Goal: Transaction & Acquisition: Book appointment/travel/reservation

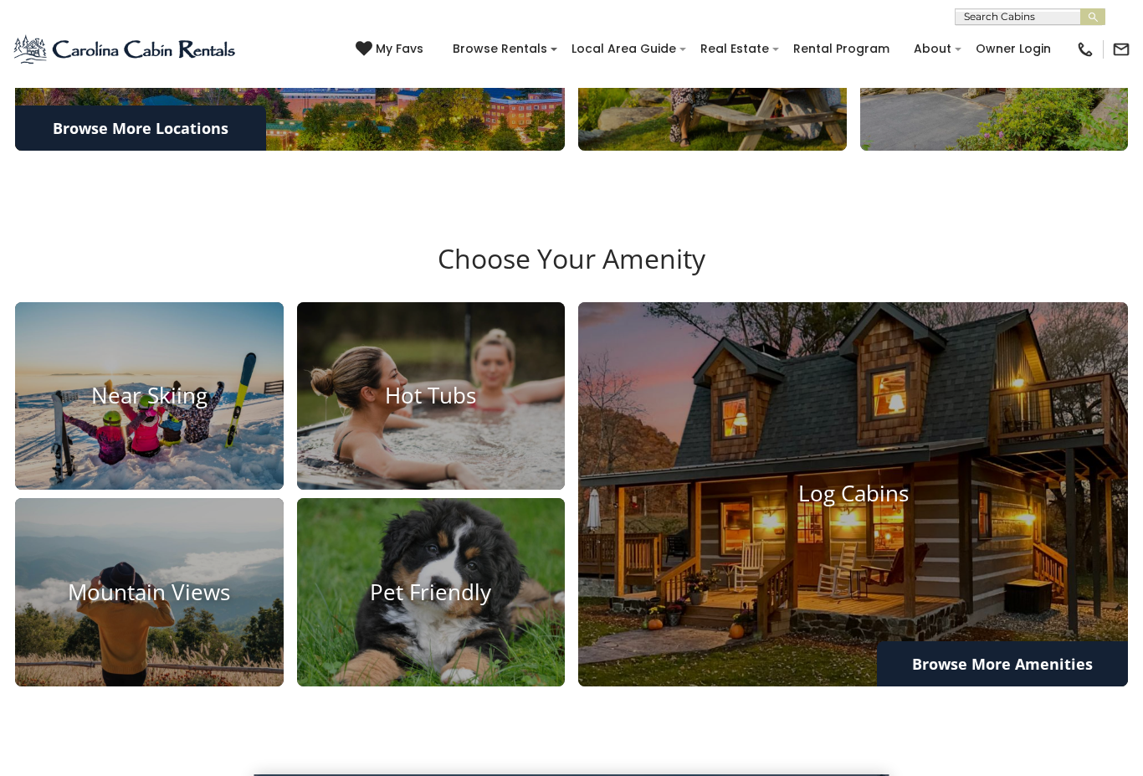
scroll to position [839, 0]
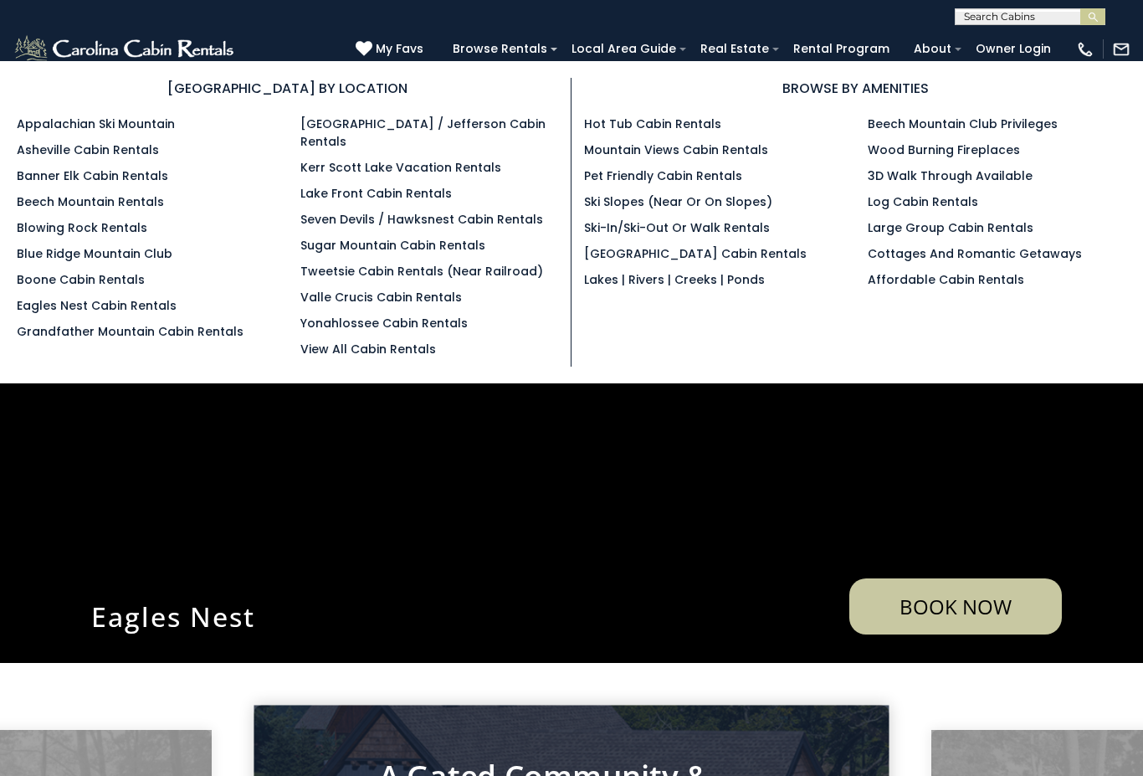
click at [721, 178] on link "Pet Friendly Cabin Rentals" at bounding box center [663, 175] width 158 height 17
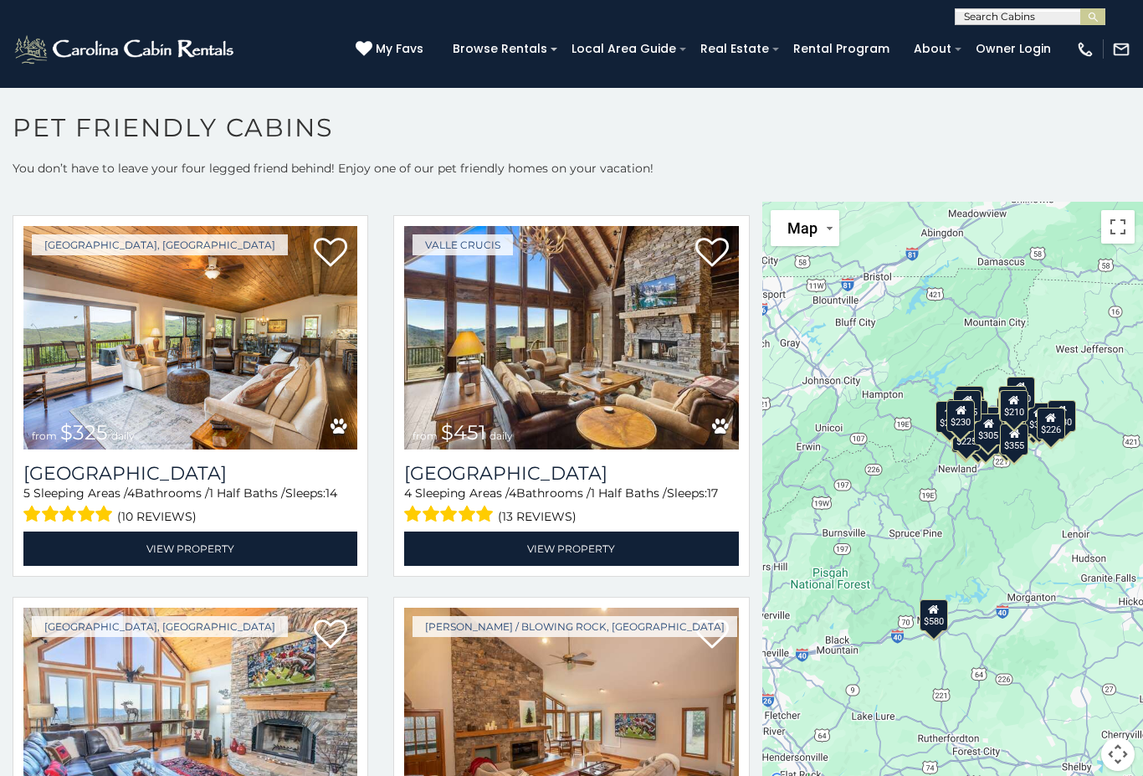
scroll to position [409, 0]
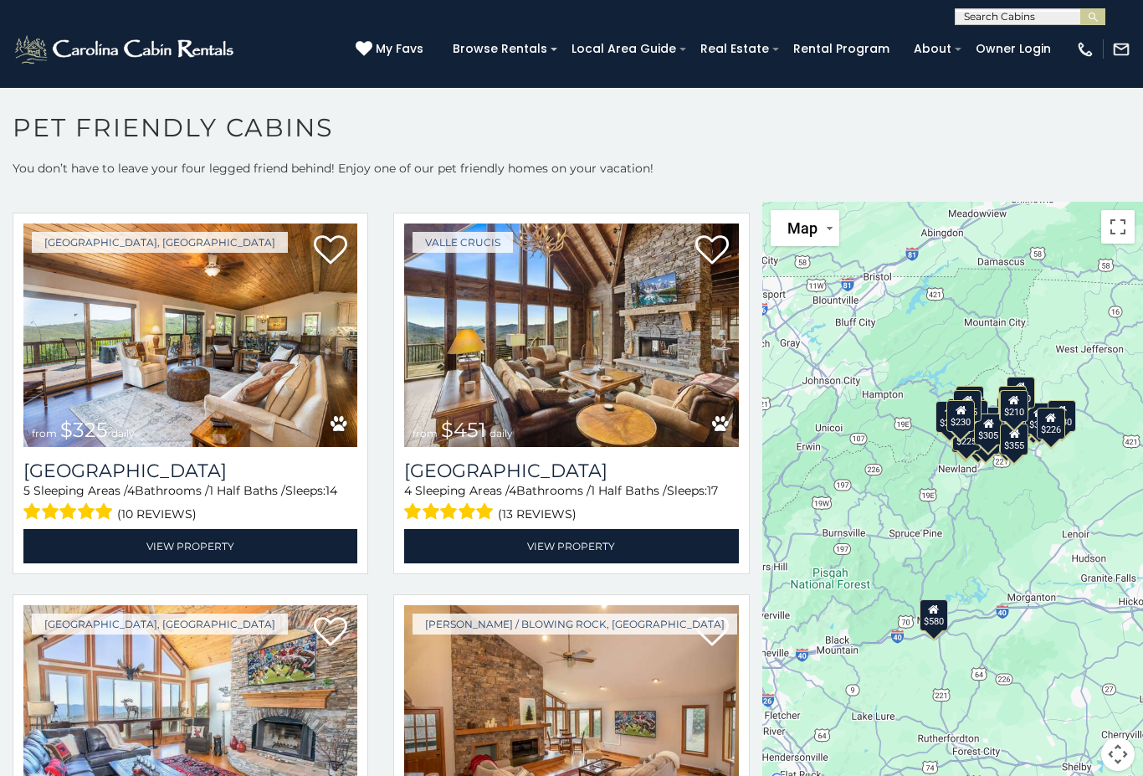
click at [662, 377] on img at bounding box center [571, 335] width 334 height 224
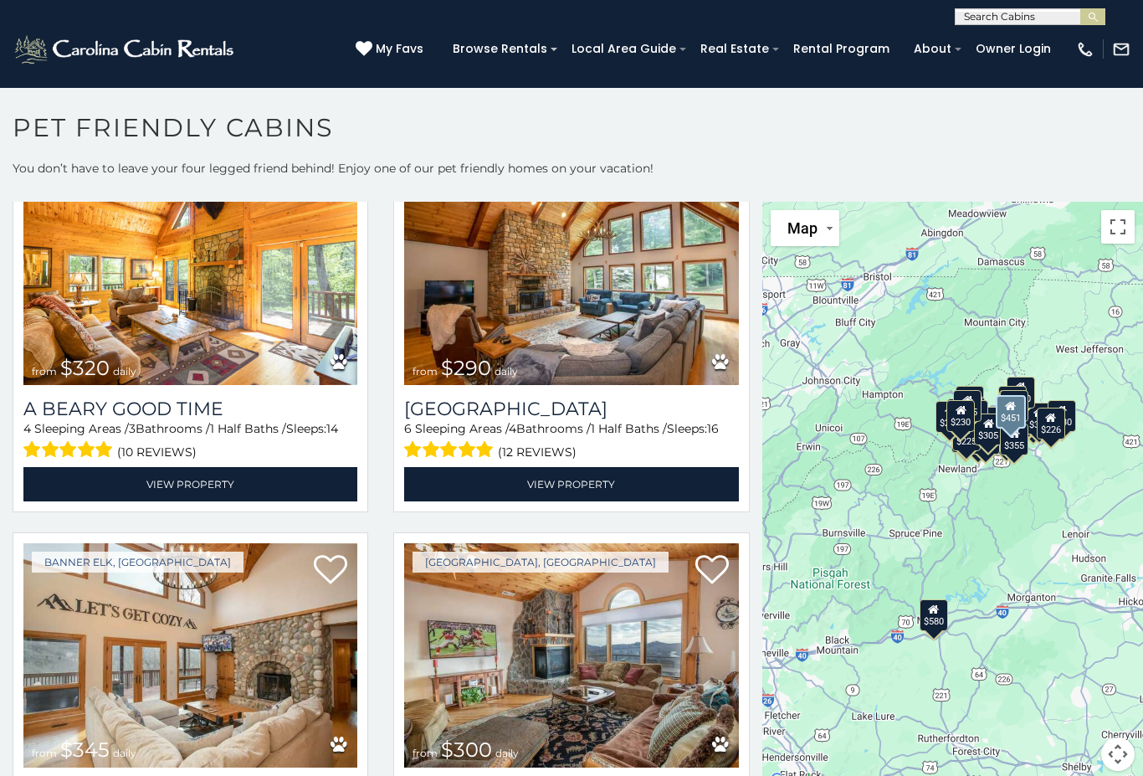
scroll to position [3149, 0]
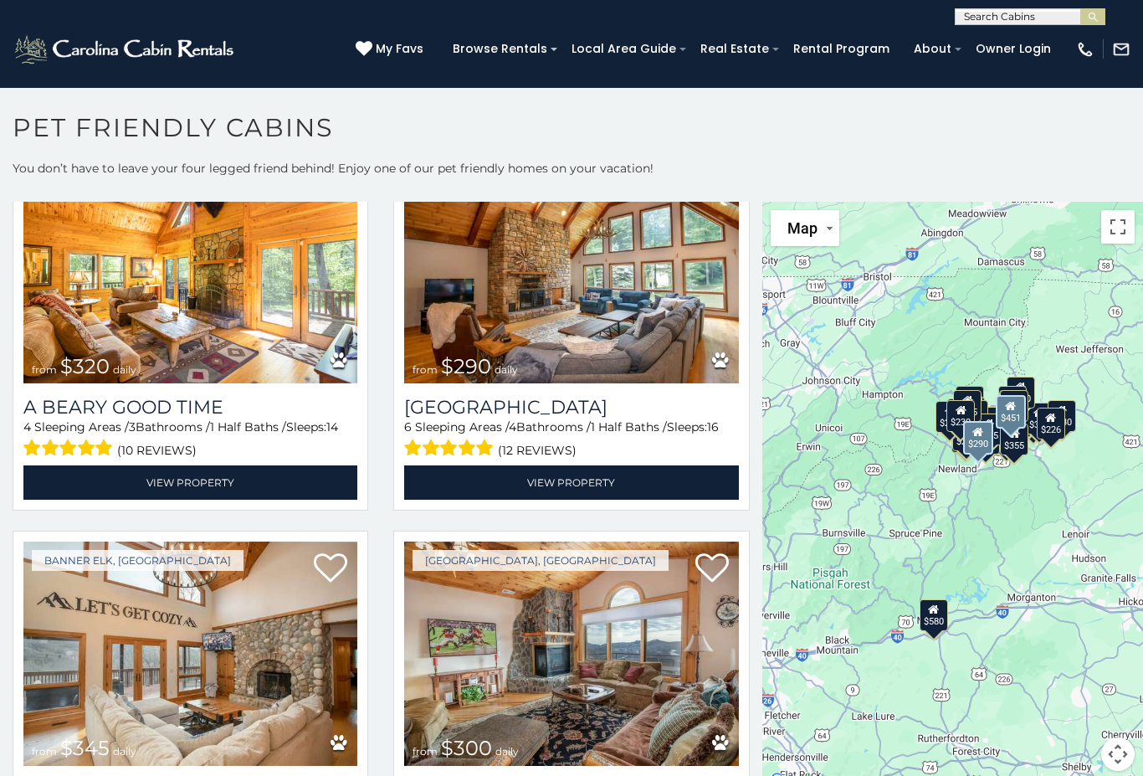
click at [647, 304] on img at bounding box center [571, 272] width 334 height 224
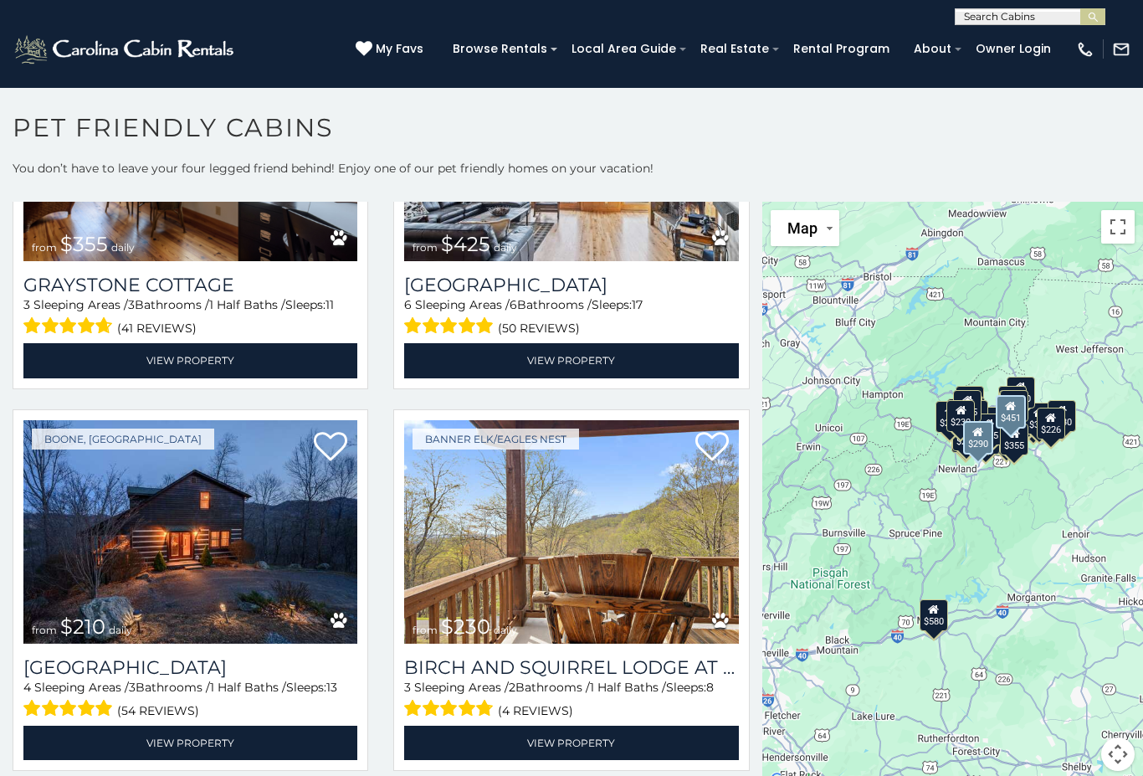
scroll to position [5187, 0]
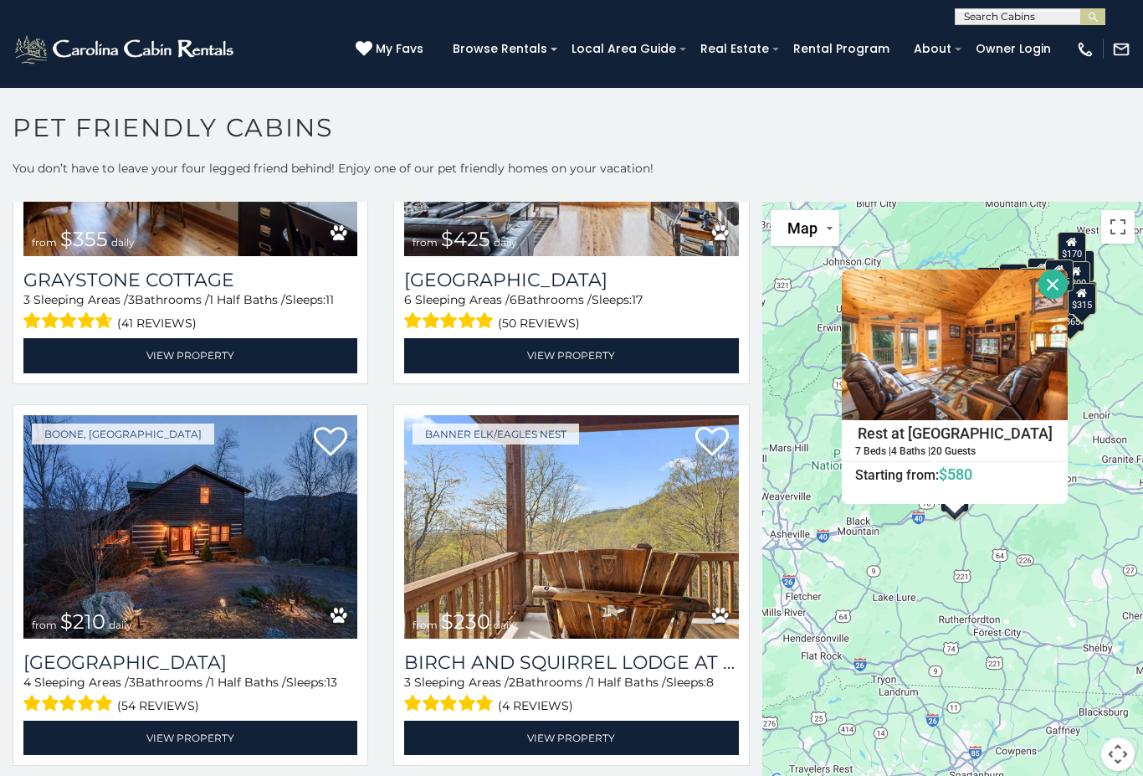
click at [1068, 283] on button "Close" at bounding box center [1053, 284] width 29 height 29
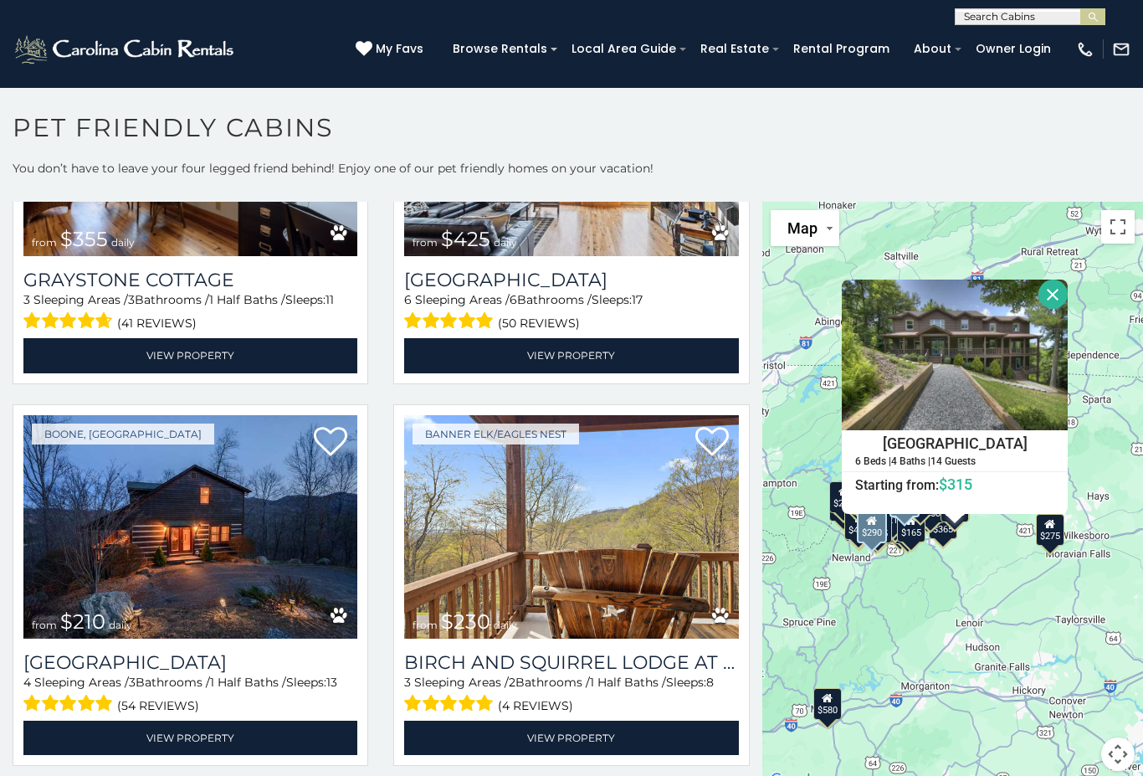
click at [1068, 303] on button "Close" at bounding box center [1053, 294] width 29 height 29
click at [1068, 294] on button "Close" at bounding box center [1053, 294] width 29 height 29
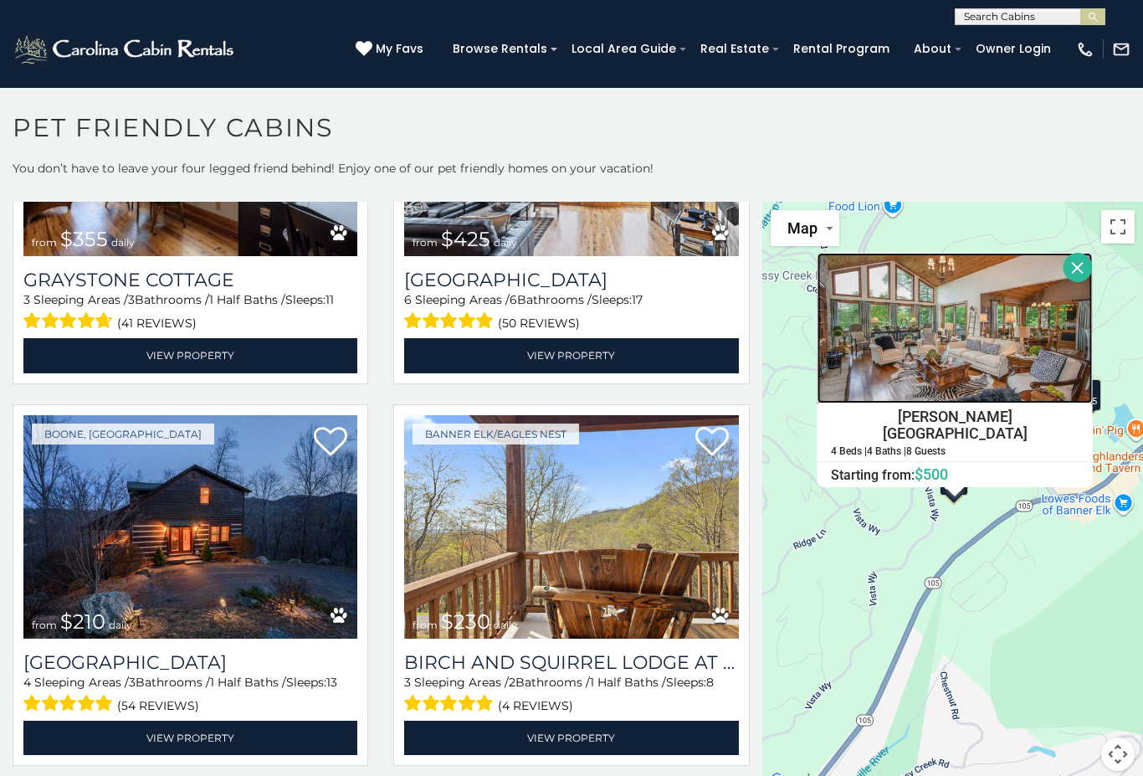
click at [1025, 352] on img at bounding box center [955, 328] width 275 height 151
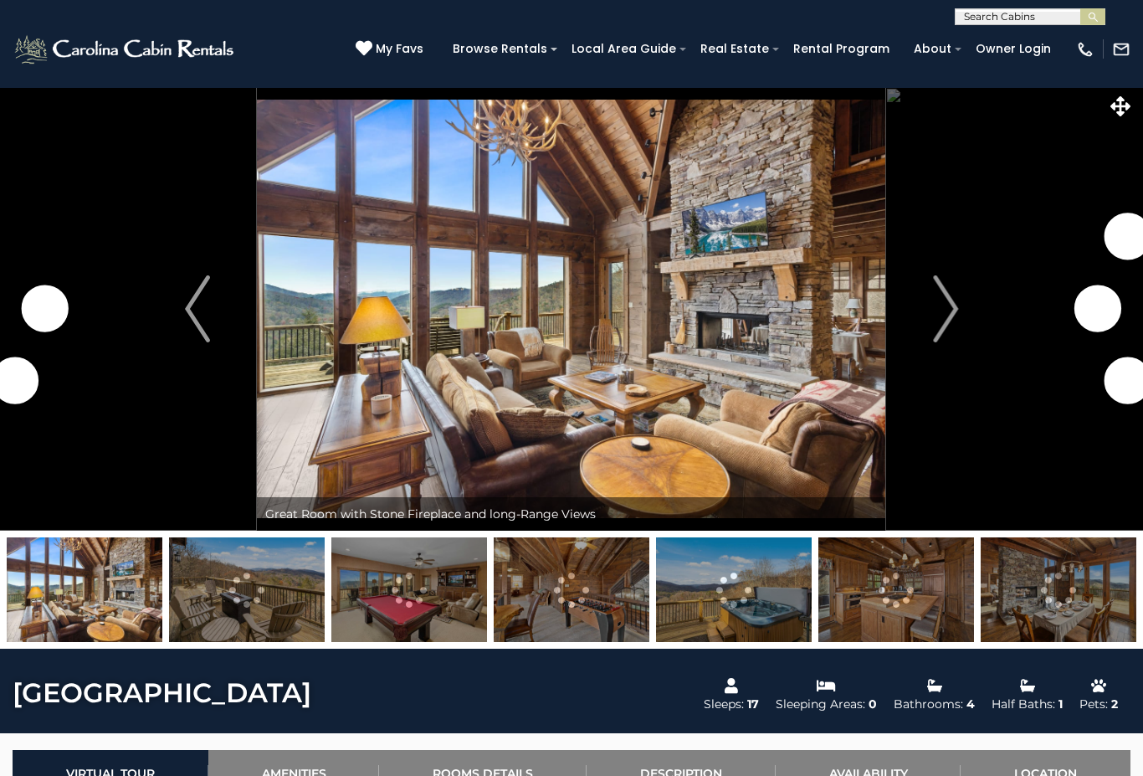
click at [752, 349] on img at bounding box center [571, 309] width 629 height 444
click at [813, 351] on img at bounding box center [571, 309] width 629 height 444
click at [938, 316] on img "Next" at bounding box center [945, 308] width 25 height 67
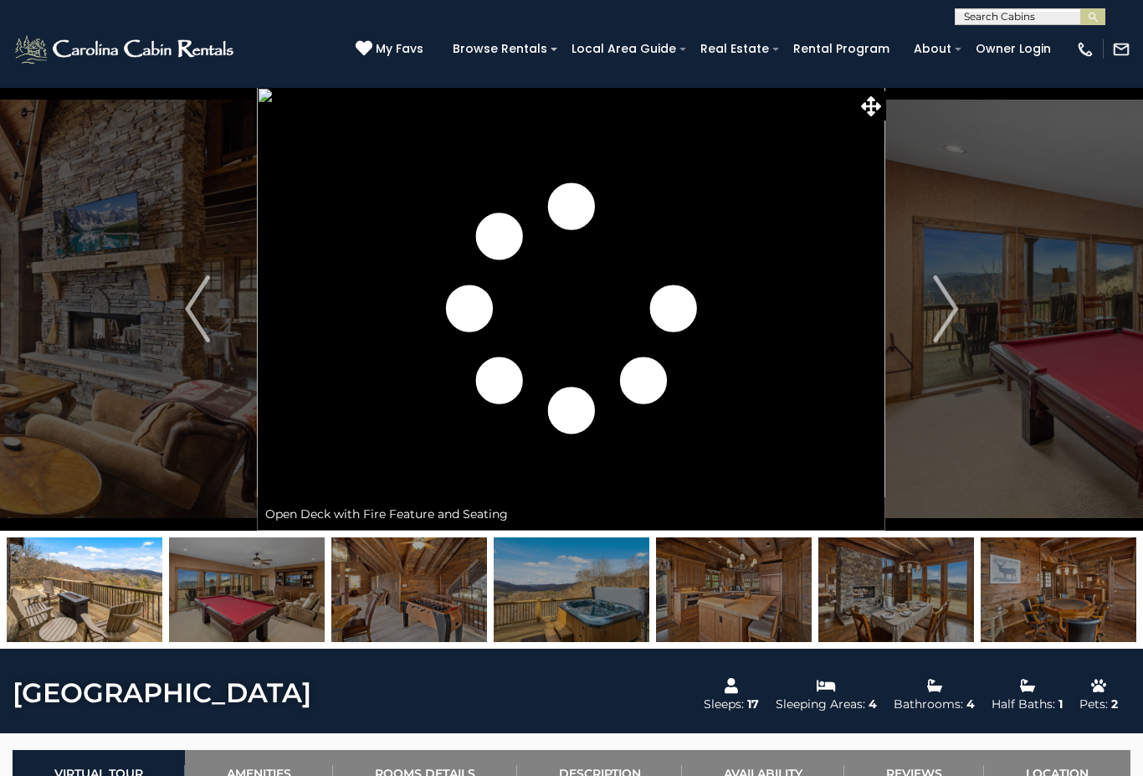
click at [942, 312] on img "Next" at bounding box center [945, 308] width 25 height 67
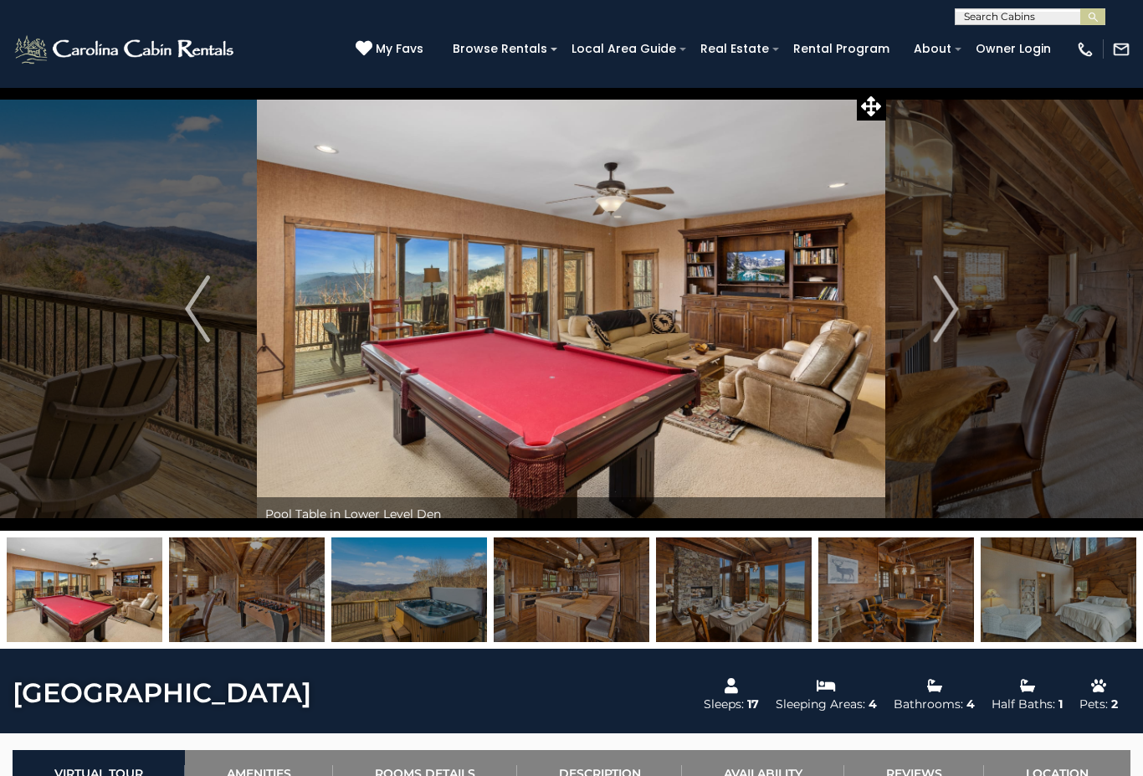
click at [942, 312] on img "Next" at bounding box center [945, 308] width 25 height 67
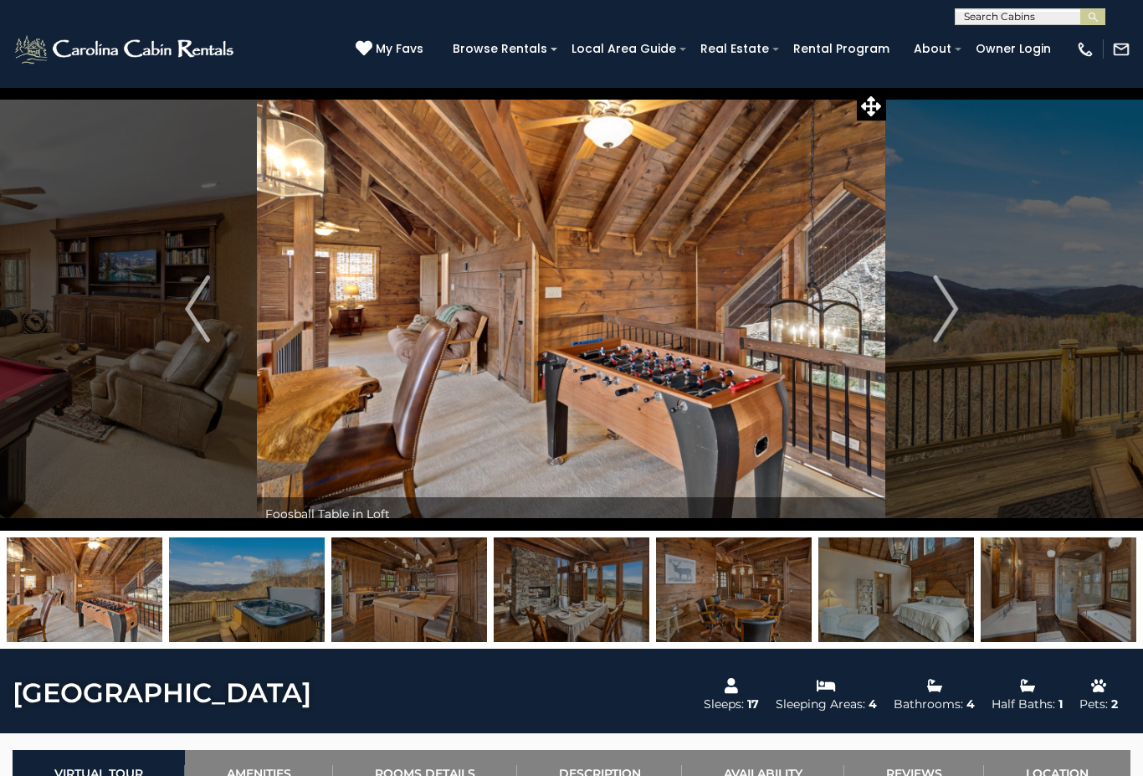
click at [925, 321] on button "Next" at bounding box center [945, 309] width 119 height 444
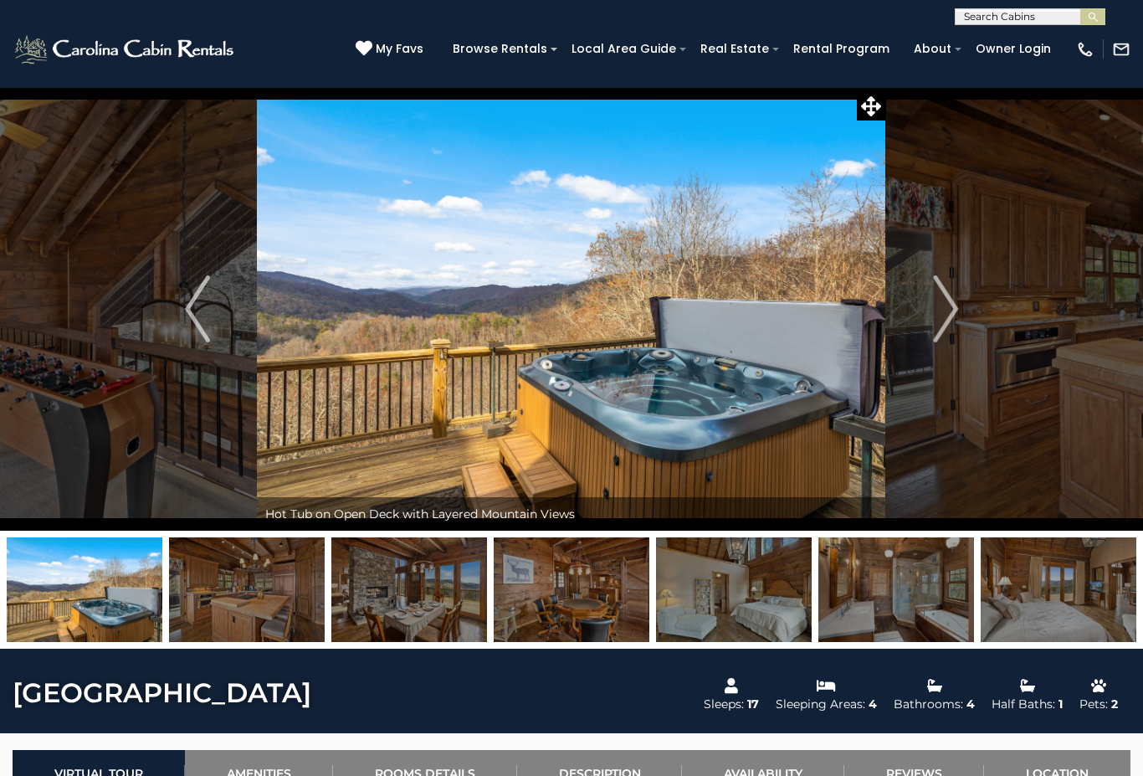
click at [924, 322] on button "Next" at bounding box center [945, 309] width 119 height 444
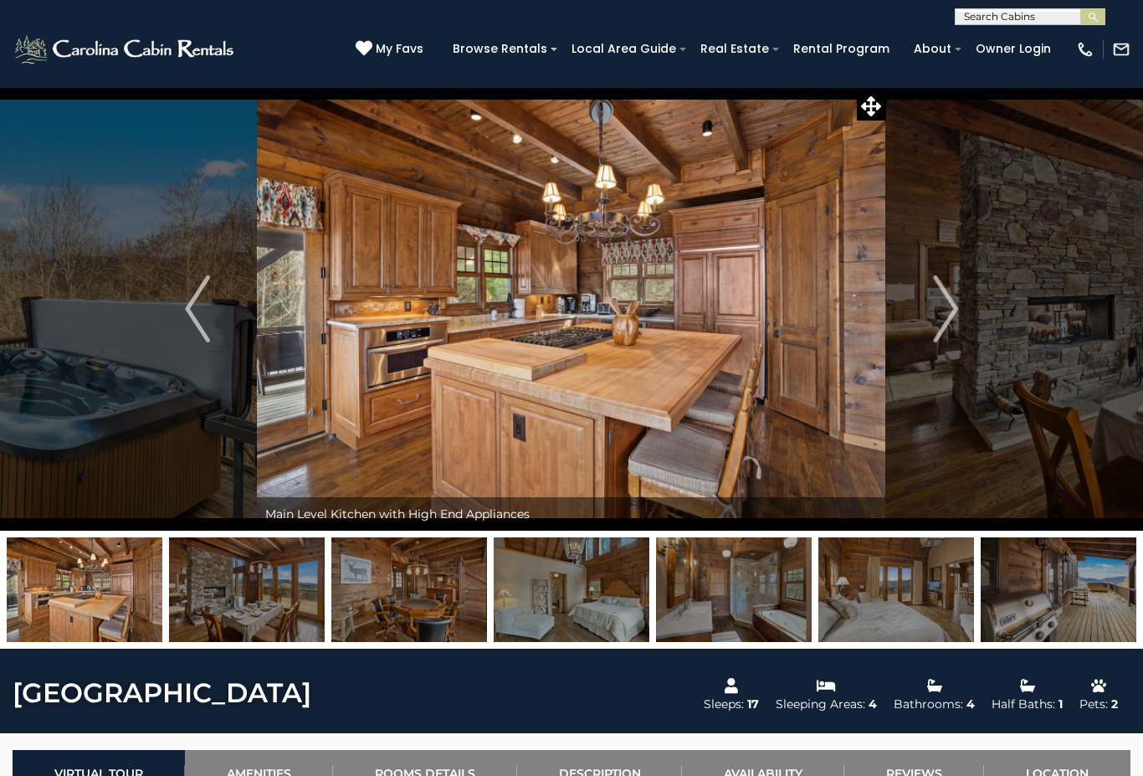
click at [919, 326] on button "Next" at bounding box center [945, 309] width 119 height 444
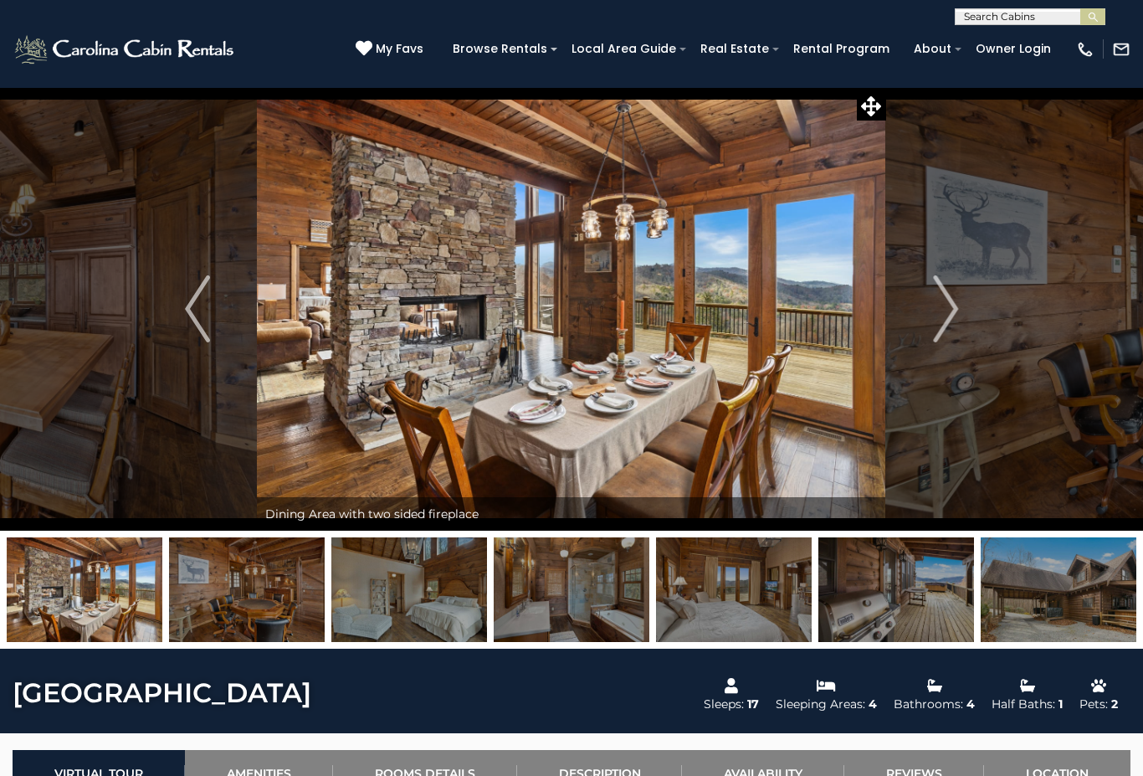
click at [923, 329] on button "Next" at bounding box center [945, 309] width 119 height 444
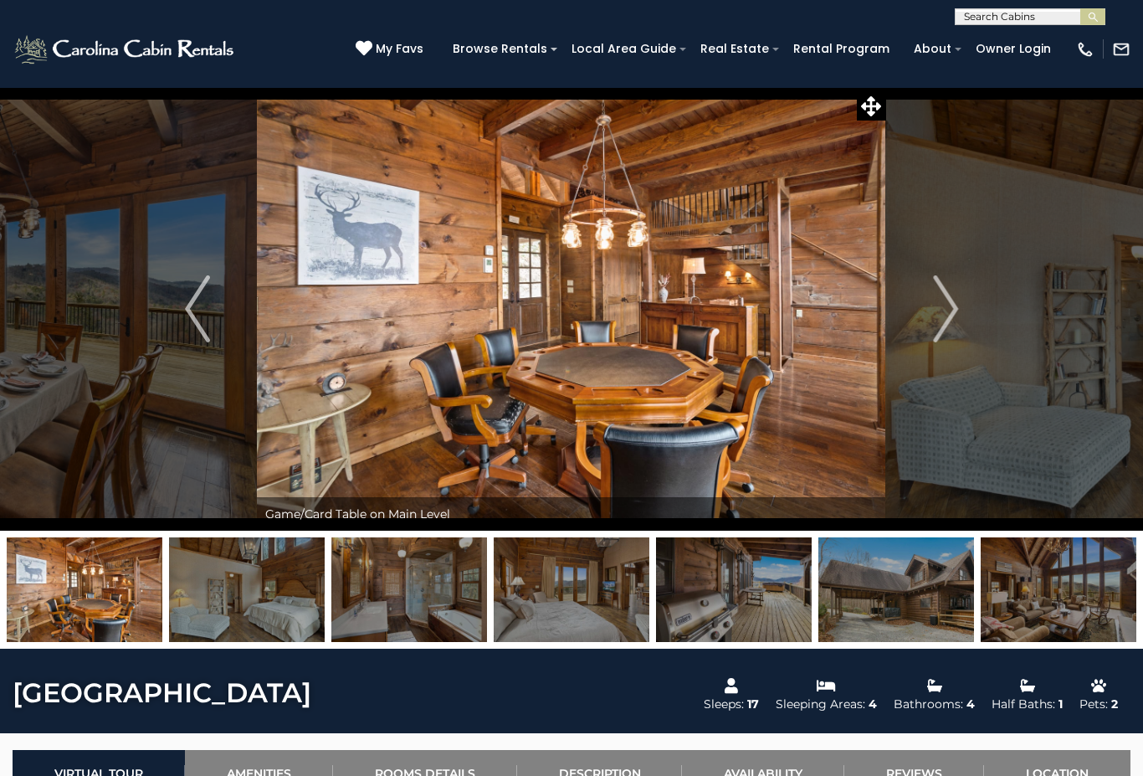
click at [929, 327] on button "Next" at bounding box center [945, 309] width 119 height 444
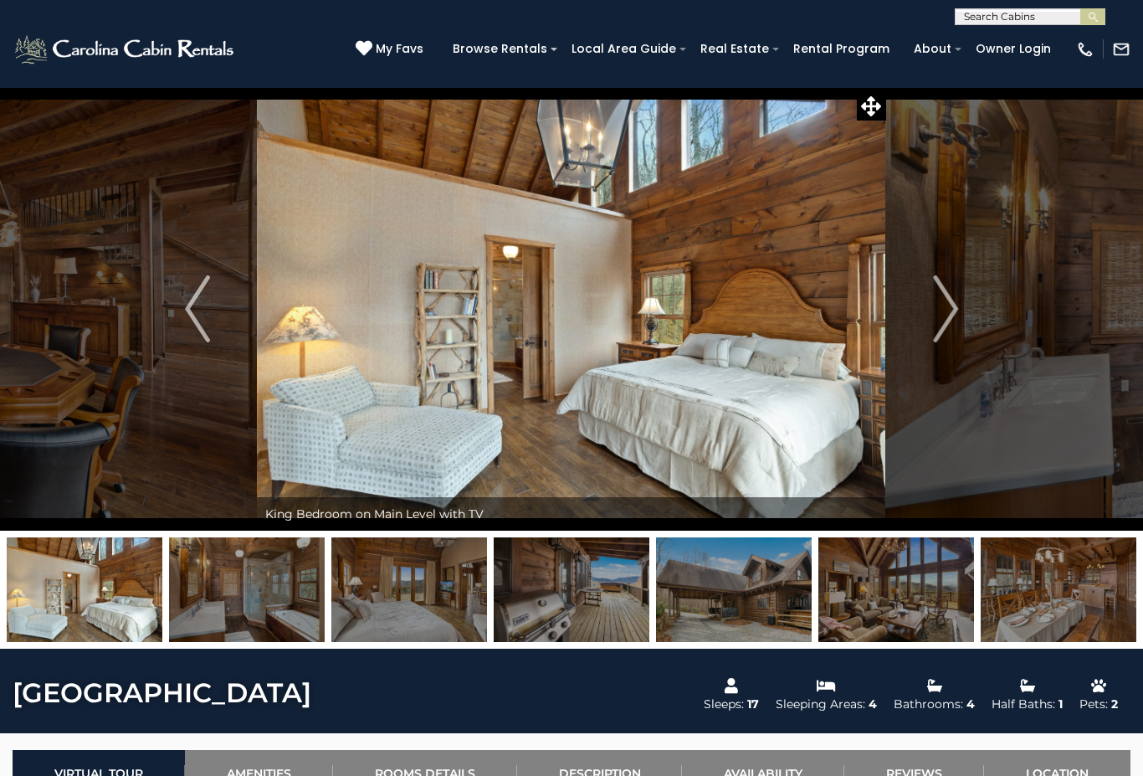
click at [934, 331] on img "Next" at bounding box center [945, 308] width 25 height 67
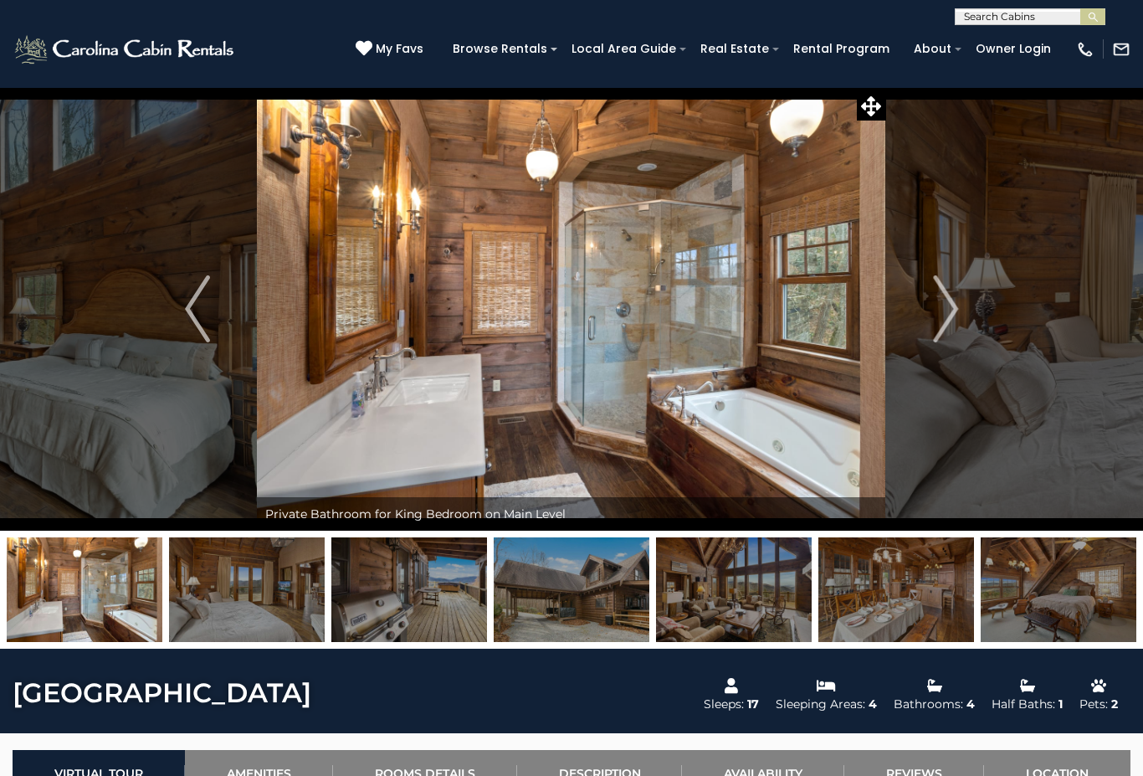
click at [937, 326] on img "Next" at bounding box center [945, 308] width 25 height 67
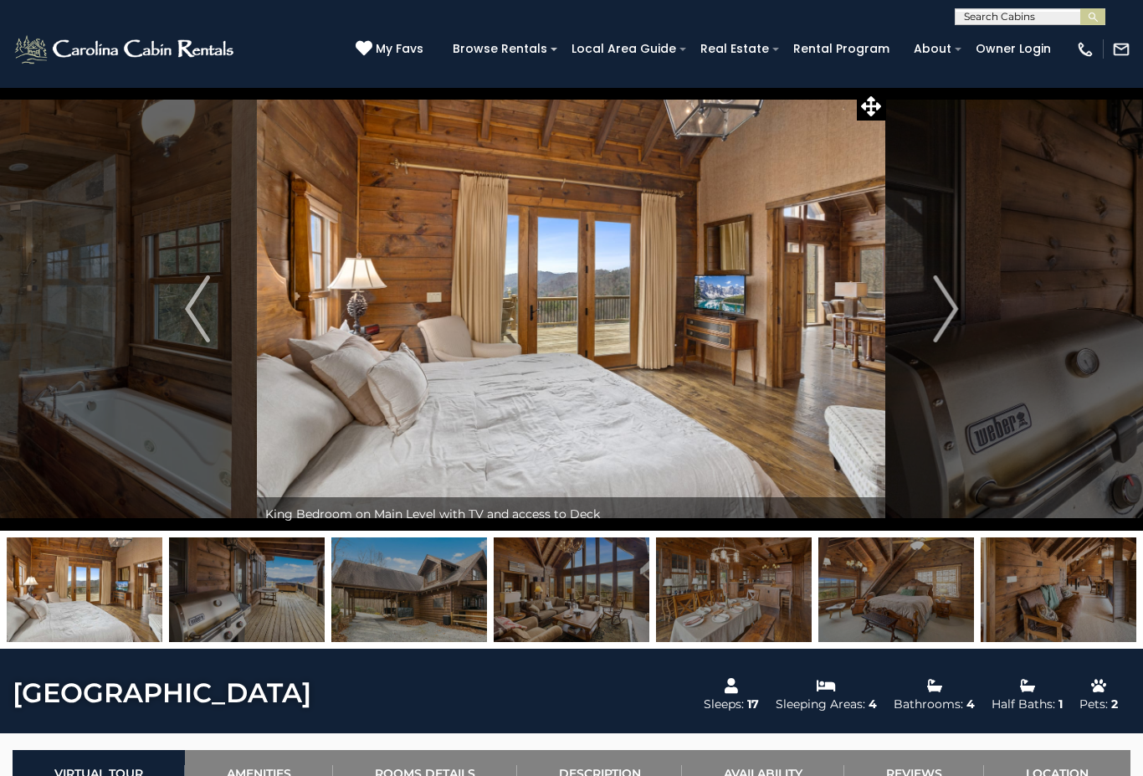
click at [936, 327] on img "Next" at bounding box center [945, 308] width 25 height 67
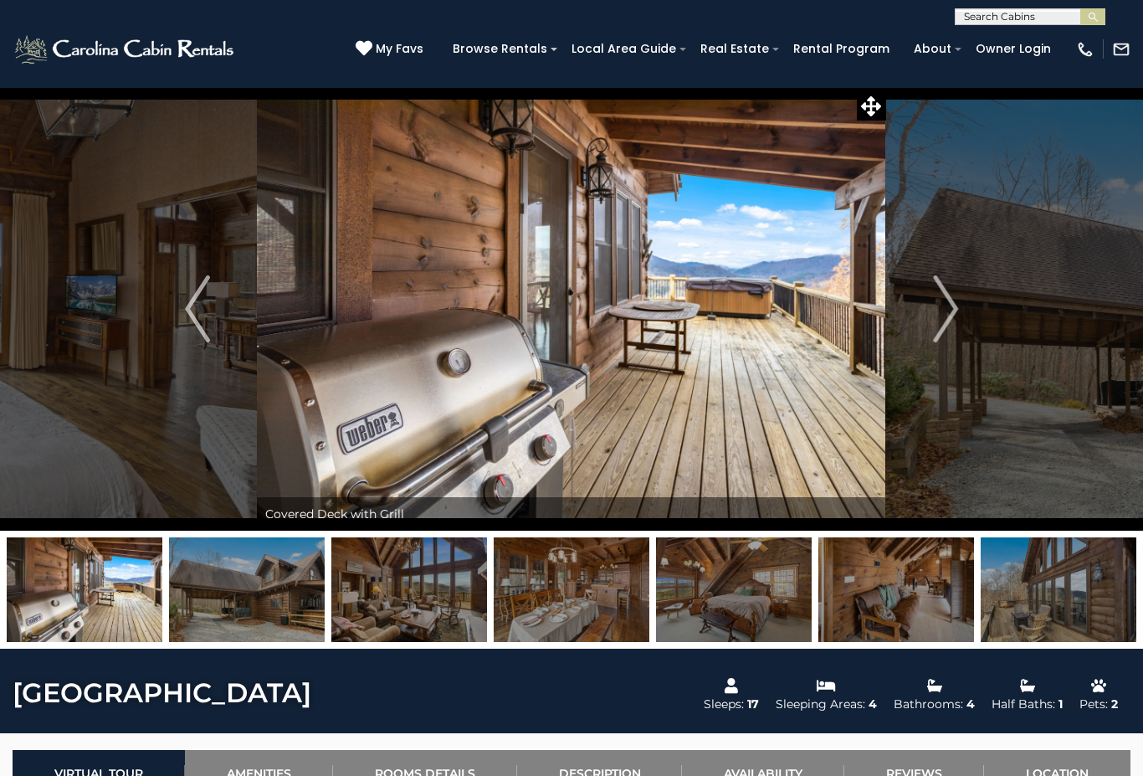
click at [932, 331] on button "Next" at bounding box center [945, 309] width 119 height 444
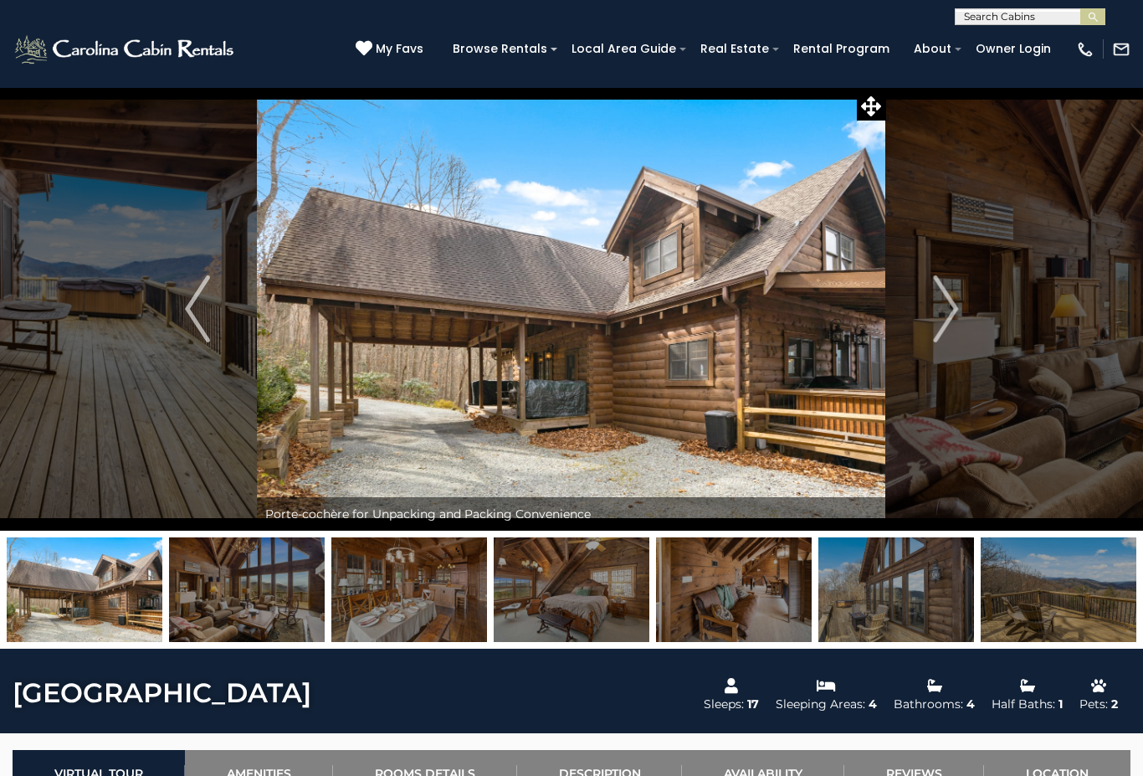
click at [929, 333] on button "Next" at bounding box center [945, 309] width 119 height 444
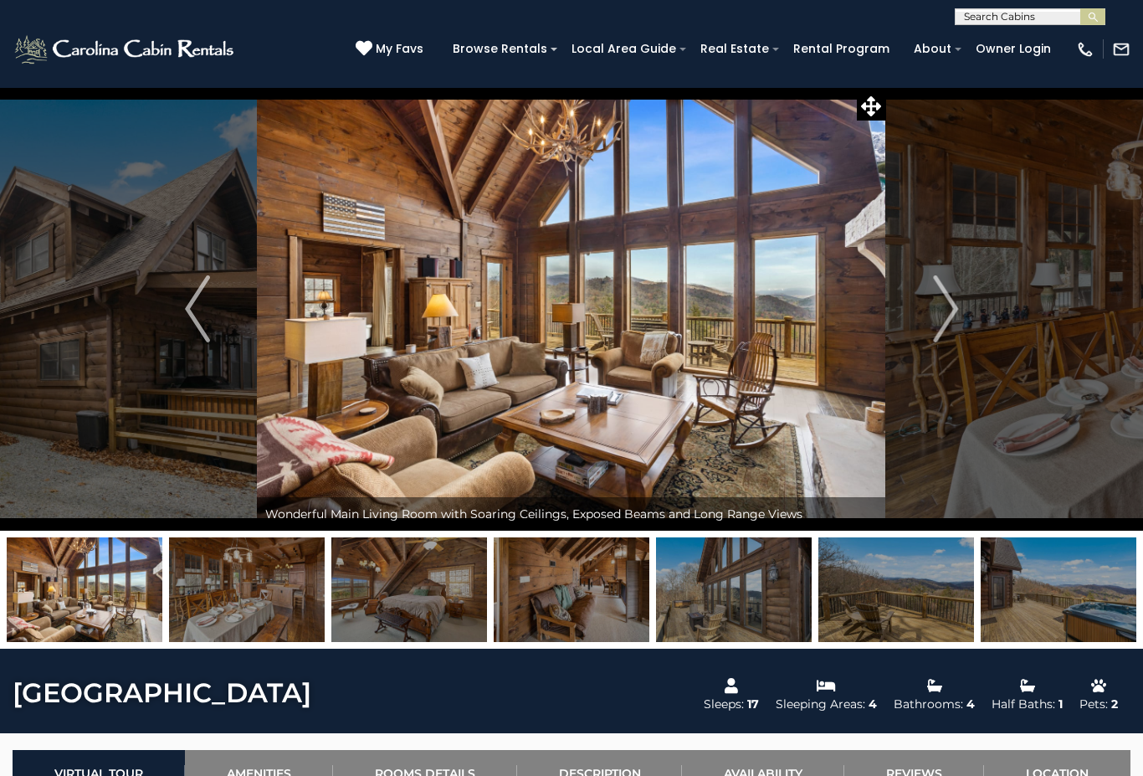
click at [931, 333] on button "Next" at bounding box center [945, 309] width 119 height 444
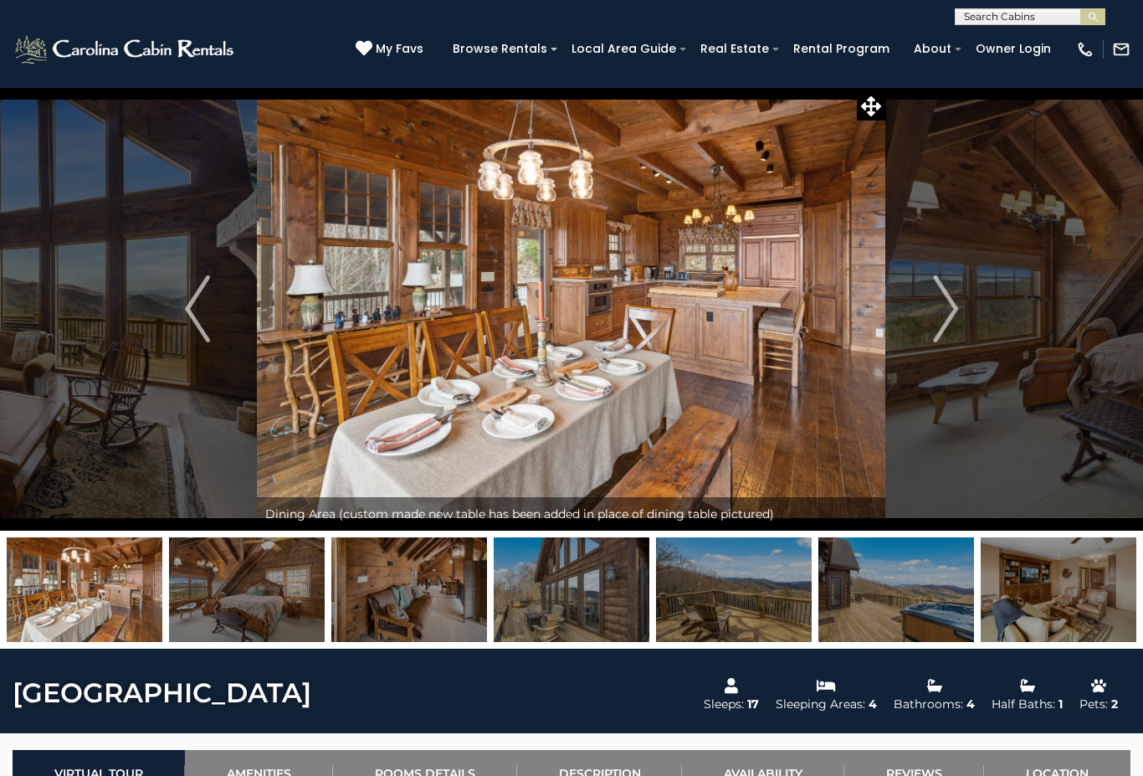
click at [929, 336] on button "Next" at bounding box center [945, 309] width 119 height 444
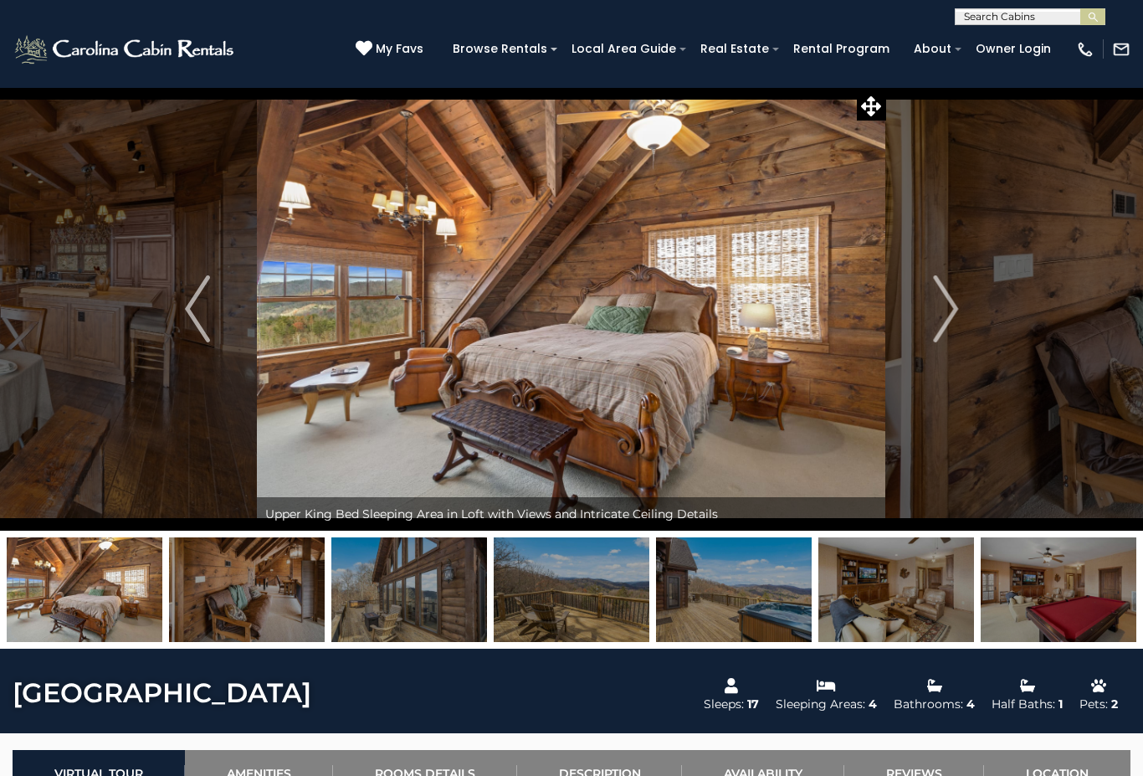
click at [924, 341] on button "Next" at bounding box center [945, 309] width 119 height 444
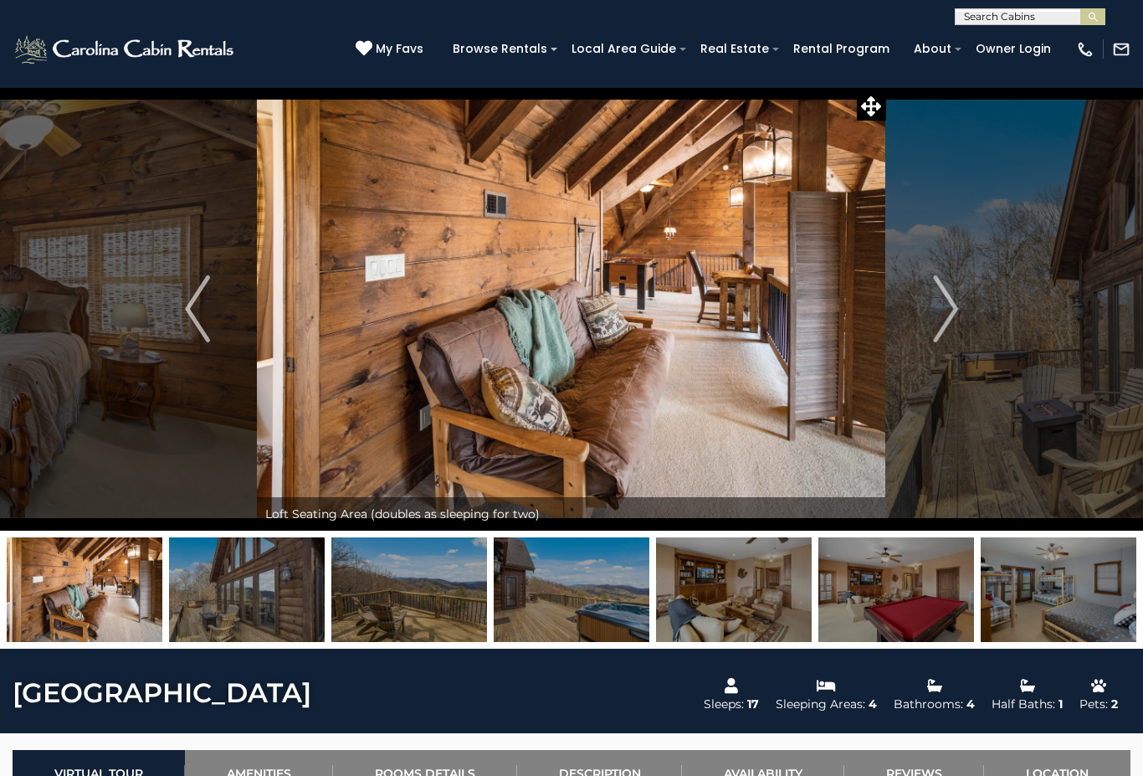
click at [926, 341] on button "Next" at bounding box center [945, 309] width 119 height 444
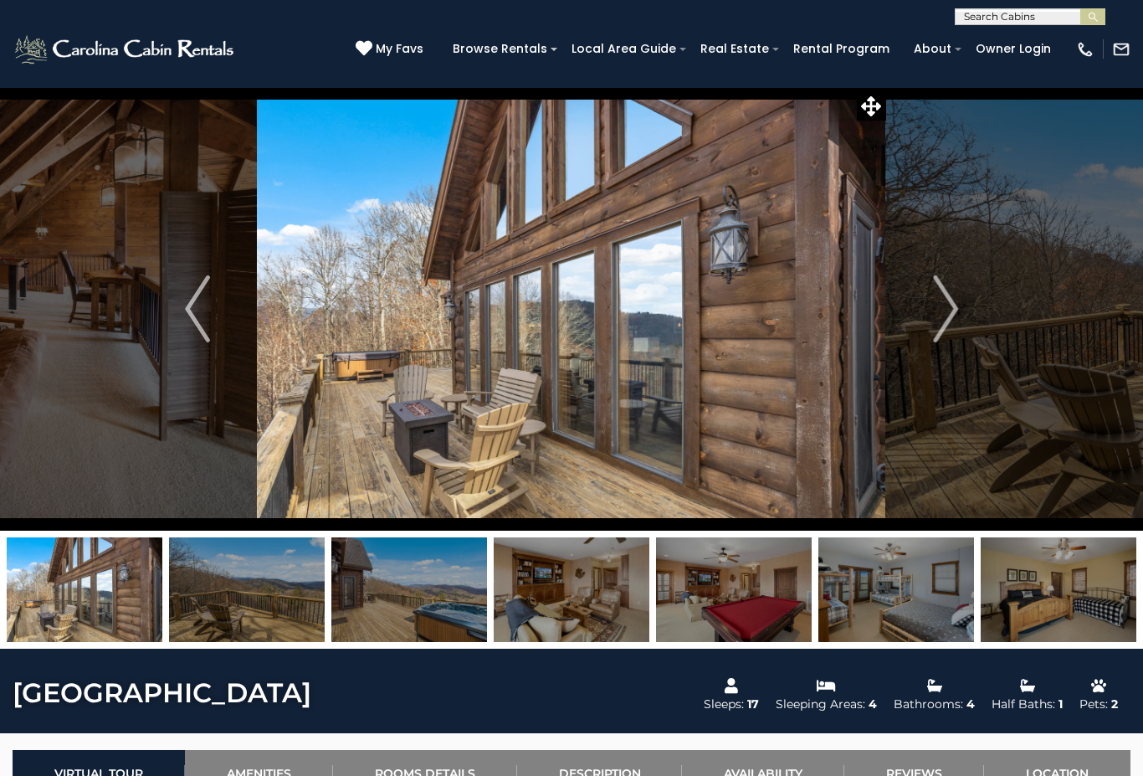
click at [927, 344] on button "Next" at bounding box center [945, 309] width 119 height 444
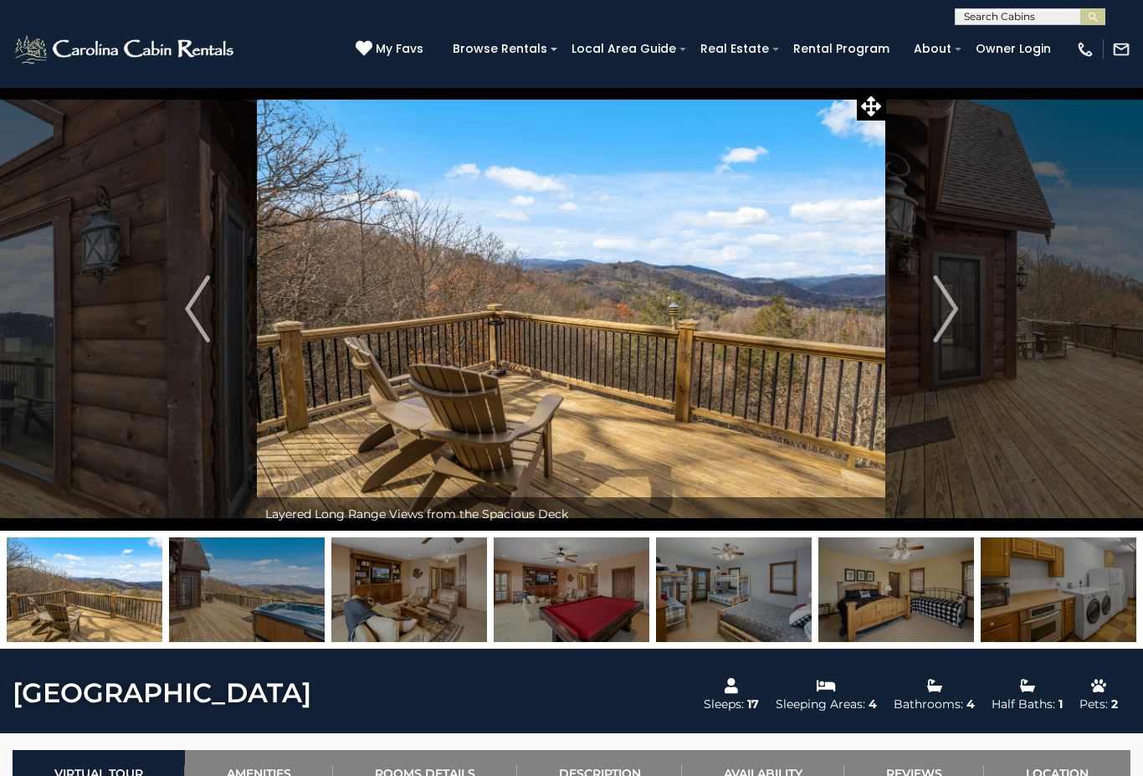
click at [927, 342] on button "Next" at bounding box center [945, 309] width 119 height 444
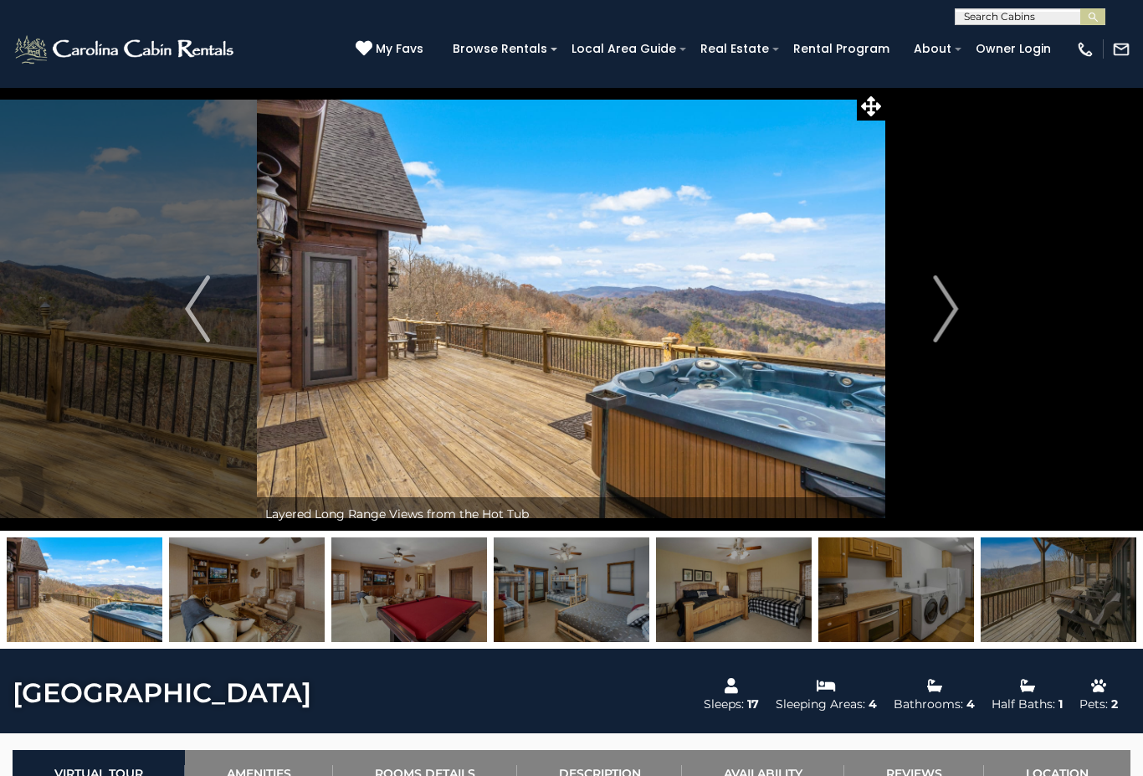
click at [928, 342] on button "Next" at bounding box center [945, 309] width 119 height 444
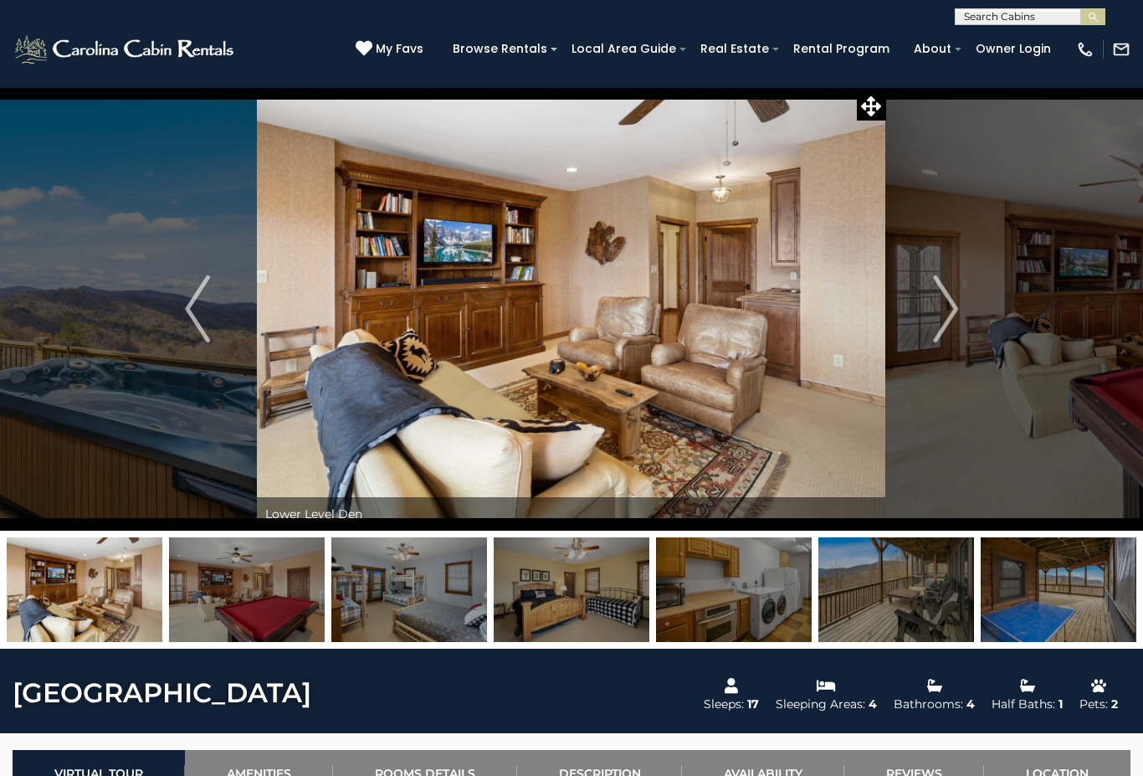
click at [931, 339] on button "Next" at bounding box center [945, 309] width 119 height 444
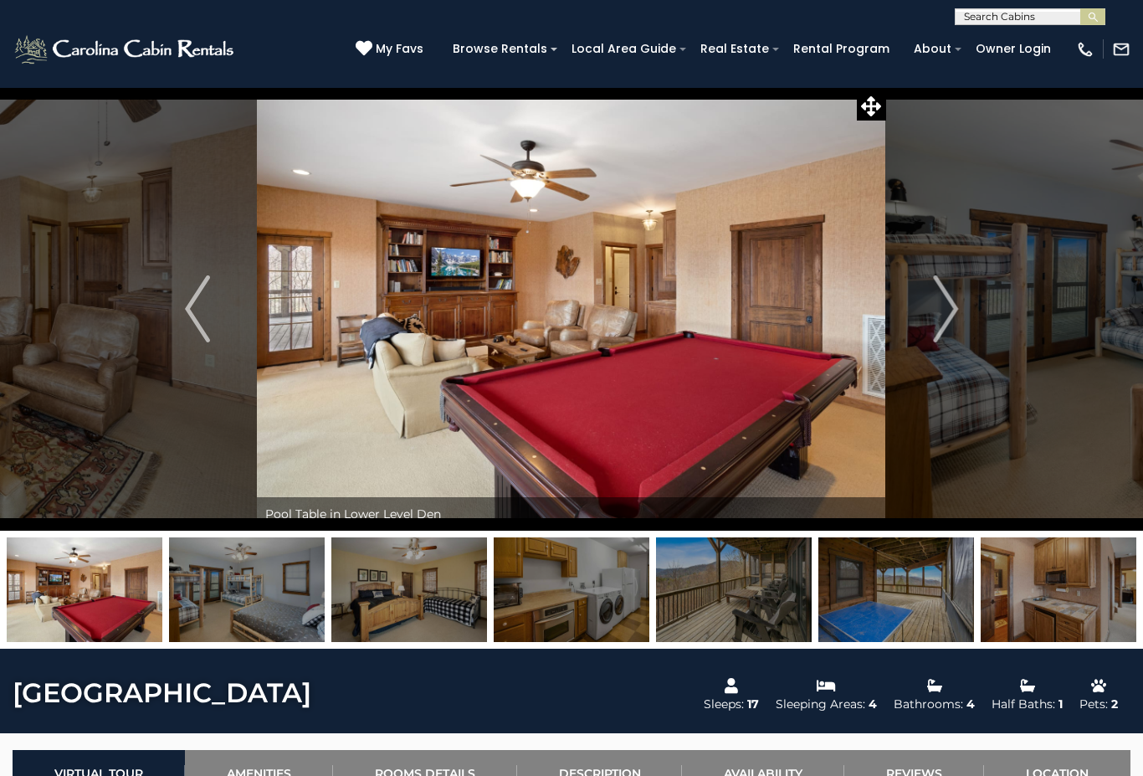
click at [925, 342] on button "Next" at bounding box center [945, 309] width 119 height 444
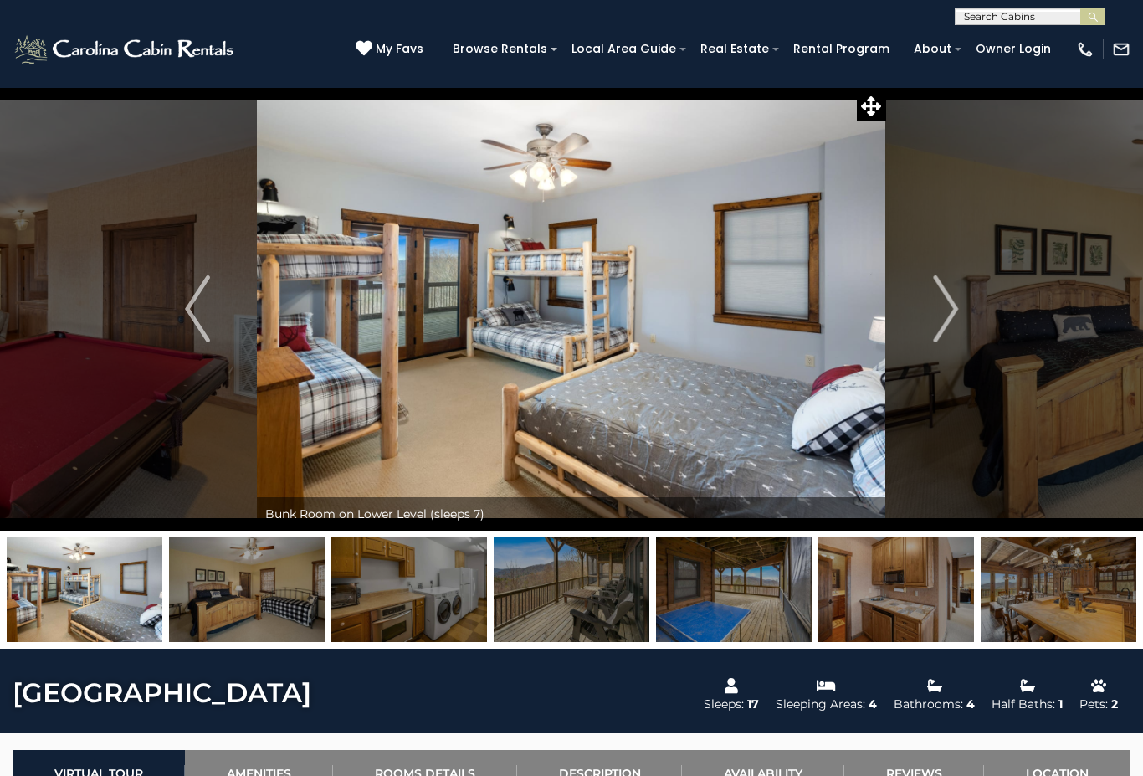
click at [926, 348] on button "Next" at bounding box center [945, 309] width 119 height 444
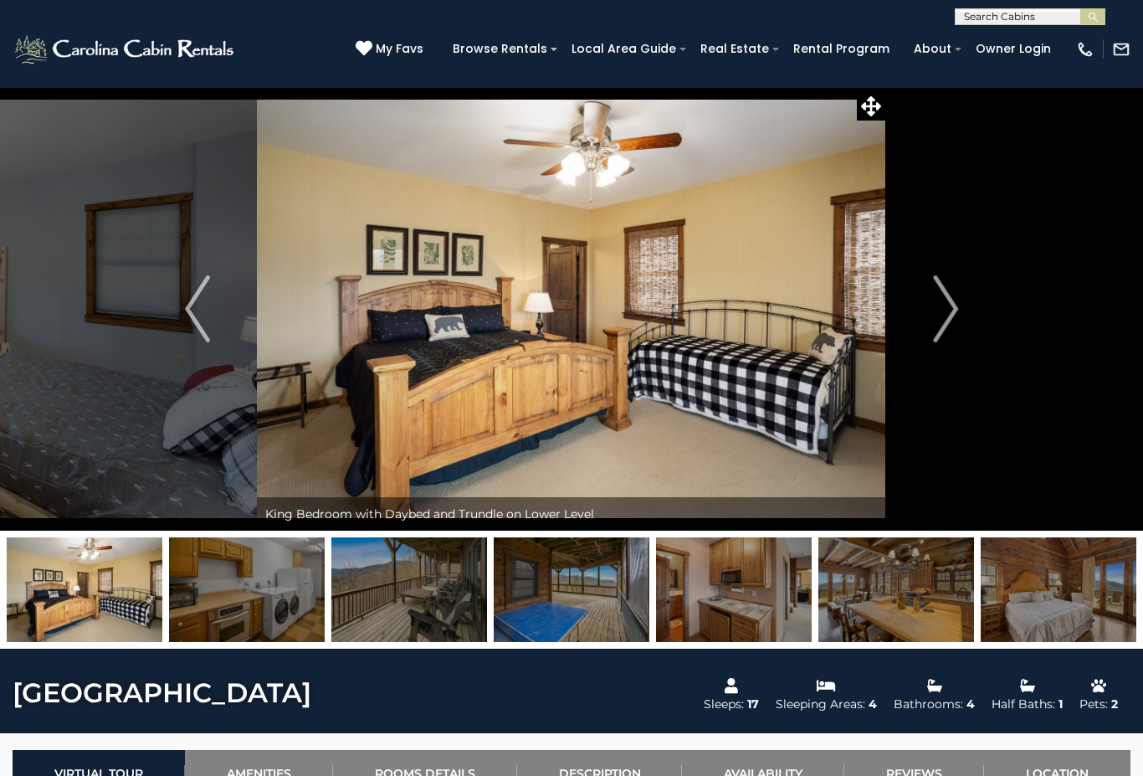
click at [926, 348] on button "Next" at bounding box center [945, 309] width 119 height 444
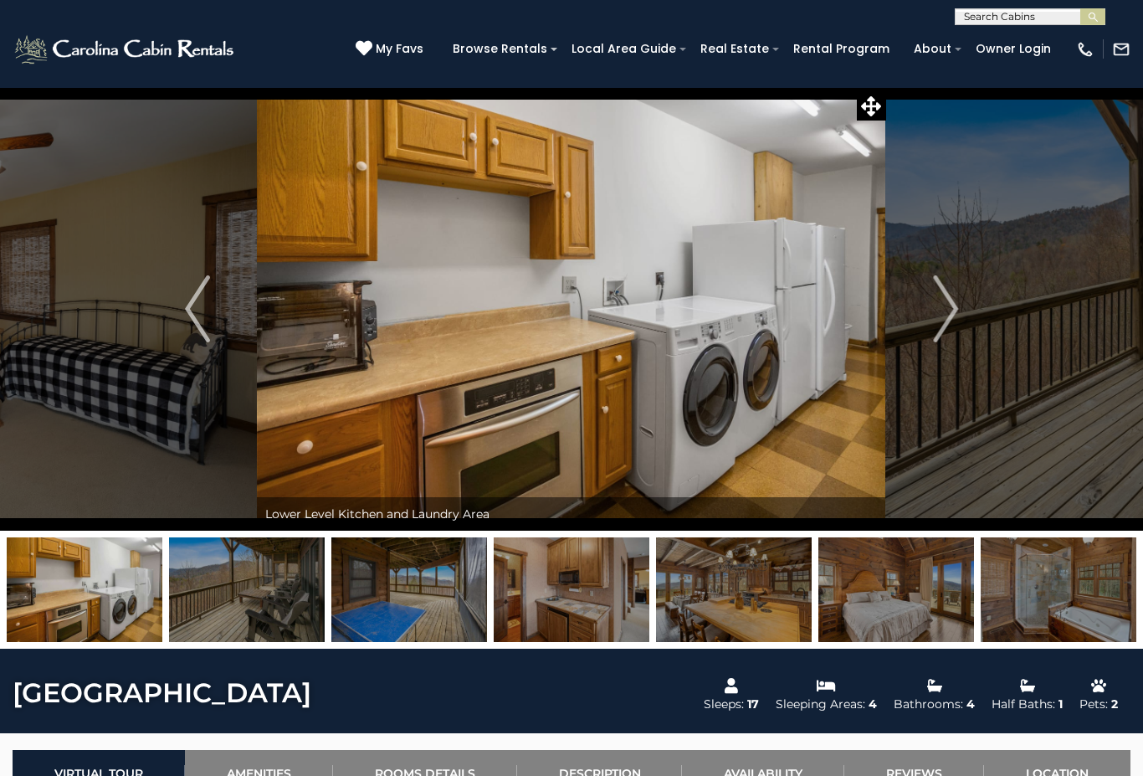
click at [932, 343] on button "Next" at bounding box center [945, 309] width 119 height 444
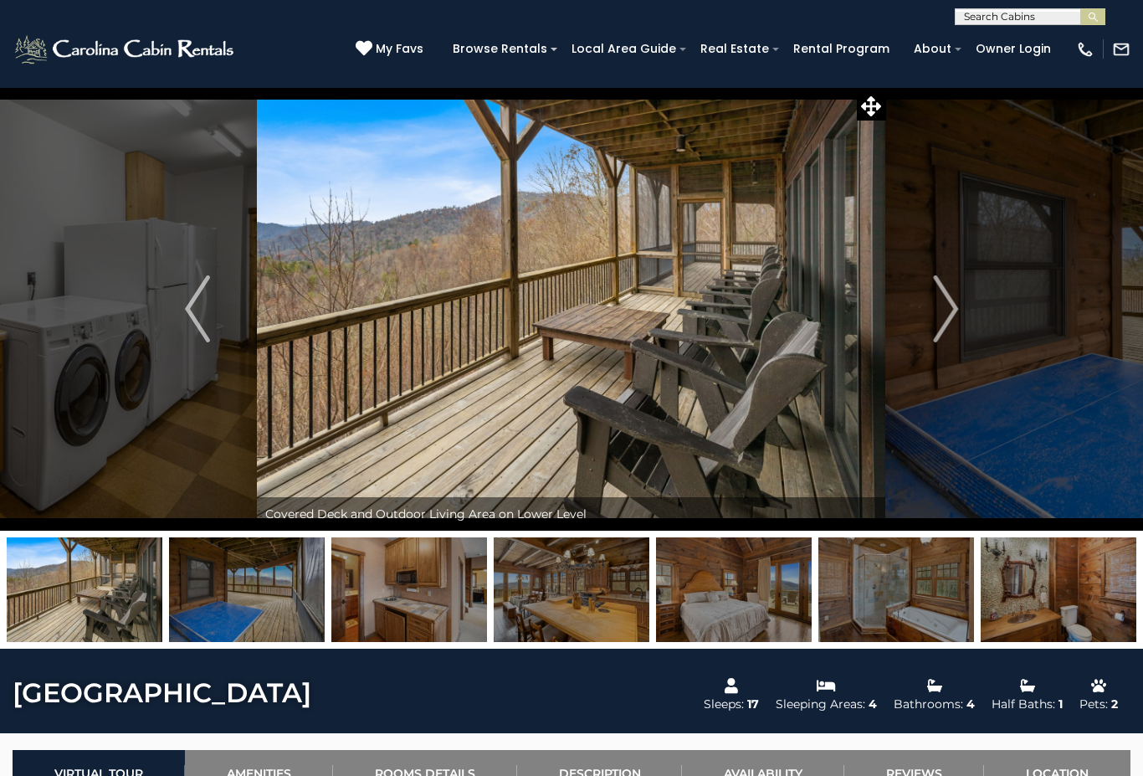
click at [929, 348] on button "Next" at bounding box center [945, 309] width 119 height 444
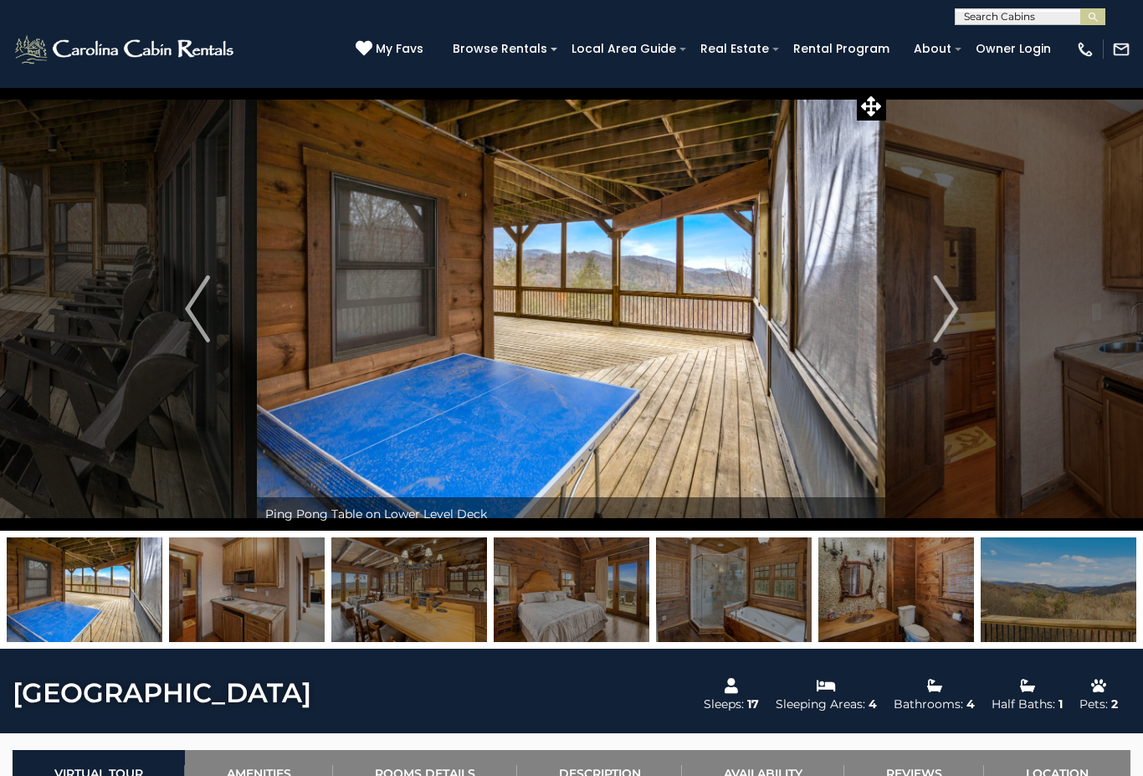
click at [927, 347] on button "Next" at bounding box center [945, 309] width 119 height 444
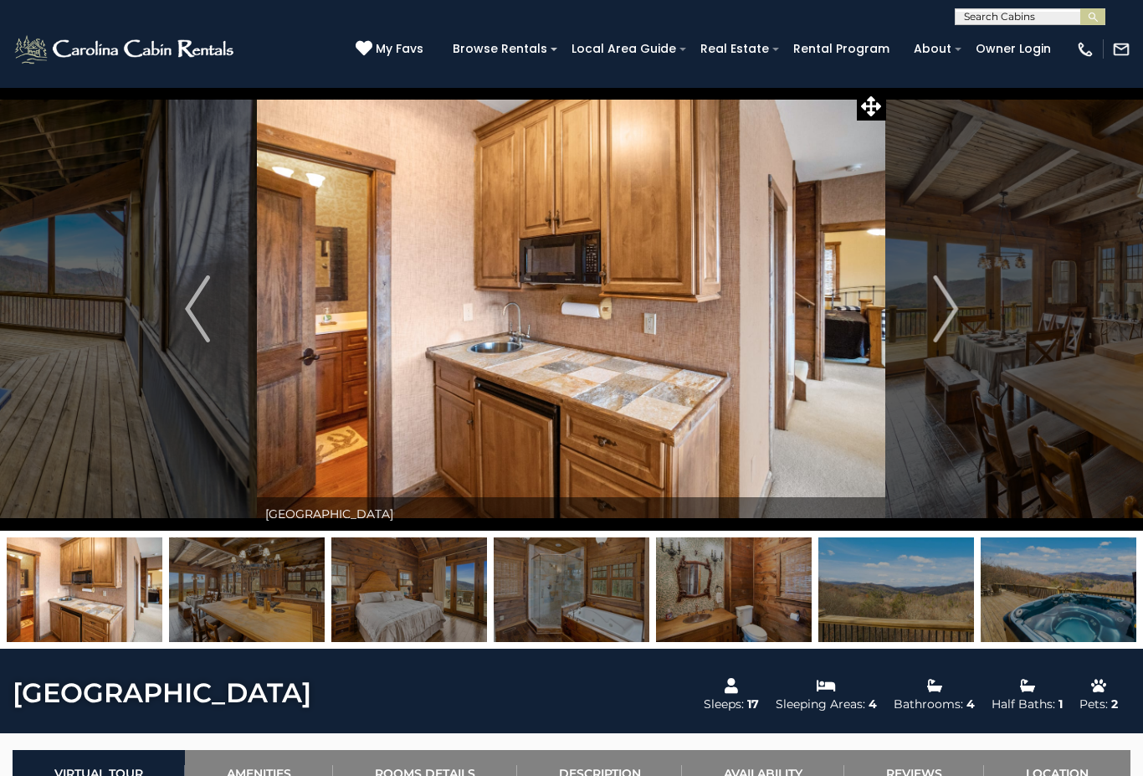
click at [924, 350] on button "Next" at bounding box center [945, 309] width 119 height 444
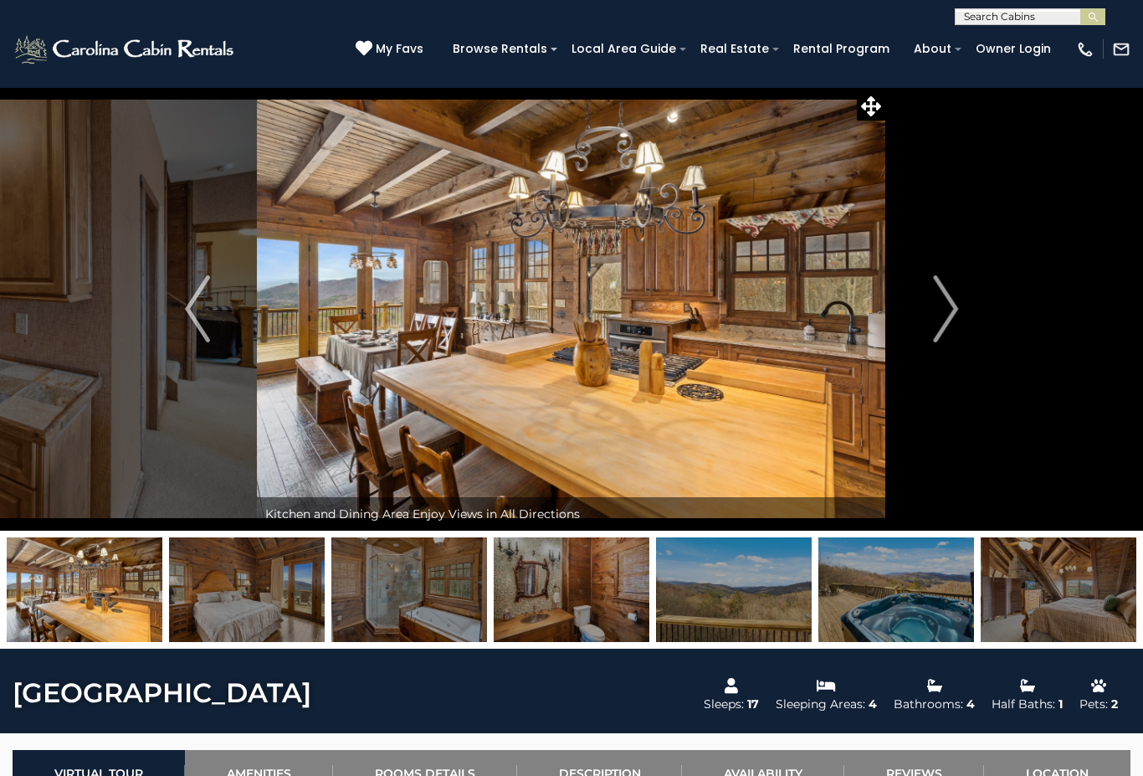
click at [925, 351] on button "Next" at bounding box center [945, 309] width 119 height 444
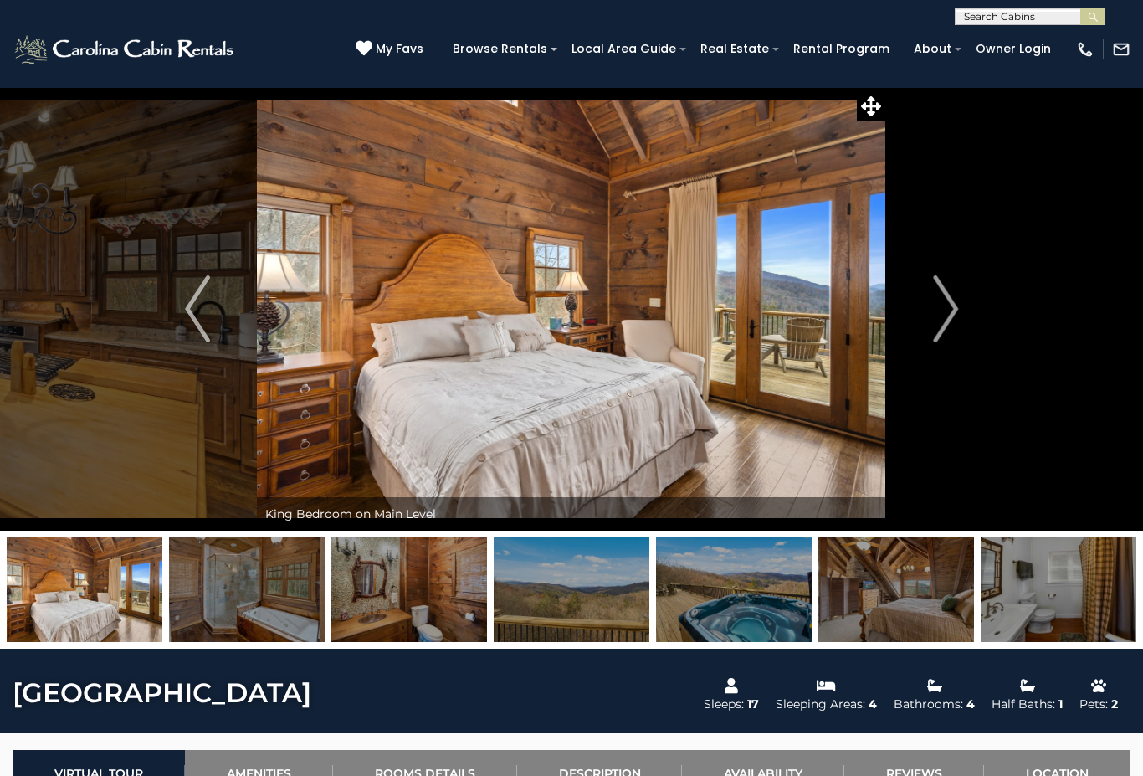
click at [926, 347] on button "Next" at bounding box center [945, 309] width 119 height 444
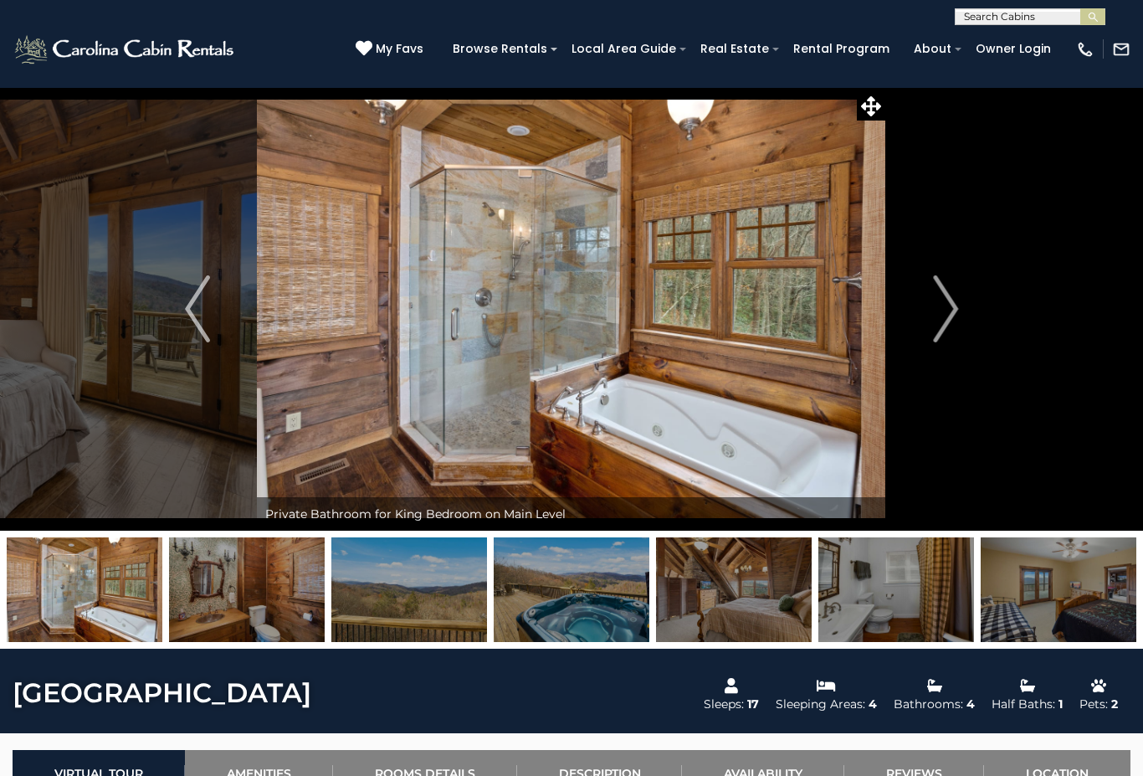
click at [926, 352] on button "Next" at bounding box center [945, 309] width 119 height 444
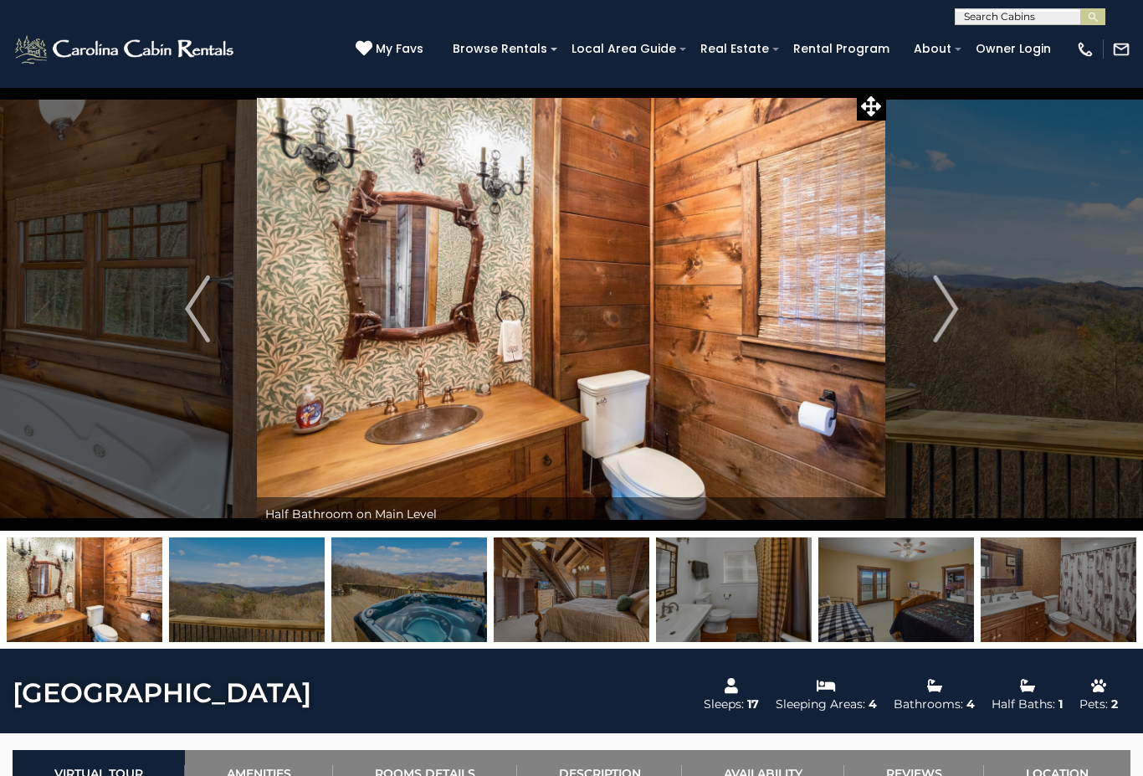
click at [921, 355] on button "Next" at bounding box center [945, 309] width 119 height 444
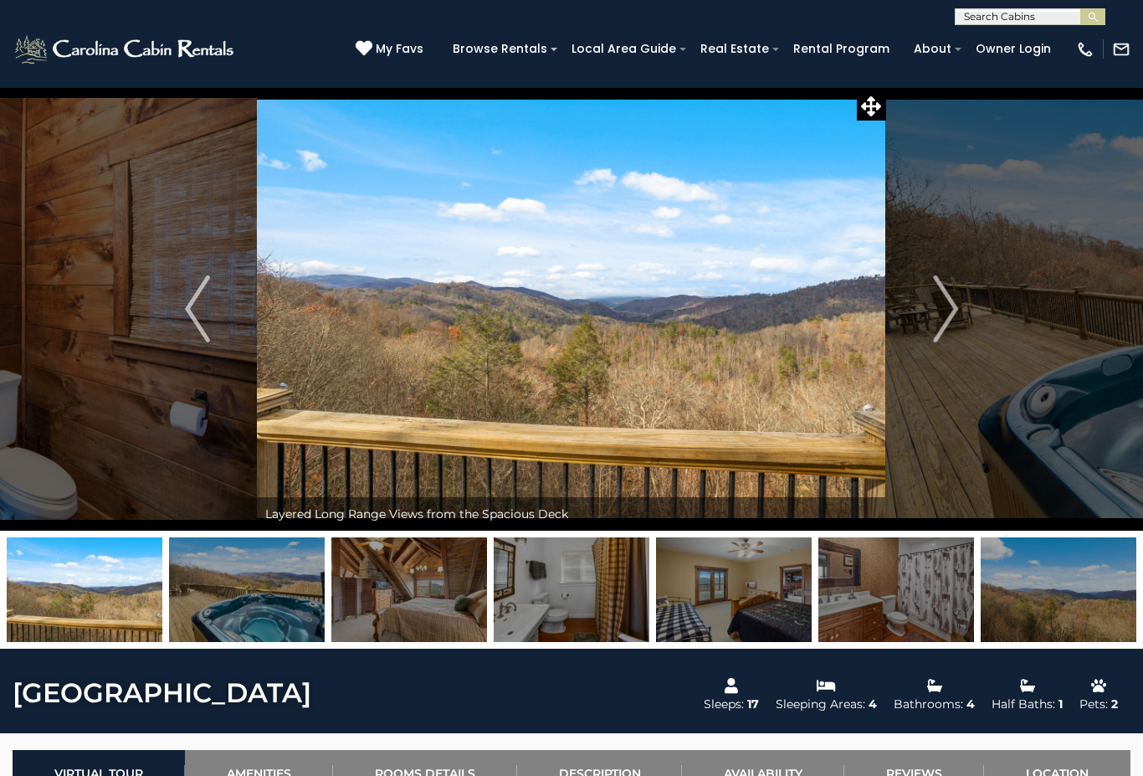
click at [922, 357] on button "Next" at bounding box center [945, 309] width 119 height 444
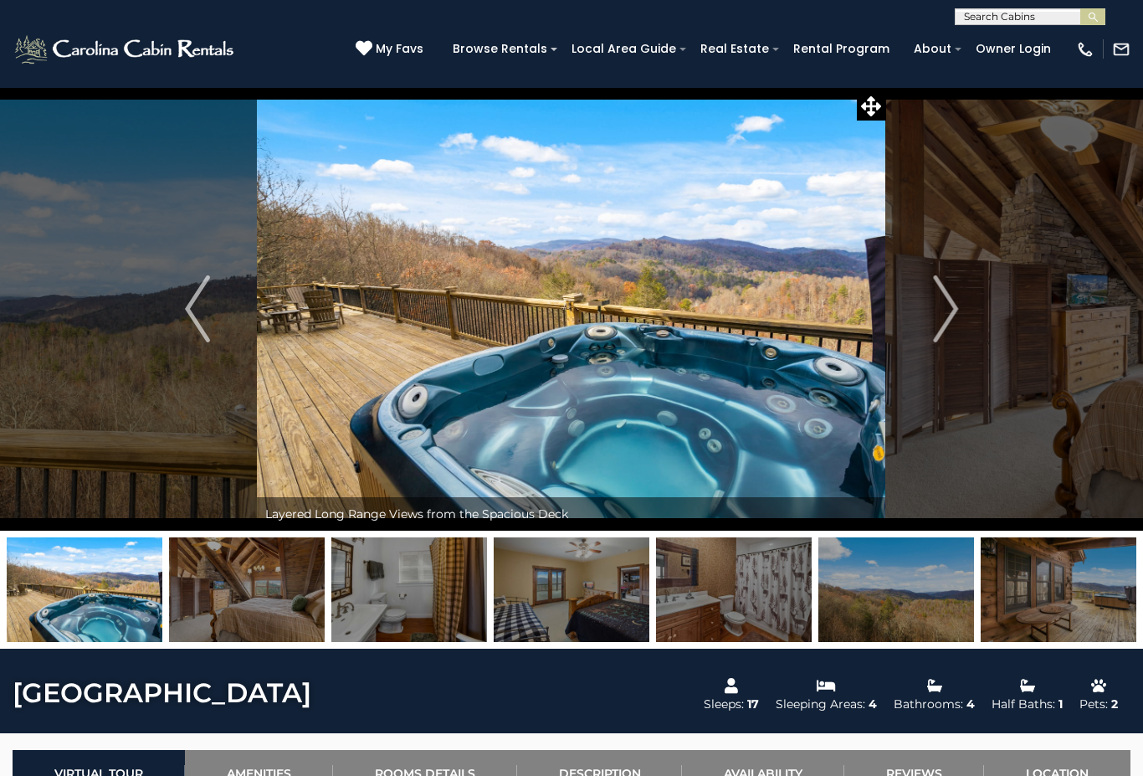
click at [920, 356] on button "Next" at bounding box center [945, 309] width 119 height 444
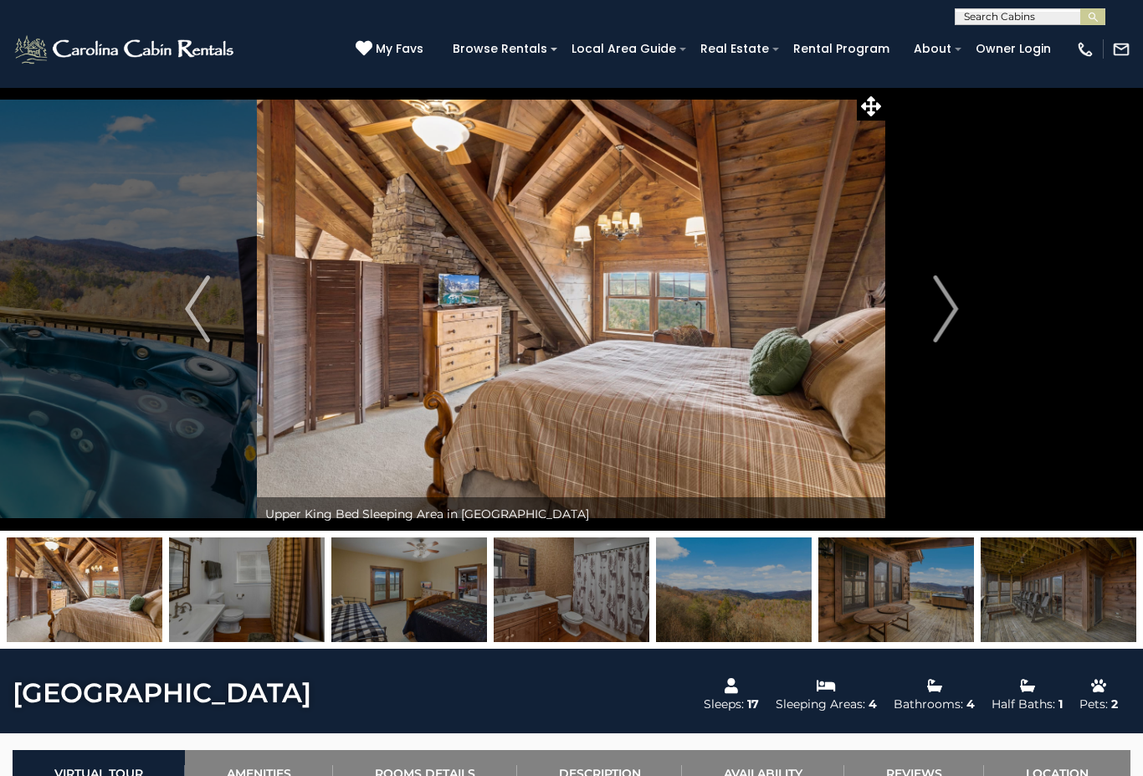
click at [920, 358] on button "Next" at bounding box center [945, 309] width 119 height 444
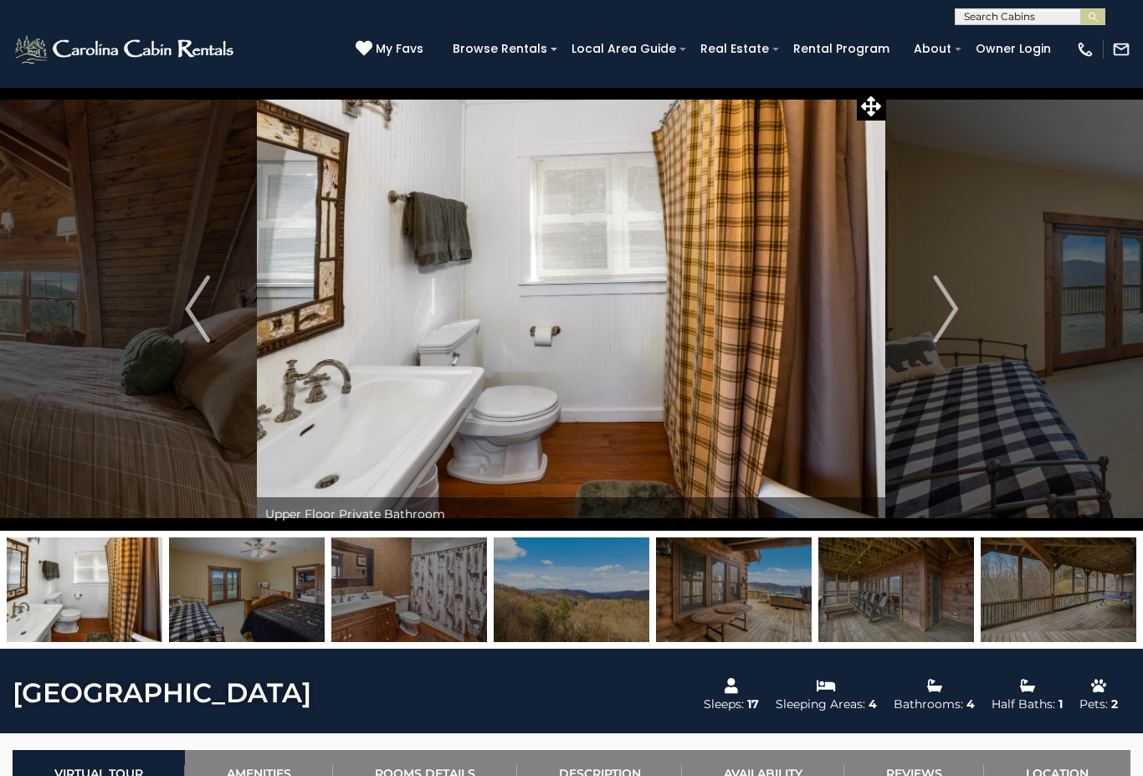
click at [924, 357] on button "Next" at bounding box center [945, 309] width 119 height 444
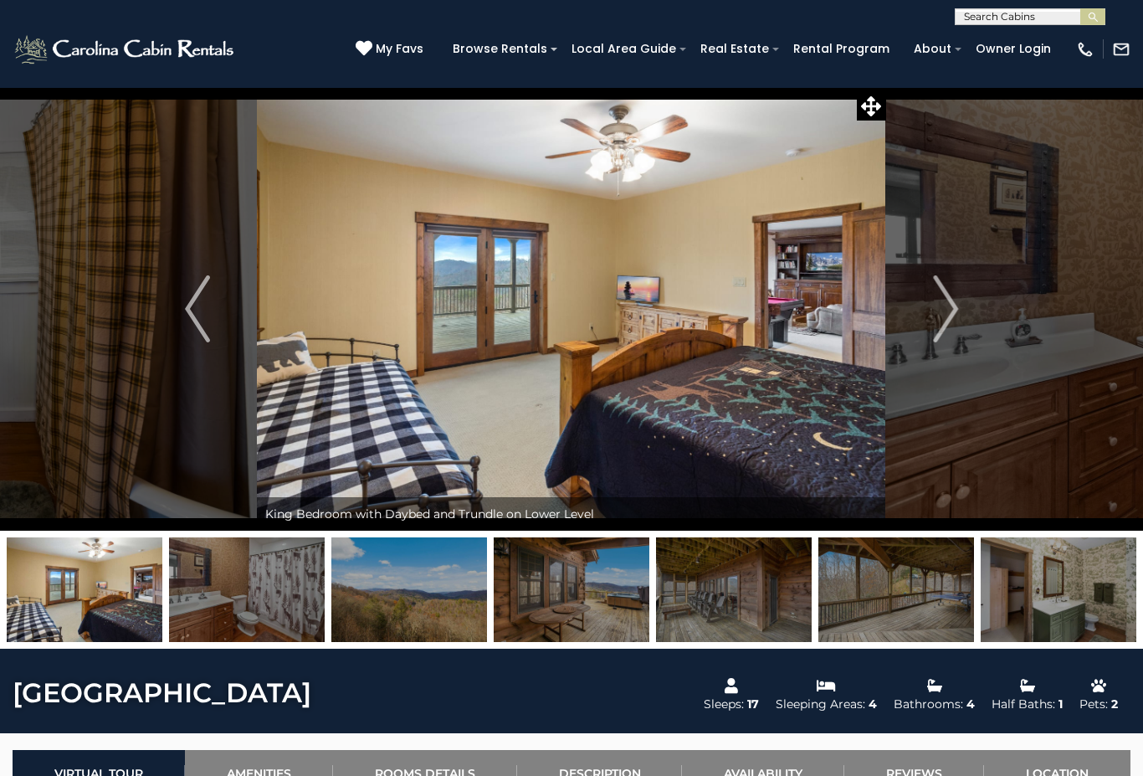
click at [921, 361] on button "Next" at bounding box center [945, 309] width 119 height 444
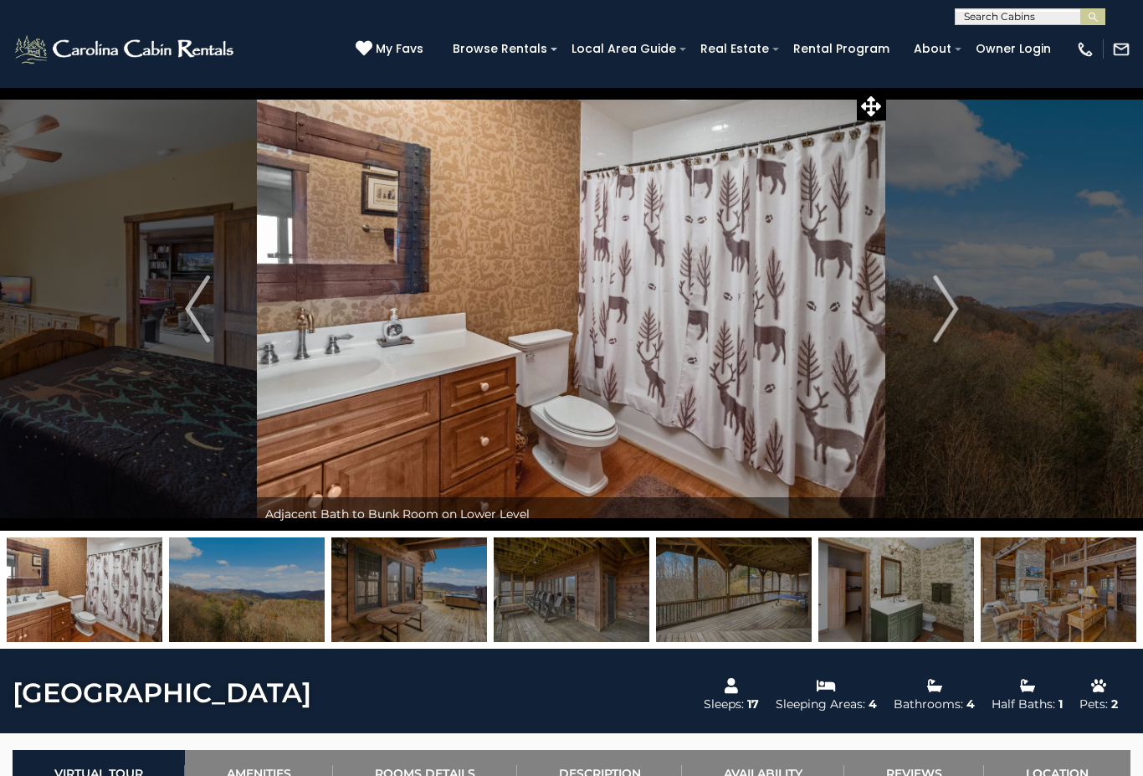
click at [923, 359] on button "Next" at bounding box center [945, 309] width 119 height 444
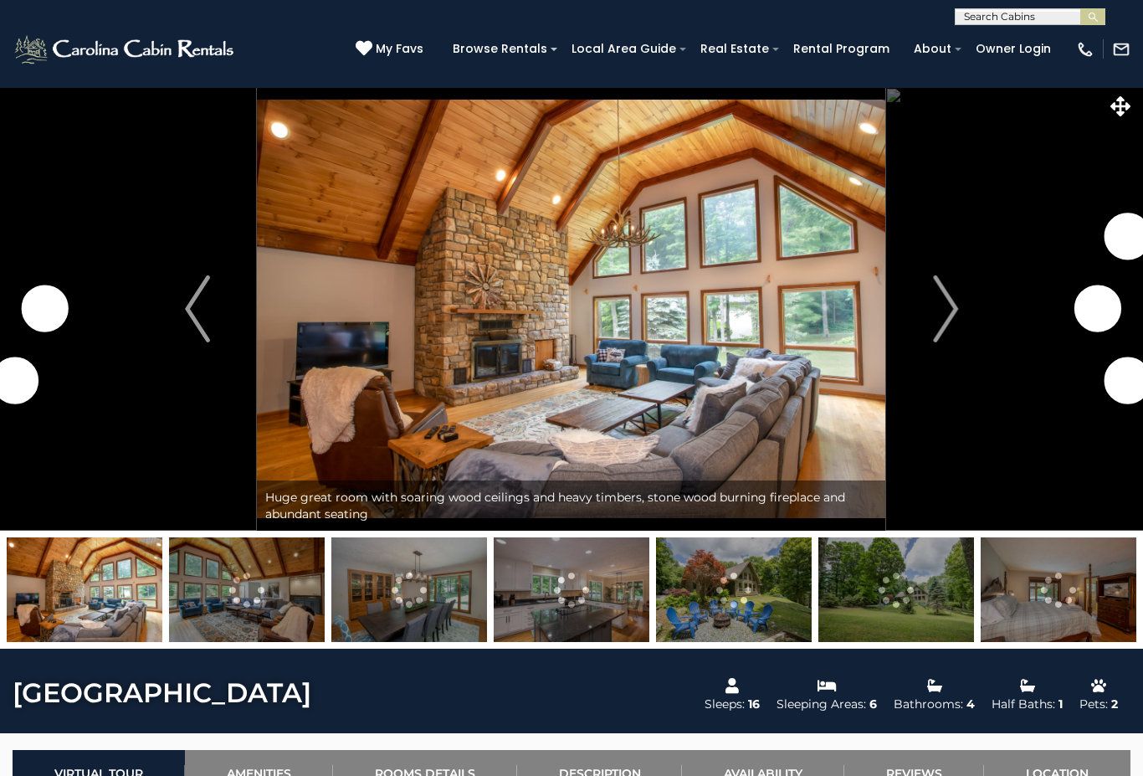
click at [930, 295] on button "Next" at bounding box center [945, 309] width 119 height 444
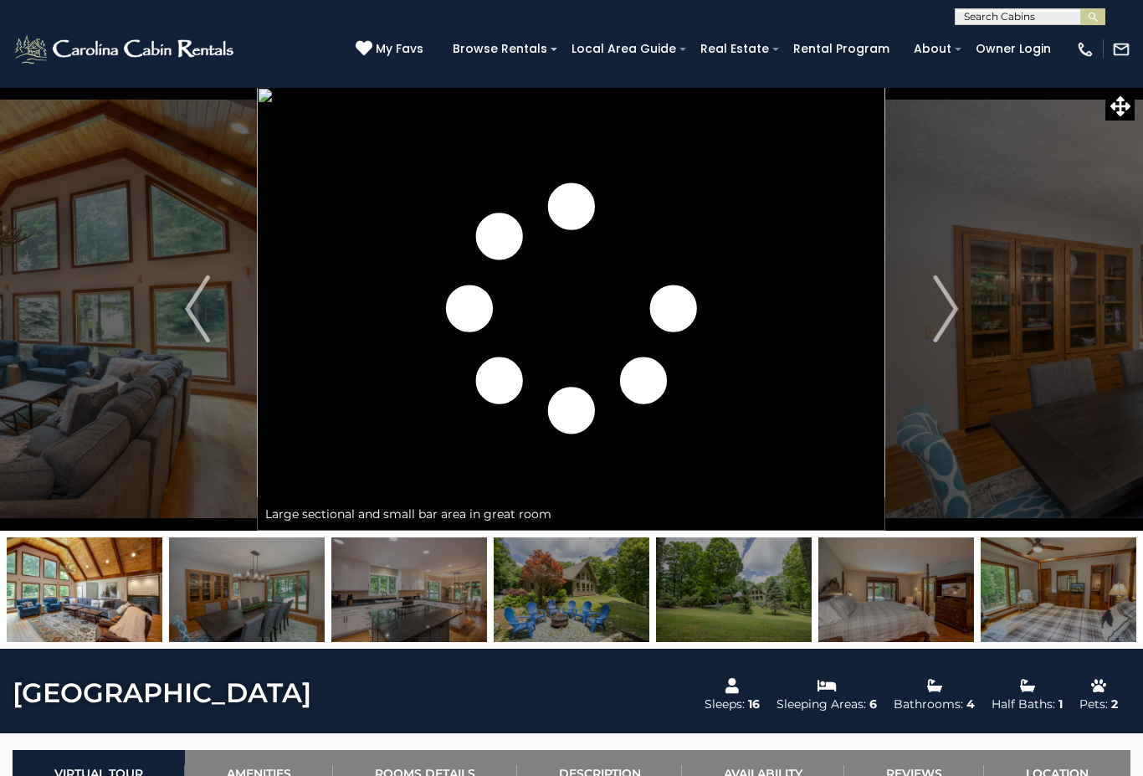
click at [940, 308] on img "Next" at bounding box center [945, 308] width 25 height 67
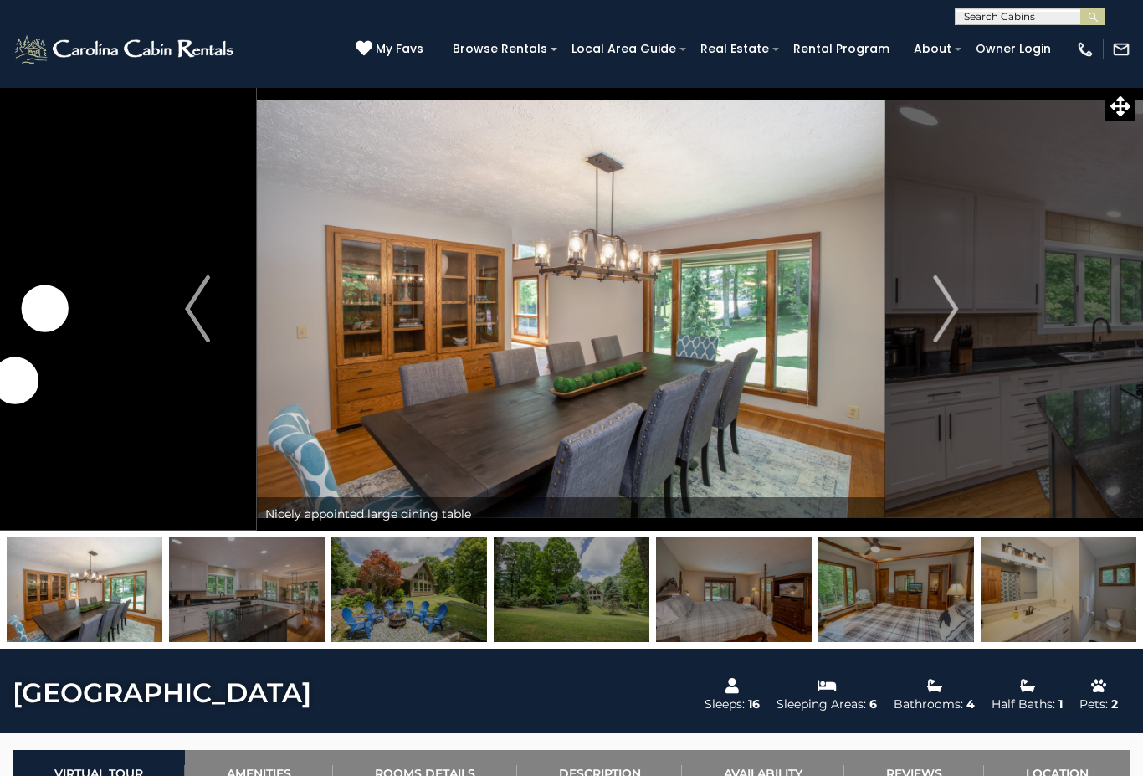
click at [938, 325] on img "Next" at bounding box center [945, 308] width 25 height 67
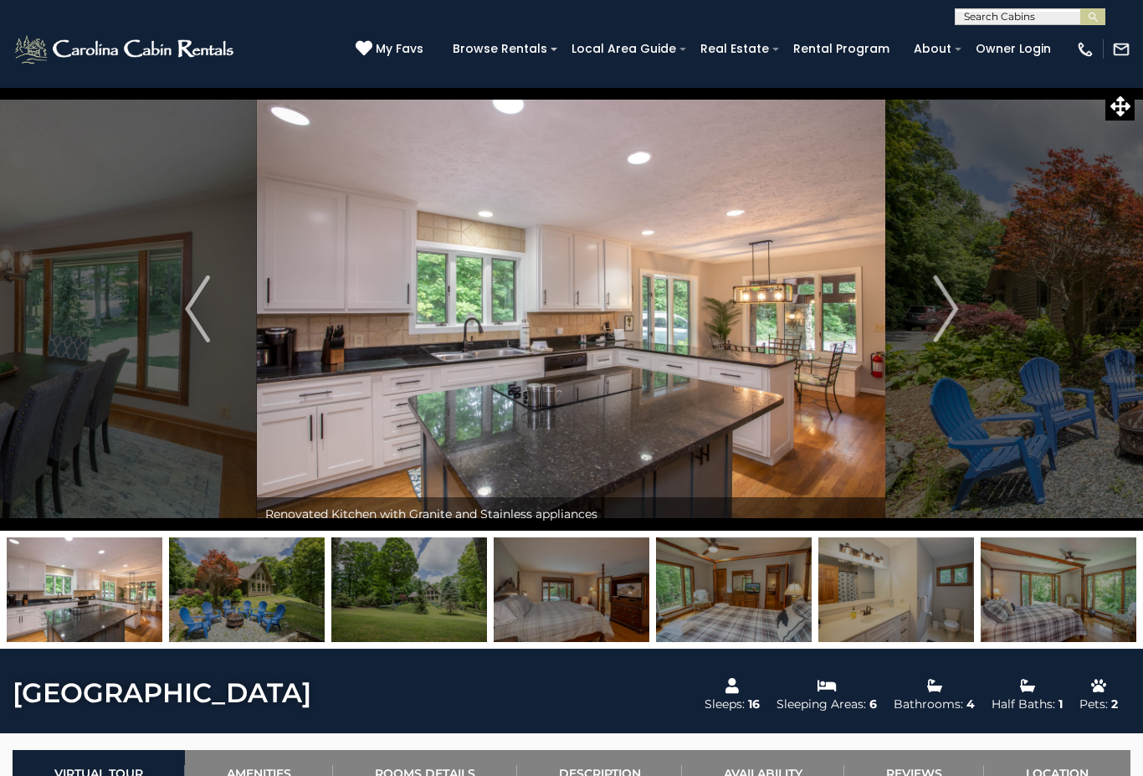
click at [917, 336] on button "Next" at bounding box center [945, 309] width 119 height 444
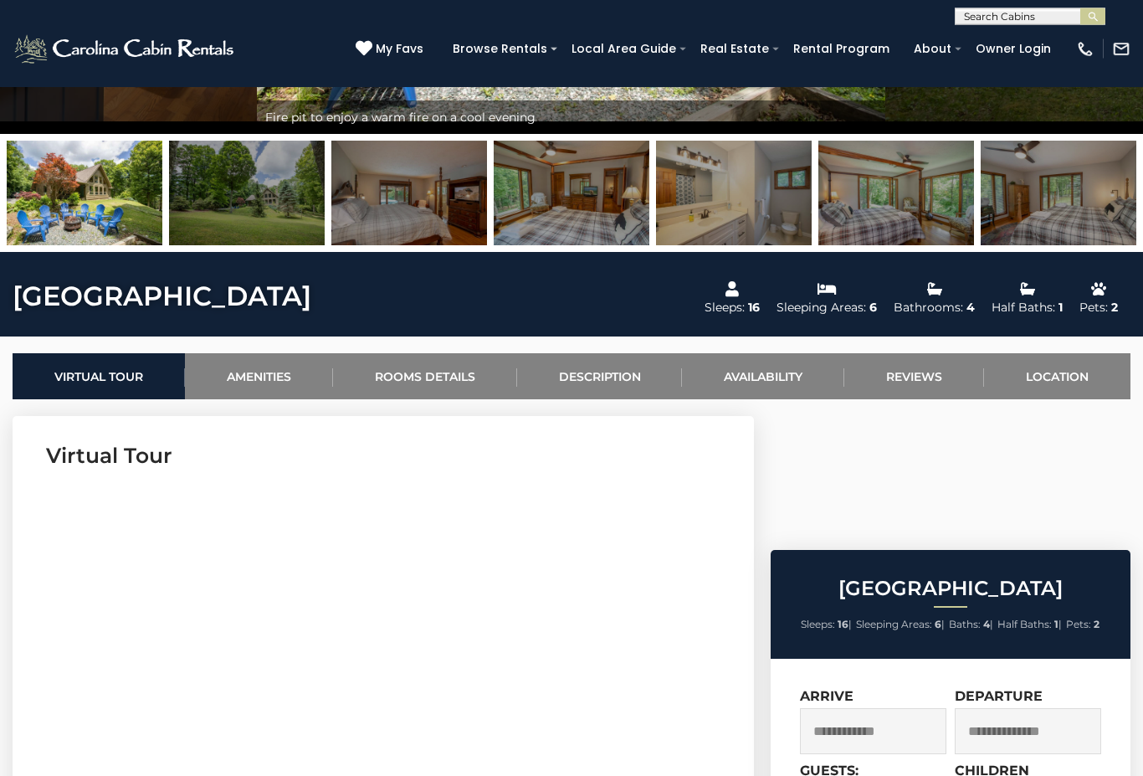
scroll to position [369, 0]
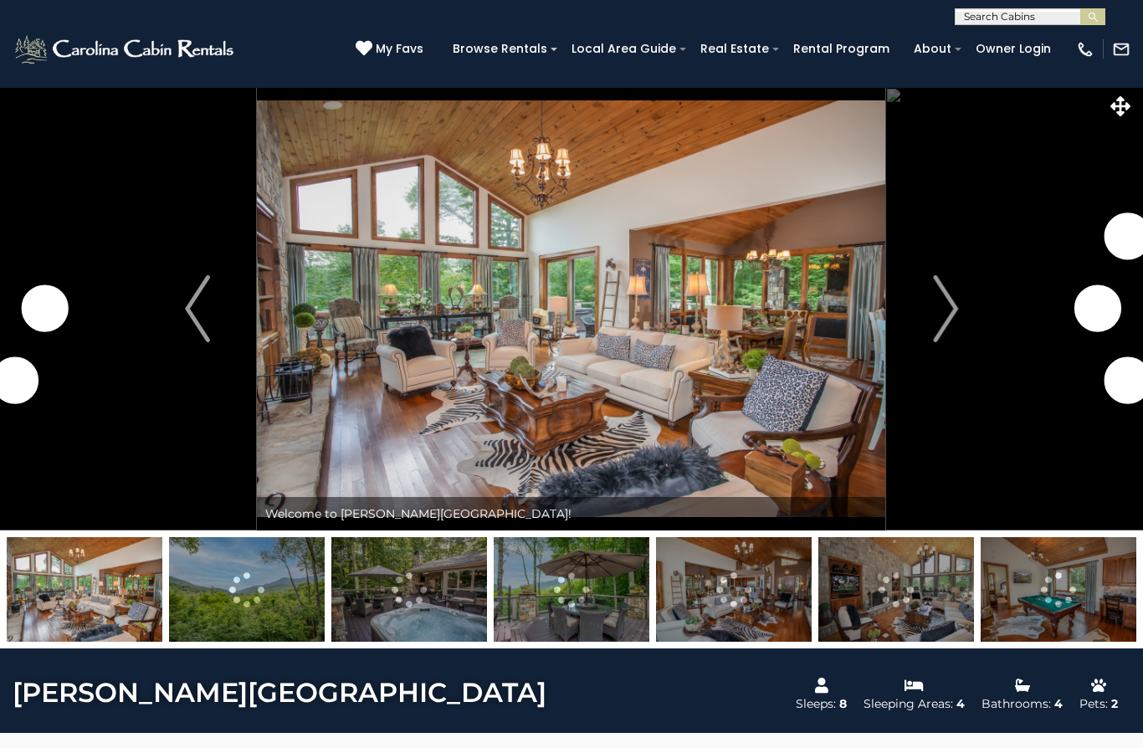
click at [955, 311] on img "Next" at bounding box center [945, 308] width 25 height 67
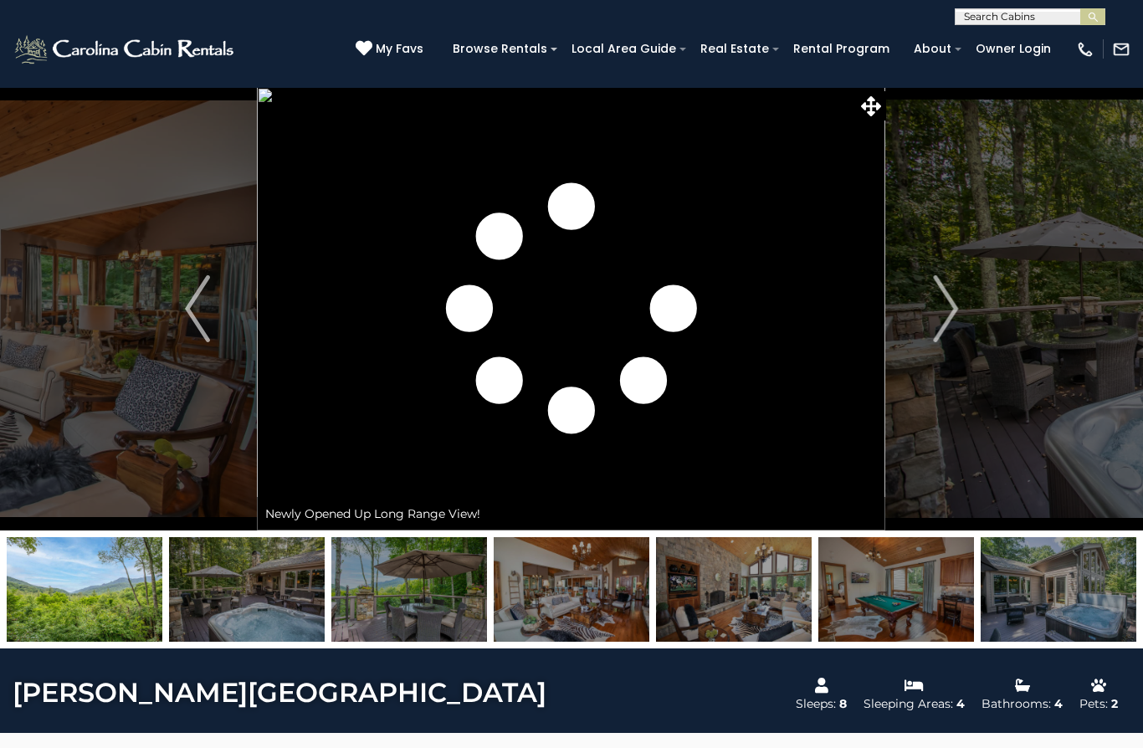
click at [942, 327] on img "Next" at bounding box center [945, 308] width 25 height 67
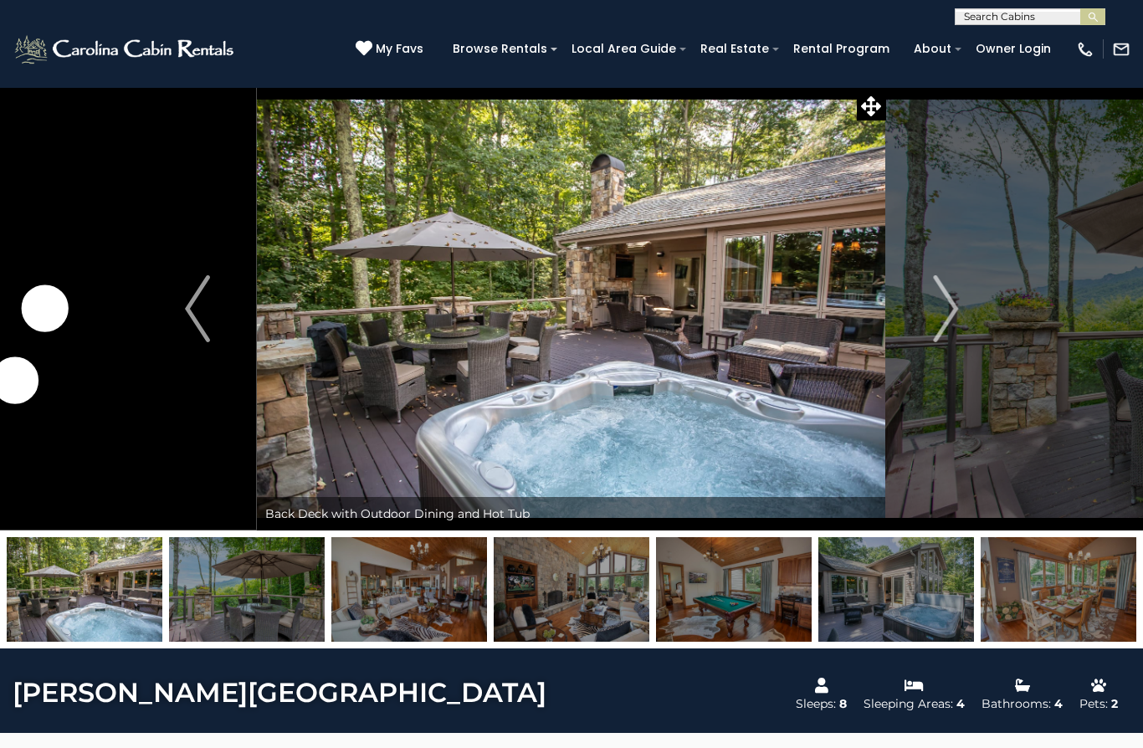
click at [950, 317] on img "Next" at bounding box center [945, 308] width 25 height 67
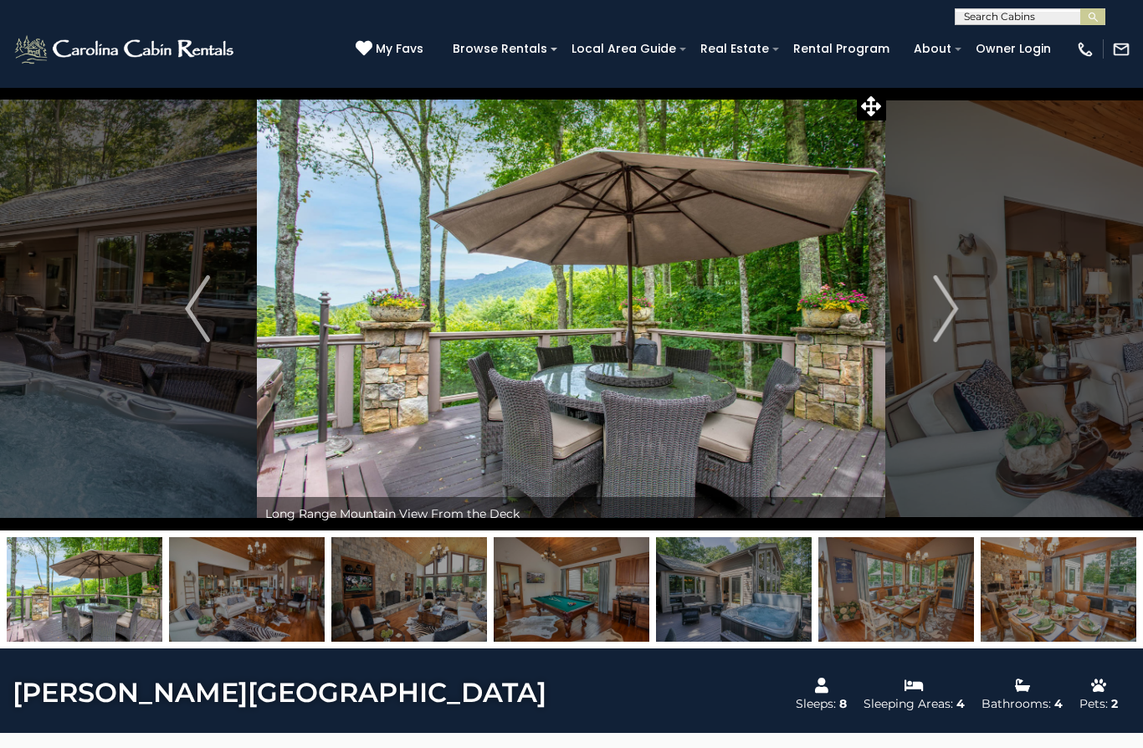
click at [946, 317] on img "Next" at bounding box center [945, 308] width 25 height 67
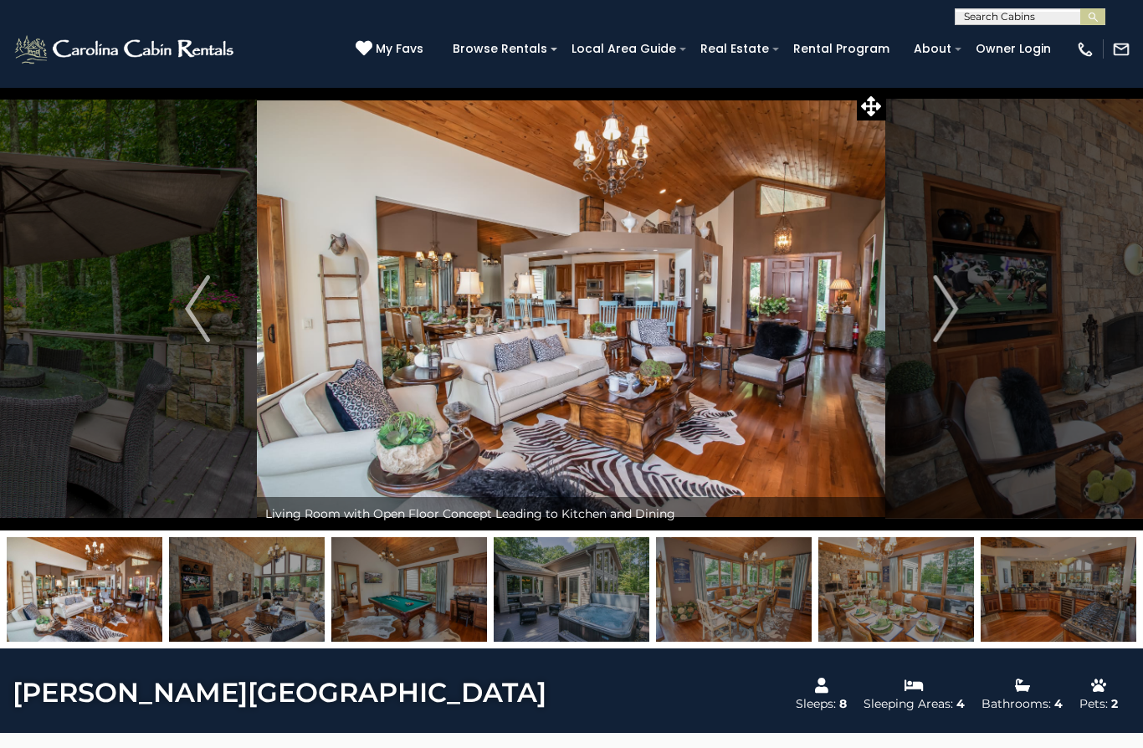
click at [939, 319] on img "Next" at bounding box center [945, 308] width 25 height 67
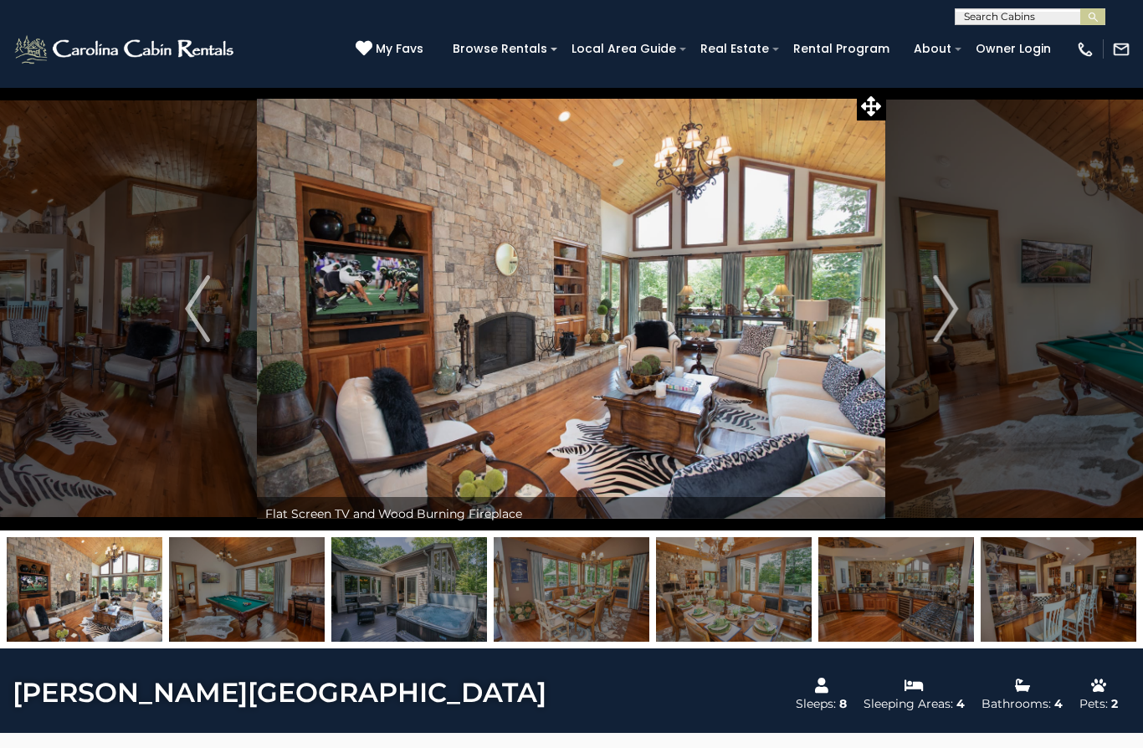
click at [947, 316] on img "Next" at bounding box center [945, 308] width 25 height 67
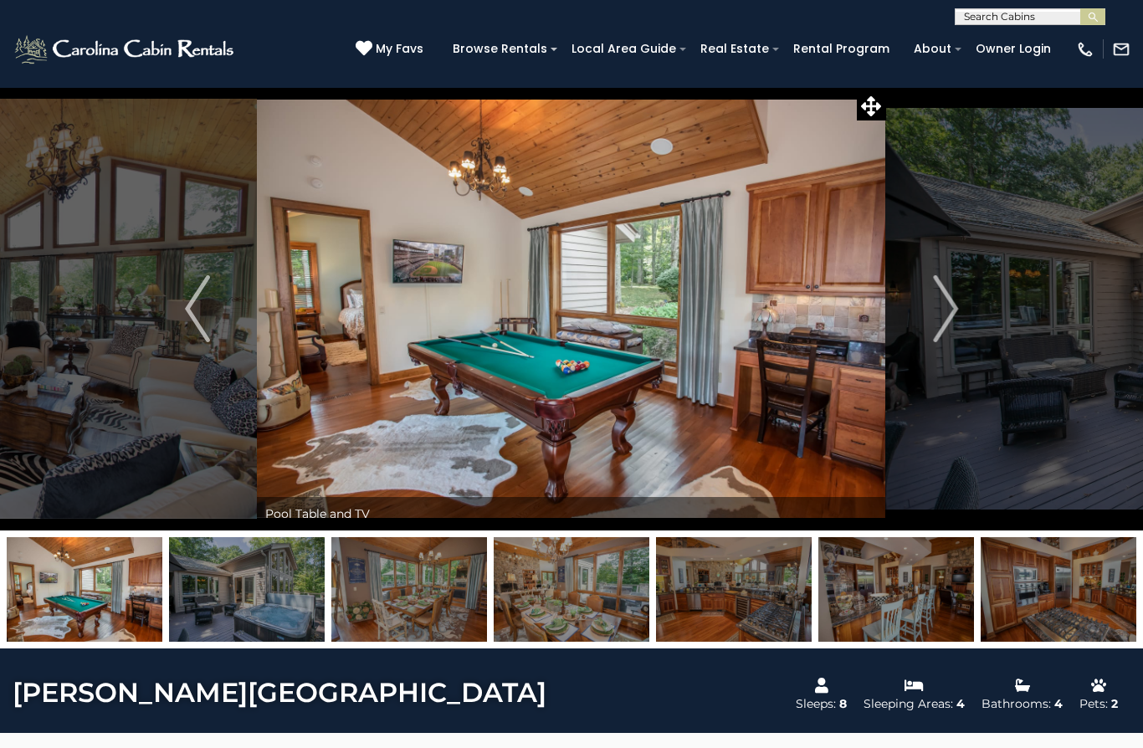
click at [941, 316] on img "Next" at bounding box center [945, 308] width 25 height 67
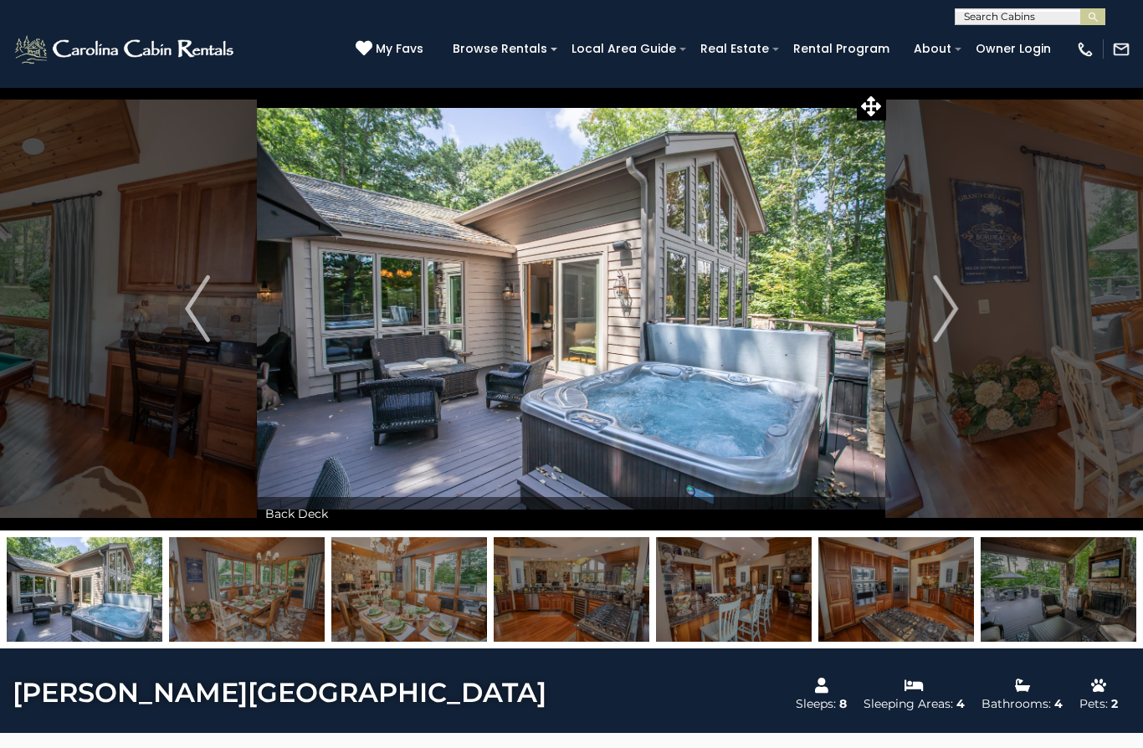
click at [940, 319] on img "Next" at bounding box center [945, 308] width 25 height 67
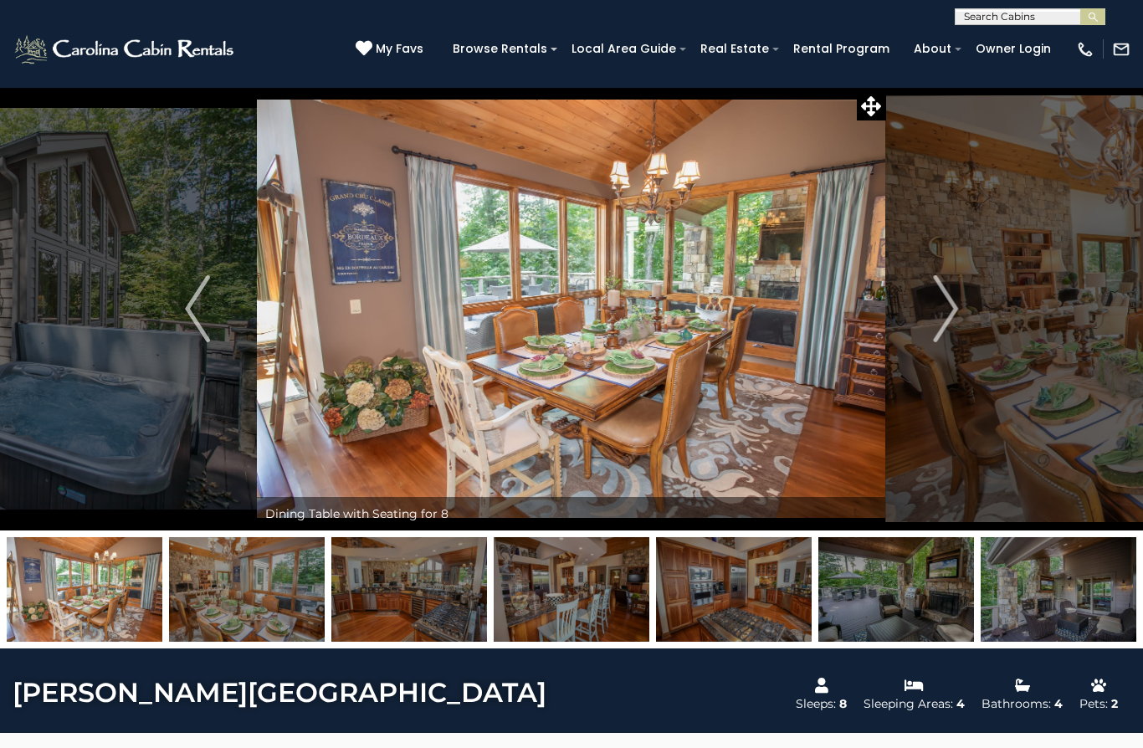
click at [942, 320] on img "Next" at bounding box center [945, 308] width 25 height 67
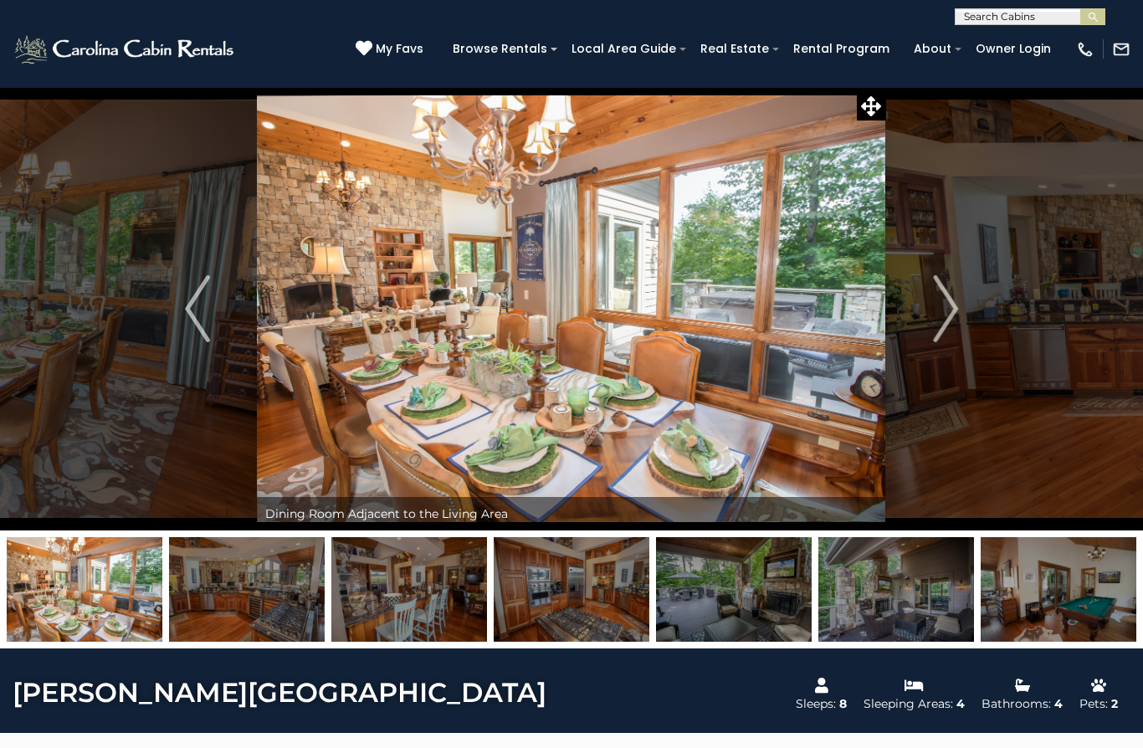
click at [934, 321] on img "Next" at bounding box center [945, 308] width 25 height 67
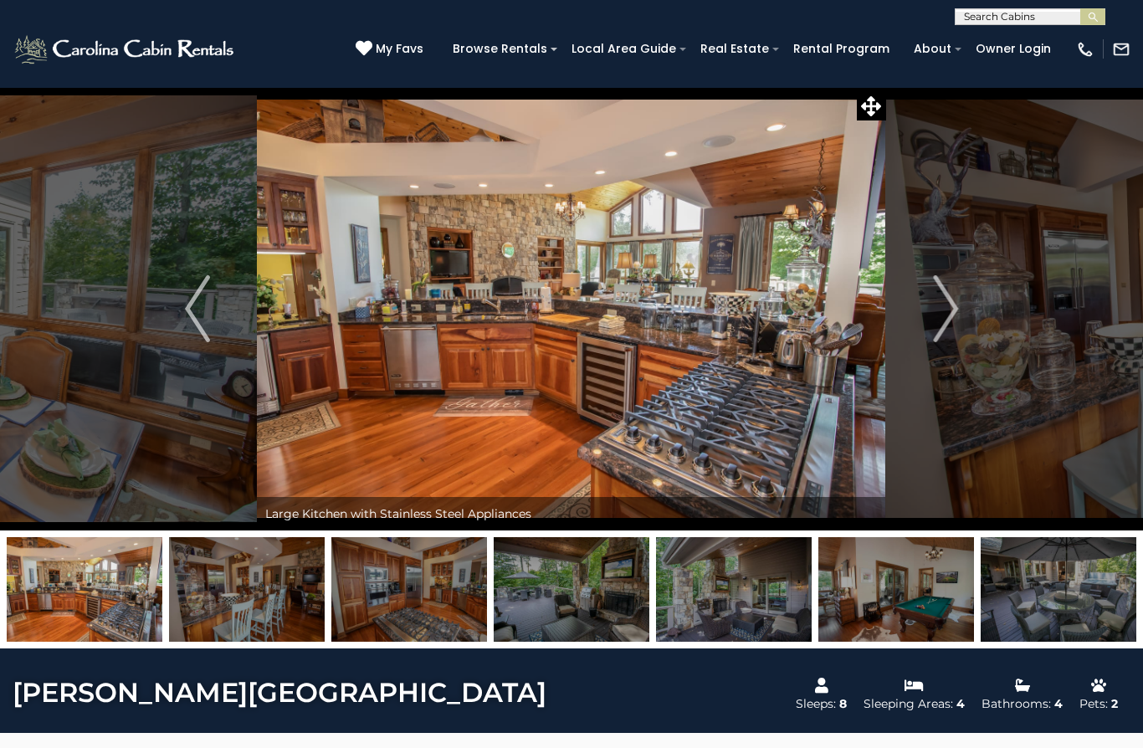
click at [932, 324] on button "Next" at bounding box center [945, 309] width 119 height 444
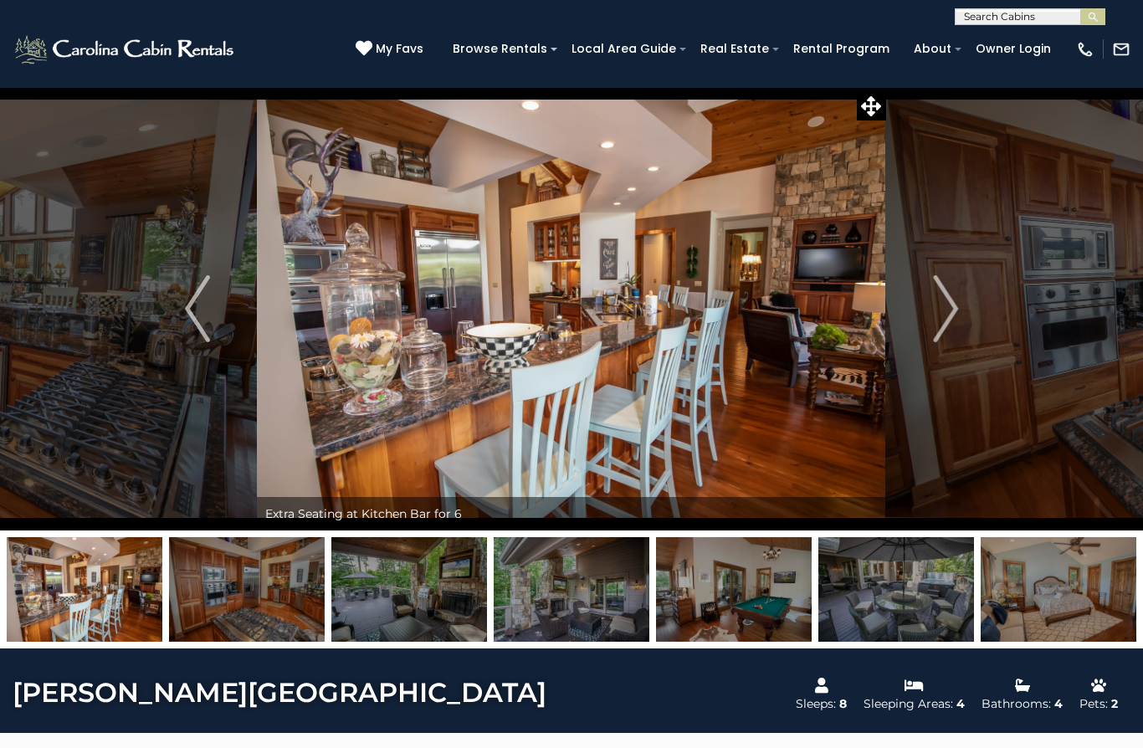
click at [936, 321] on img "Next" at bounding box center [945, 308] width 25 height 67
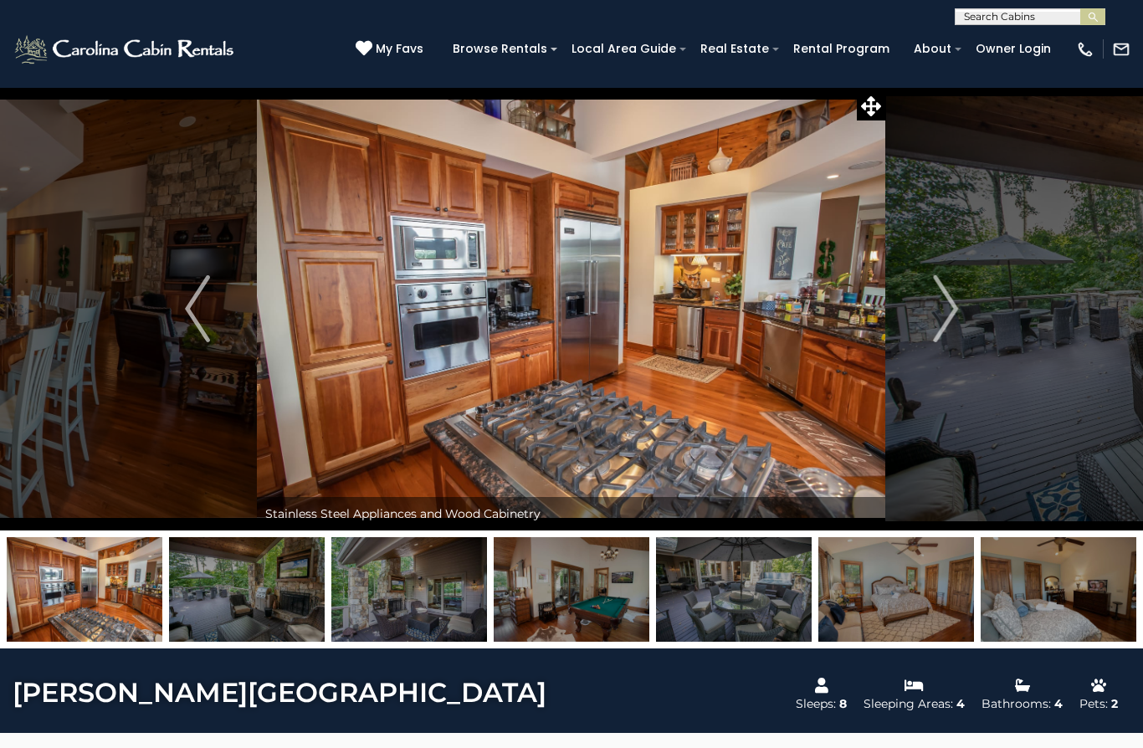
click at [932, 321] on button "Next" at bounding box center [945, 309] width 119 height 444
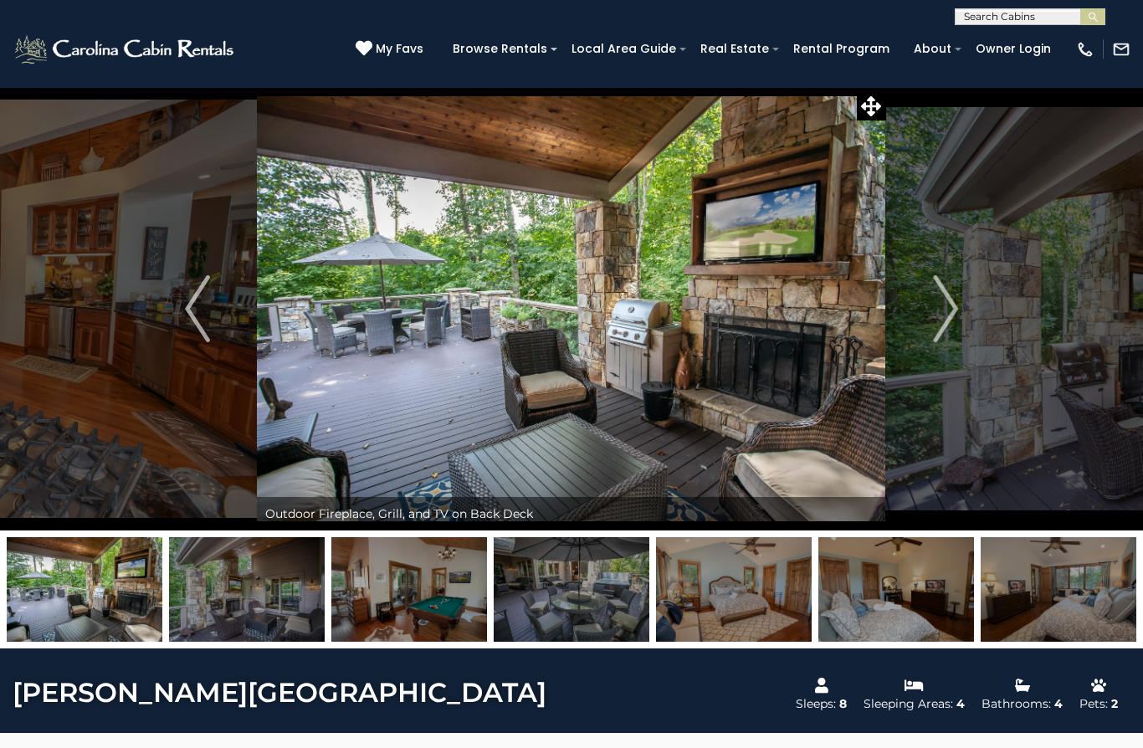
click at [932, 322] on button "Next" at bounding box center [945, 309] width 119 height 444
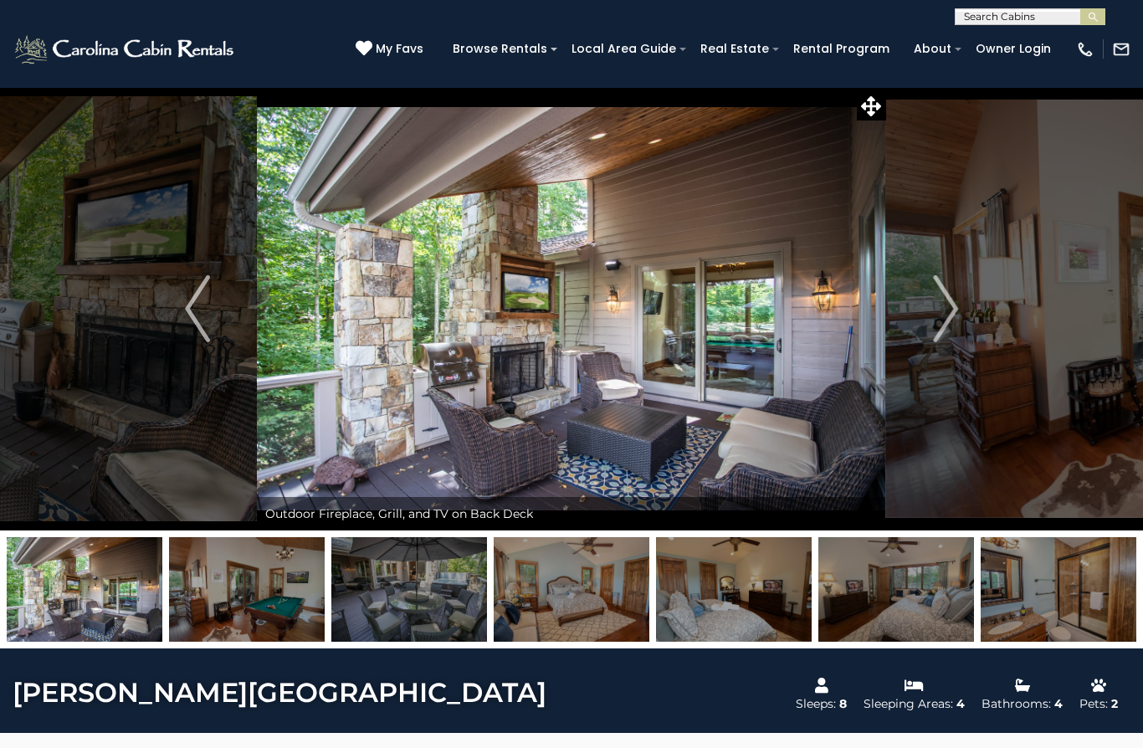
click at [937, 321] on img "Next" at bounding box center [945, 308] width 25 height 67
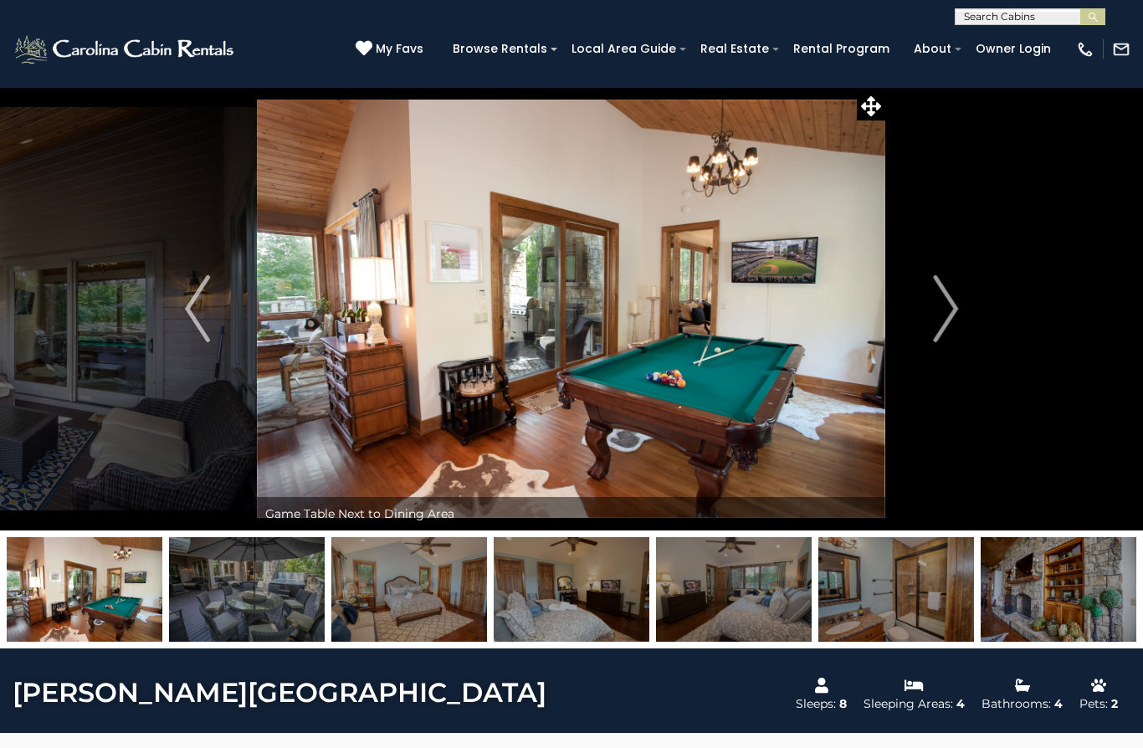
click at [942, 318] on img "Next" at bounding box center [945, 308] width 25 height 67
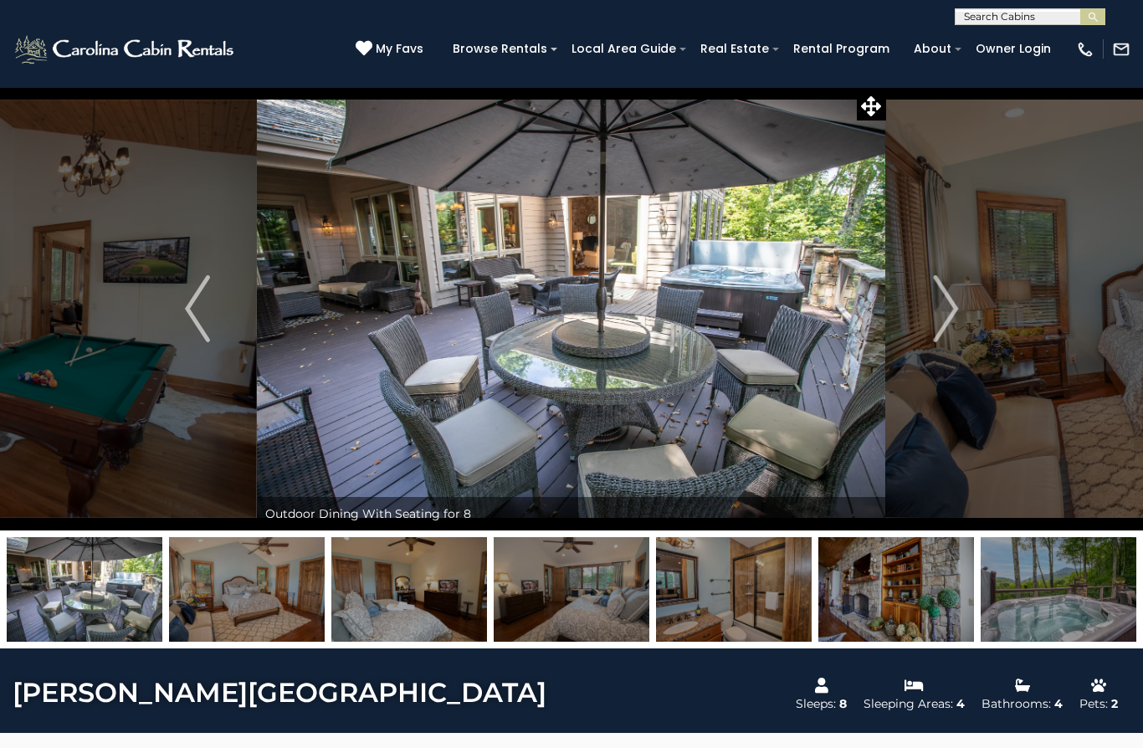
click at [952, 317] on img "Next" at bounding box center [945, 308] width 25 height 67
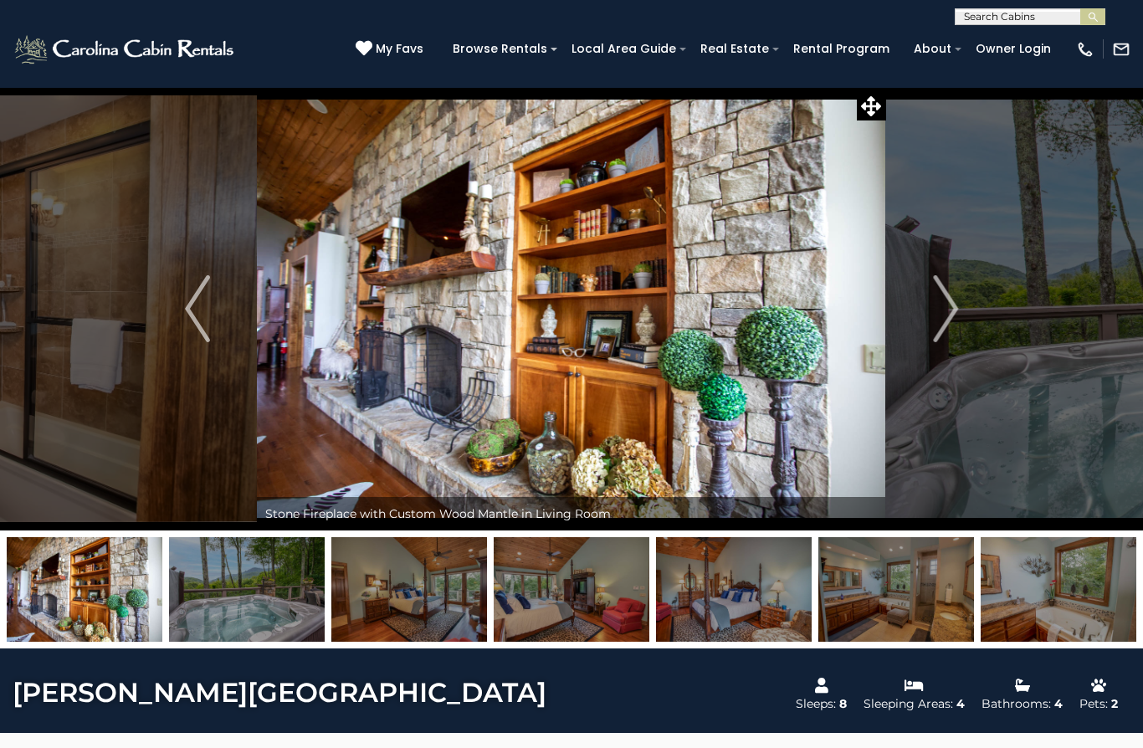
click at [932, 313] on button "Next" at bounding box center [945, 309] width 119 height 444
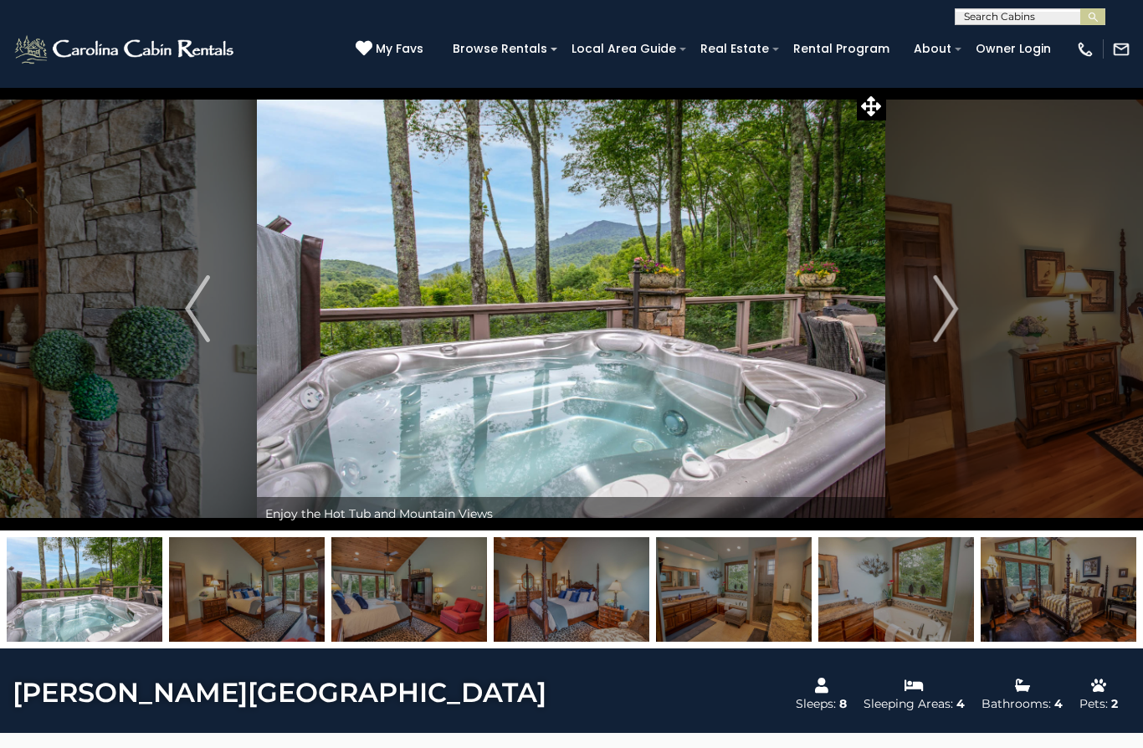
click at [219, 319] on button "Previous" at bounding box center [197, 309] width 119 height 444
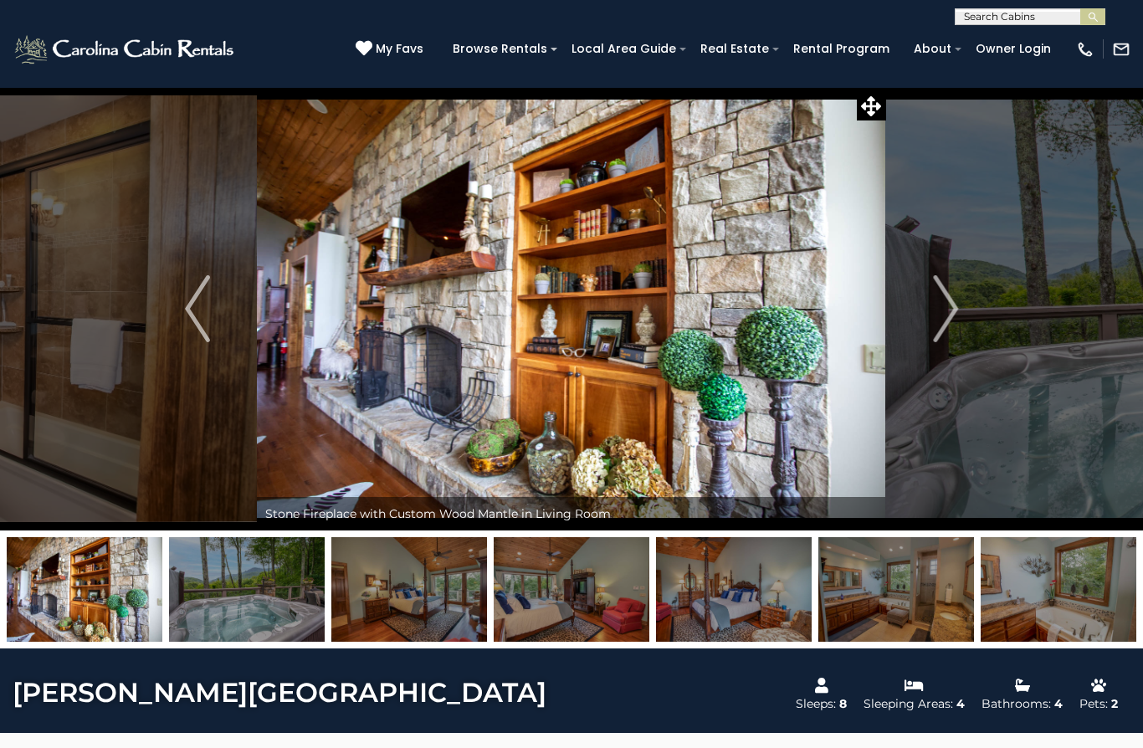
click at [210, 322] on img "Previous" at bounding box center [197, 308] width 25 height 67
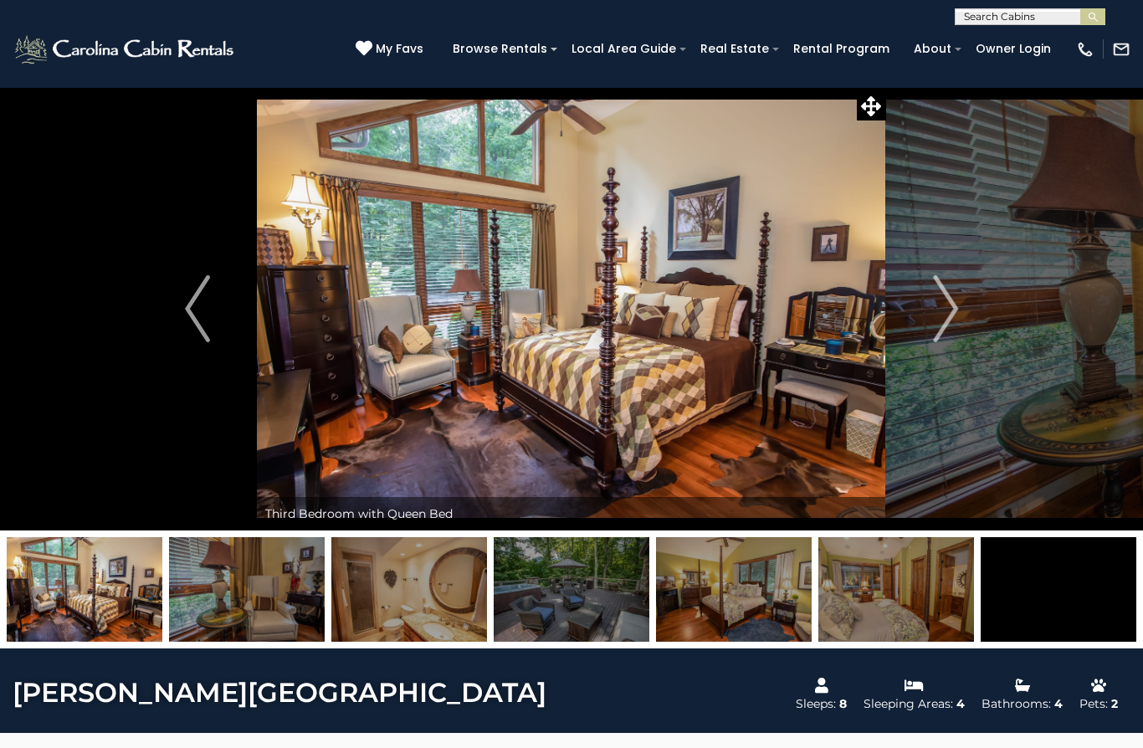
click at [946, 321] on img "Next" at bounding box center [945, 308] width 25 height 67
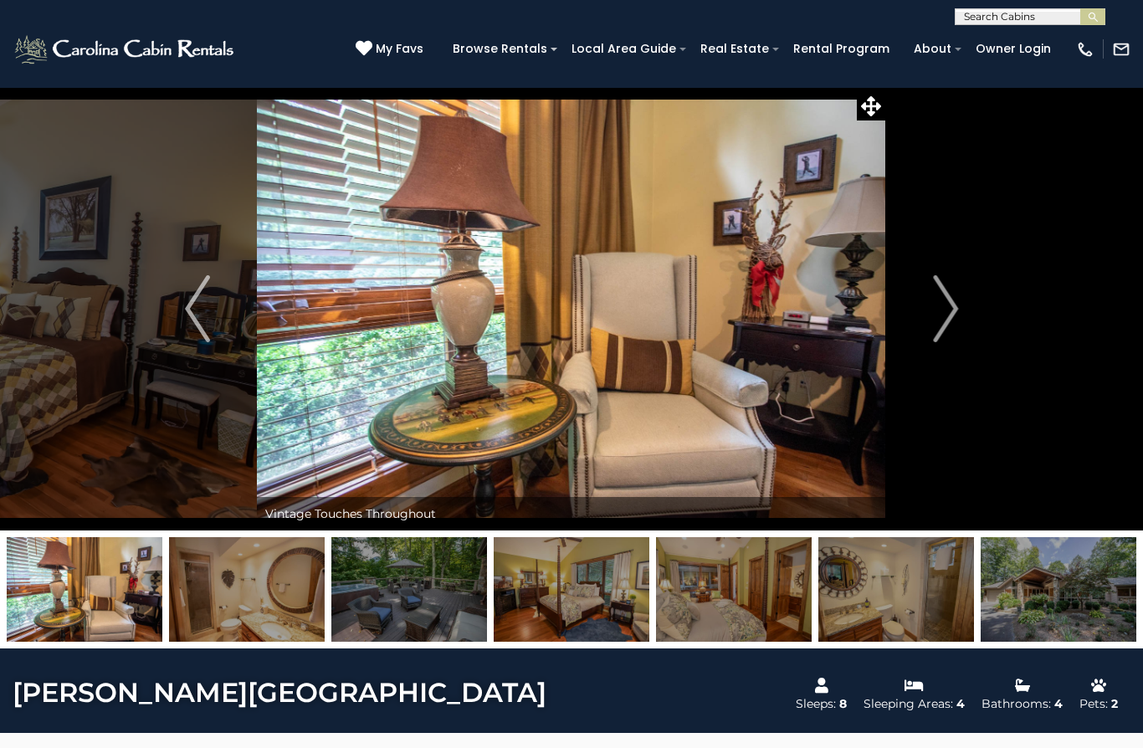
click at [956, 329] on img "Next" at bounding box center [945, 308] width 25 height 67
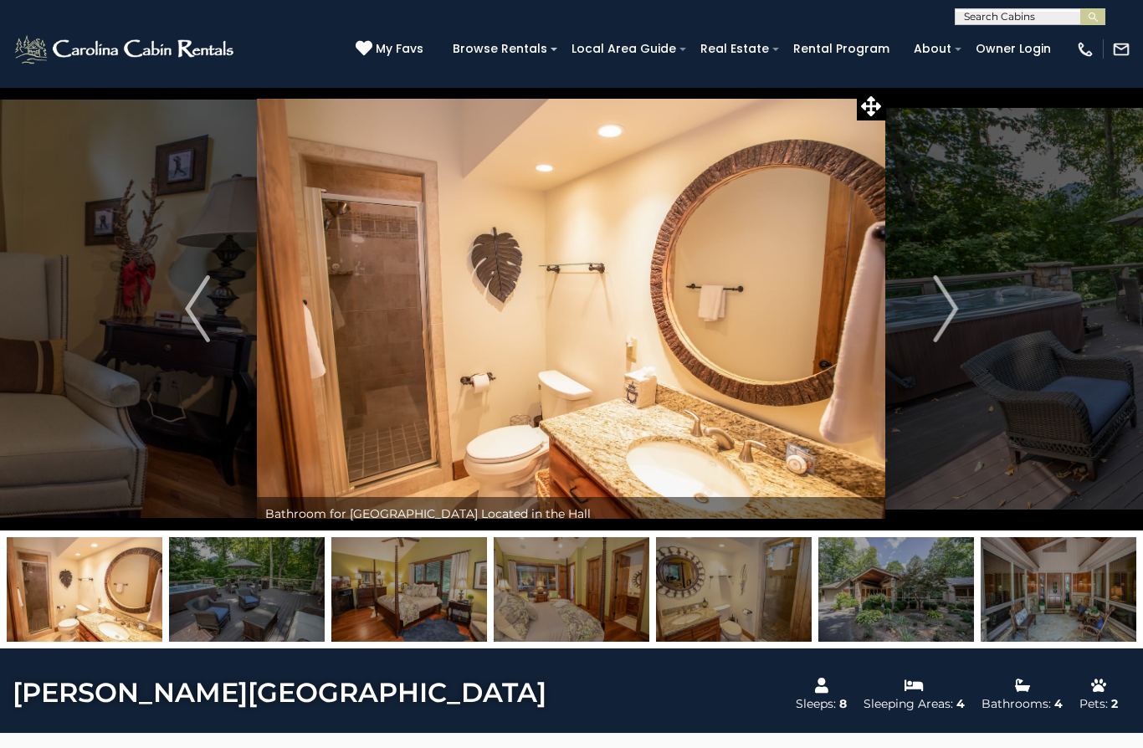
click at [941, 335] on img "Next" at bounding box center [945, 308] width 25 height 67
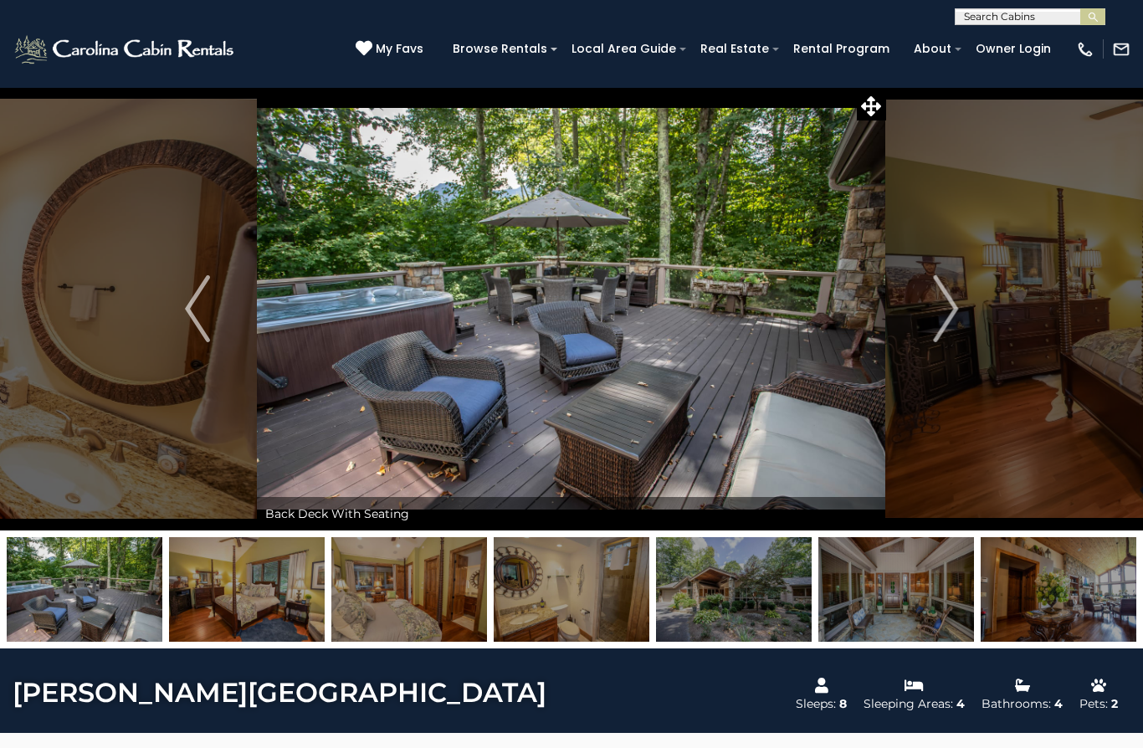
click at [948, 331] on img "Next" at bounding box center [945, 308] width 25 height 67
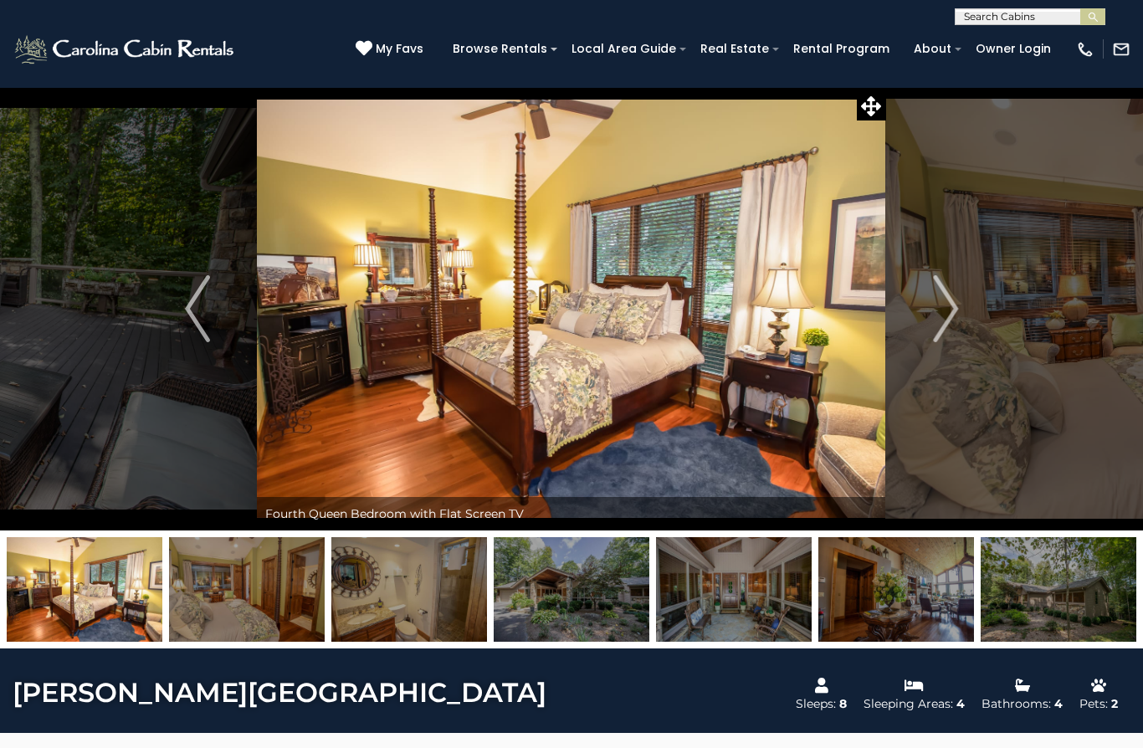
click at [944, 331] on img "Next" at bounding box center [945, 308] width 25 height 67
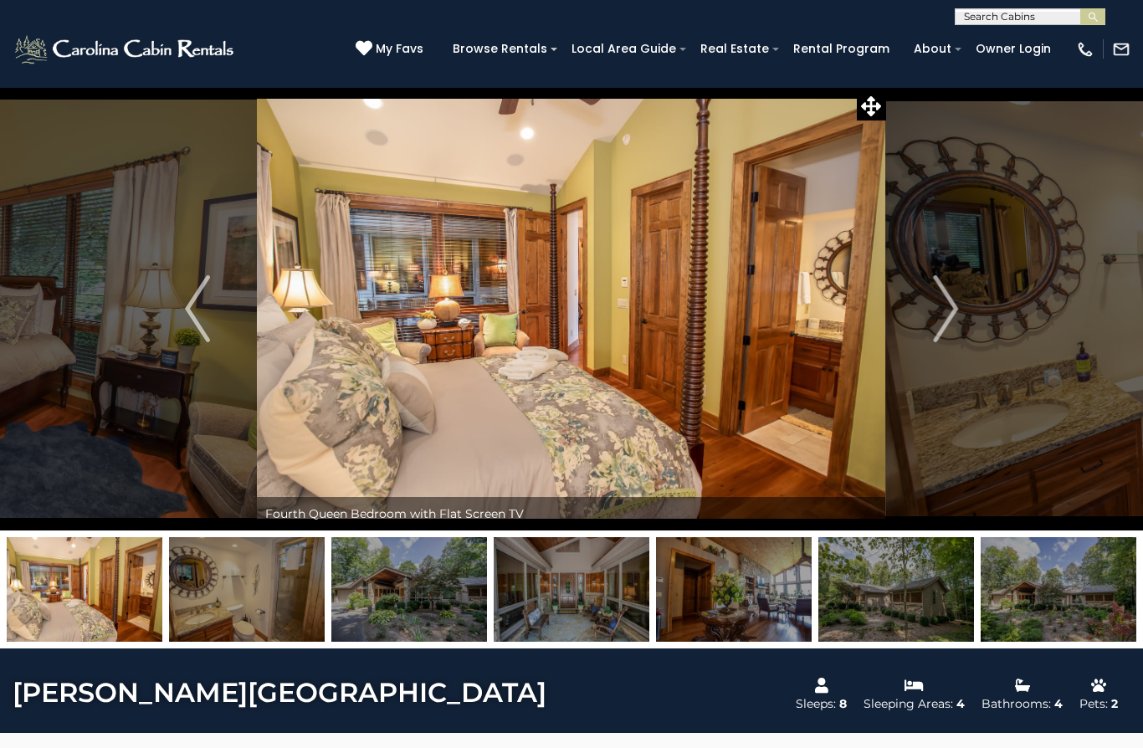
click at [942, 329] on img "Next" at bounding box center [945, 308] width 25 height 67
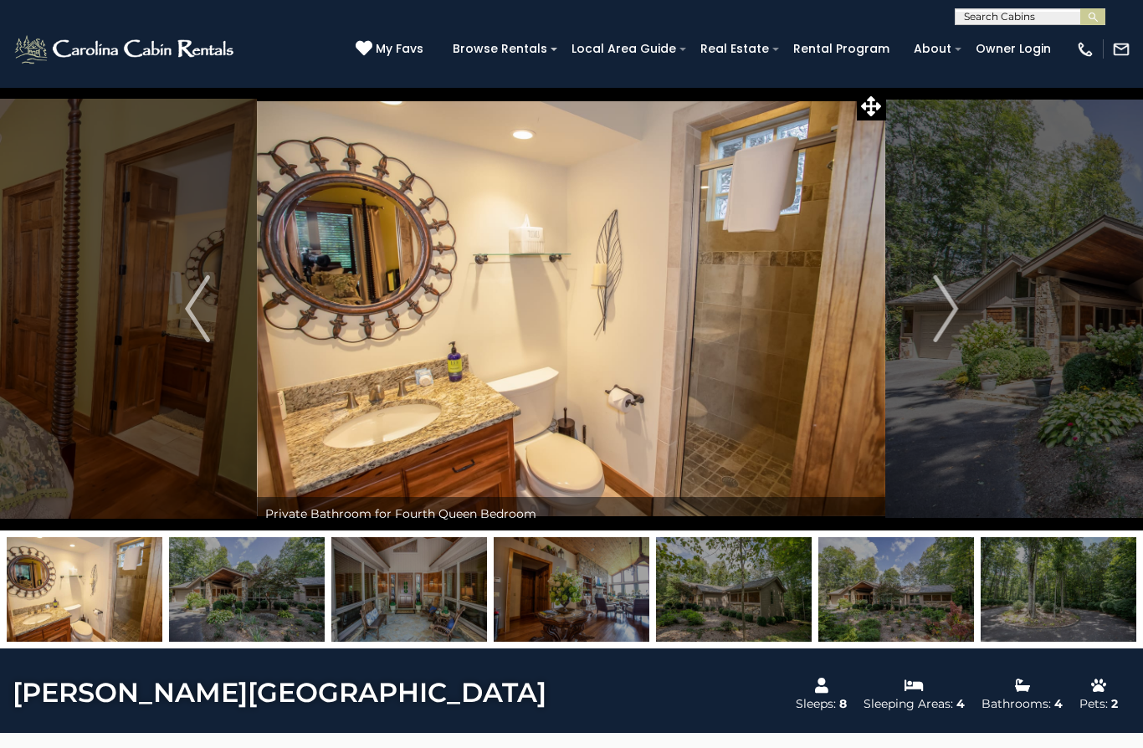
click at [937, 326] on img "Next" at bounding box center [945, 308] width 25 height 67
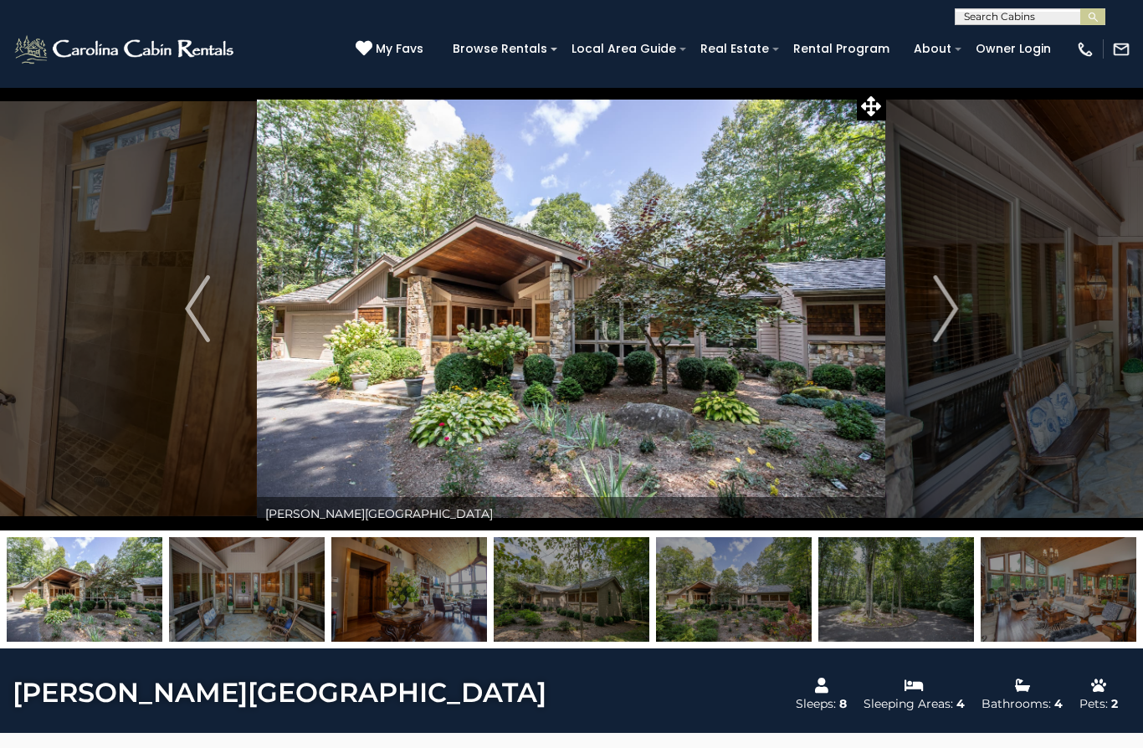
click at [942, 322] on img "Next" at bounding box center [945, 308] width 25 height 67
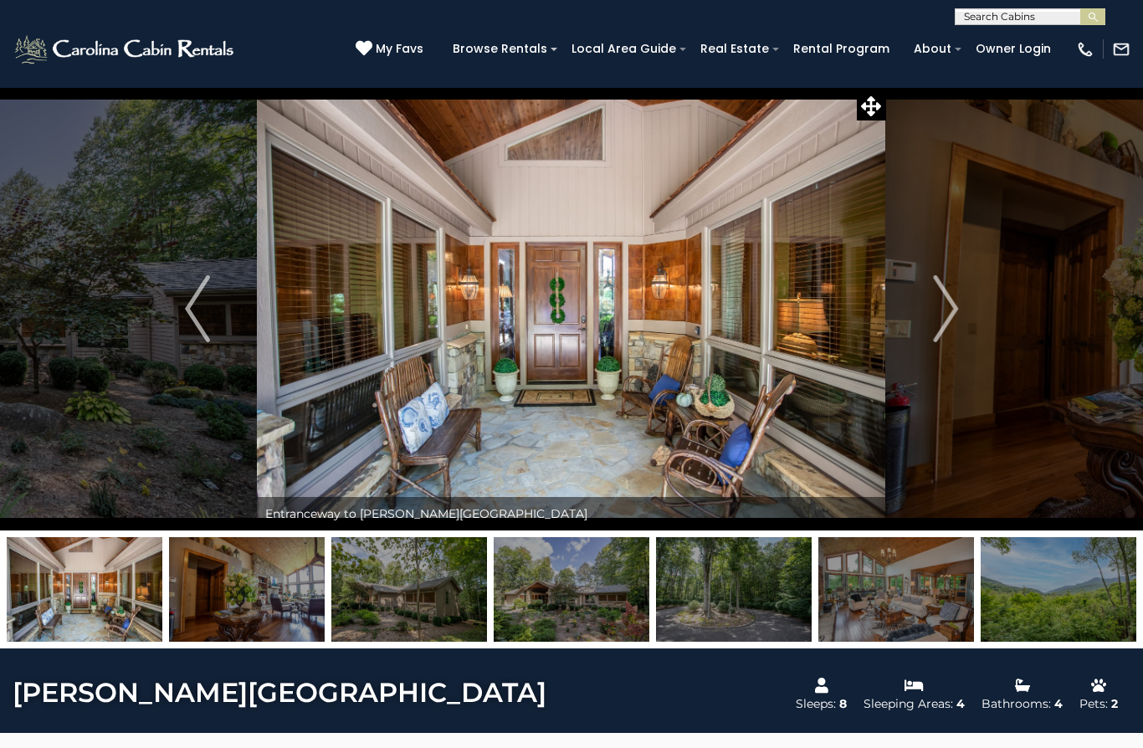
click at [948, 321] on img "Next" at bounding box center [945, 308] width 25 height 67
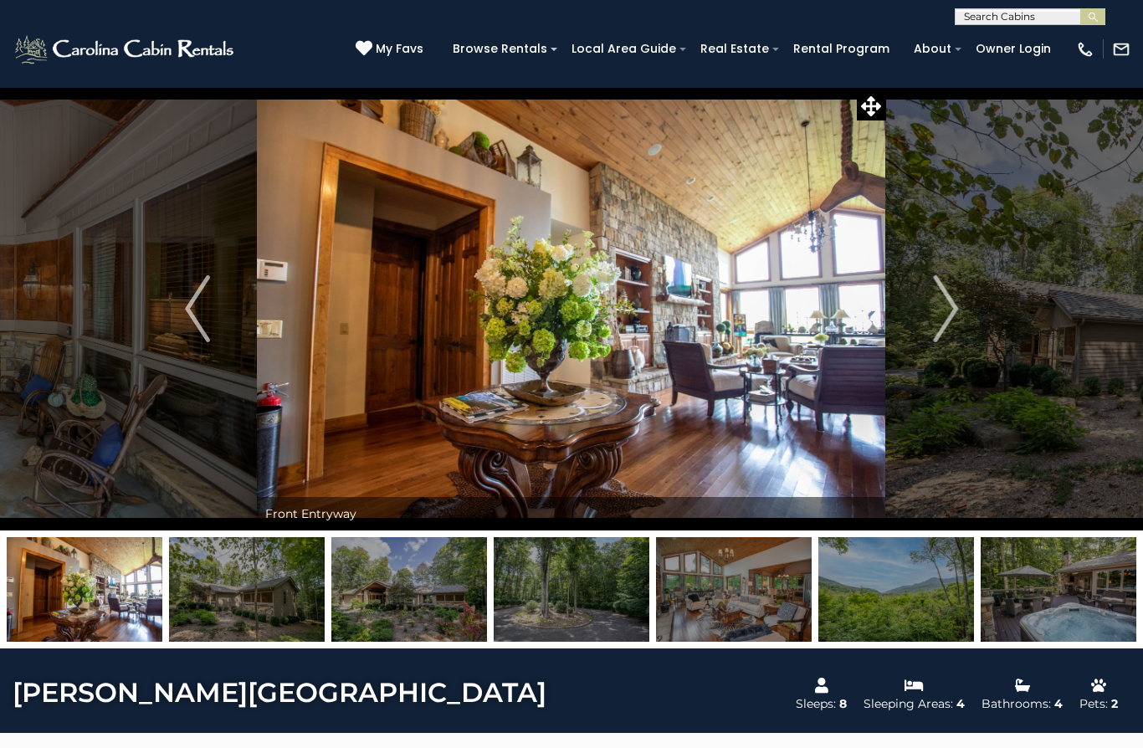
click at [957, 317] on img "Next" at bounding box center [945, 308] width 25 height 67
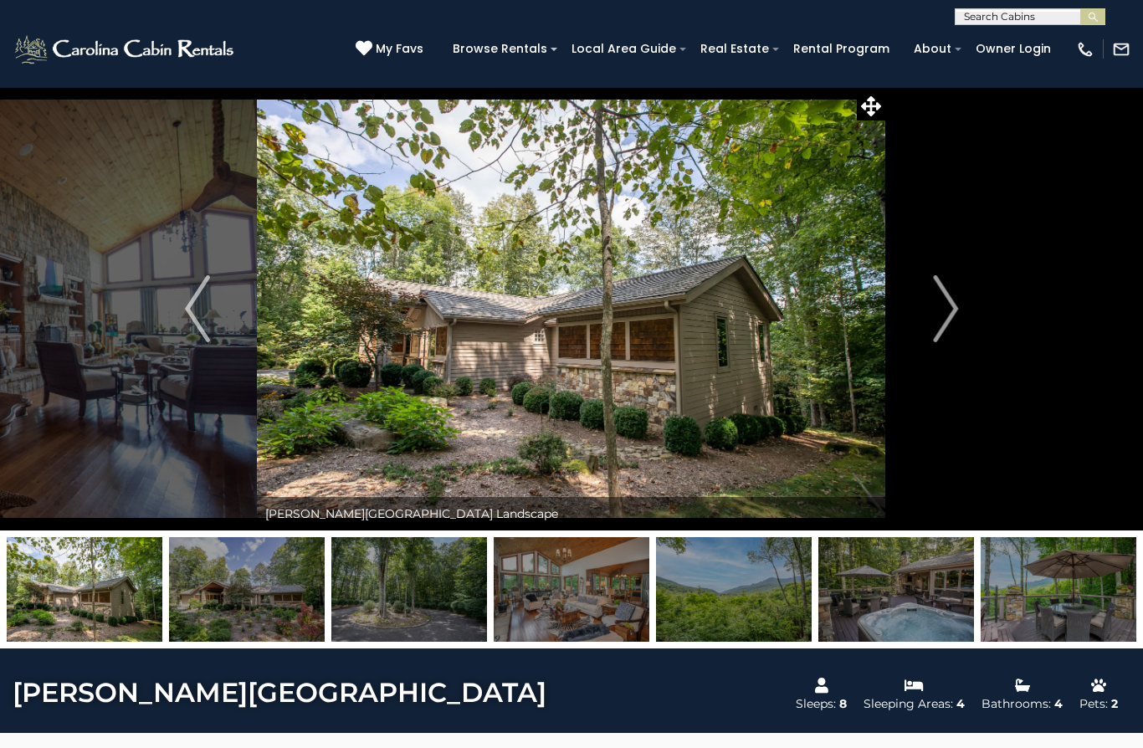
click at [952, 318] on img "Next" at bounding box center [945, 308] width 25 height 67
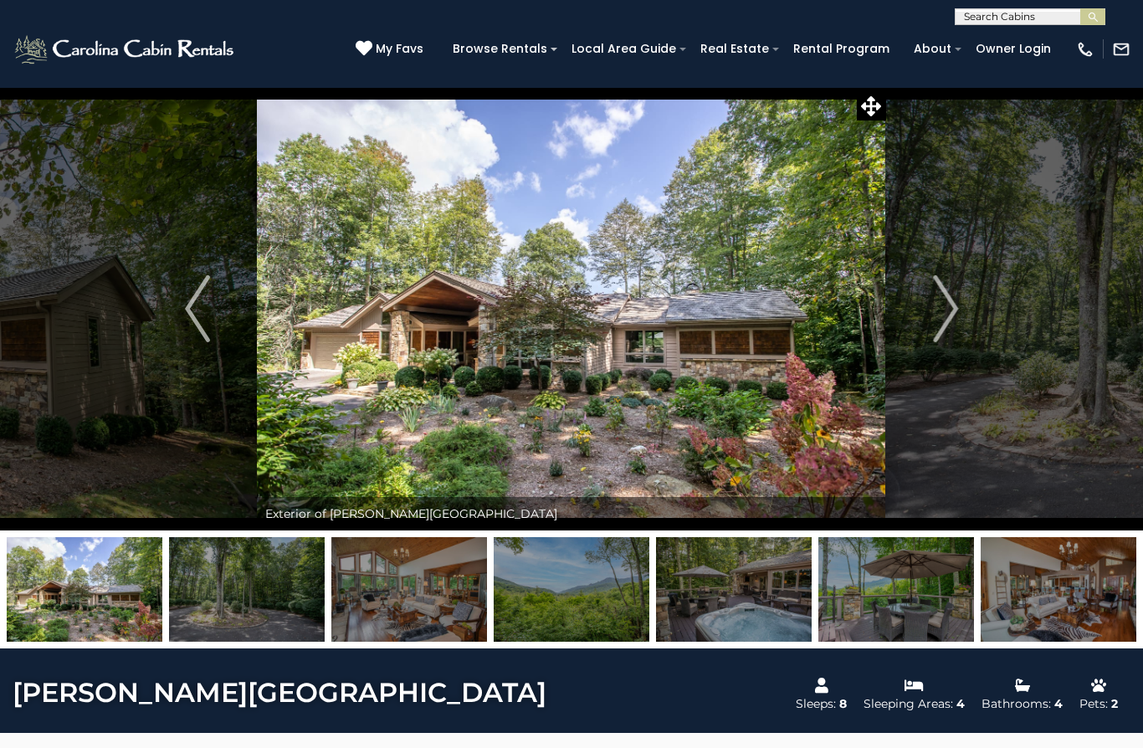
click at [955, 318] on img "Next" at bounding box center [945, 308] width 25 height 67
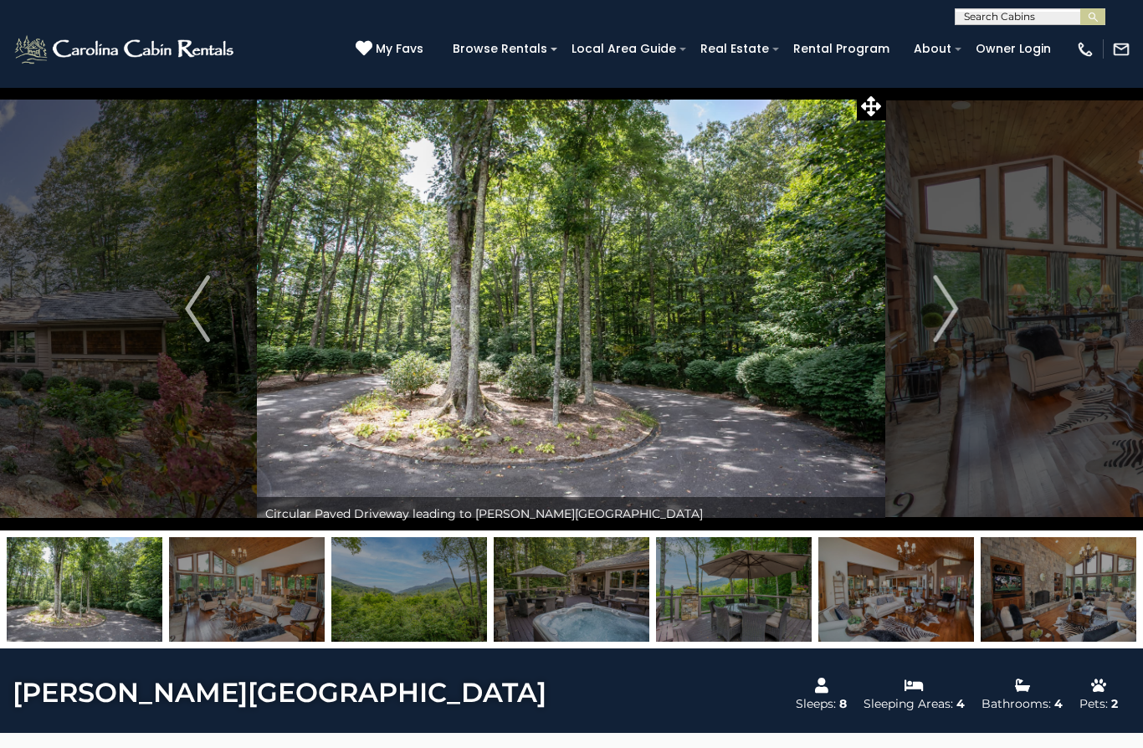
click at [952, 320] on img "Next" at bounding box center [945, 308] width 25 height 67
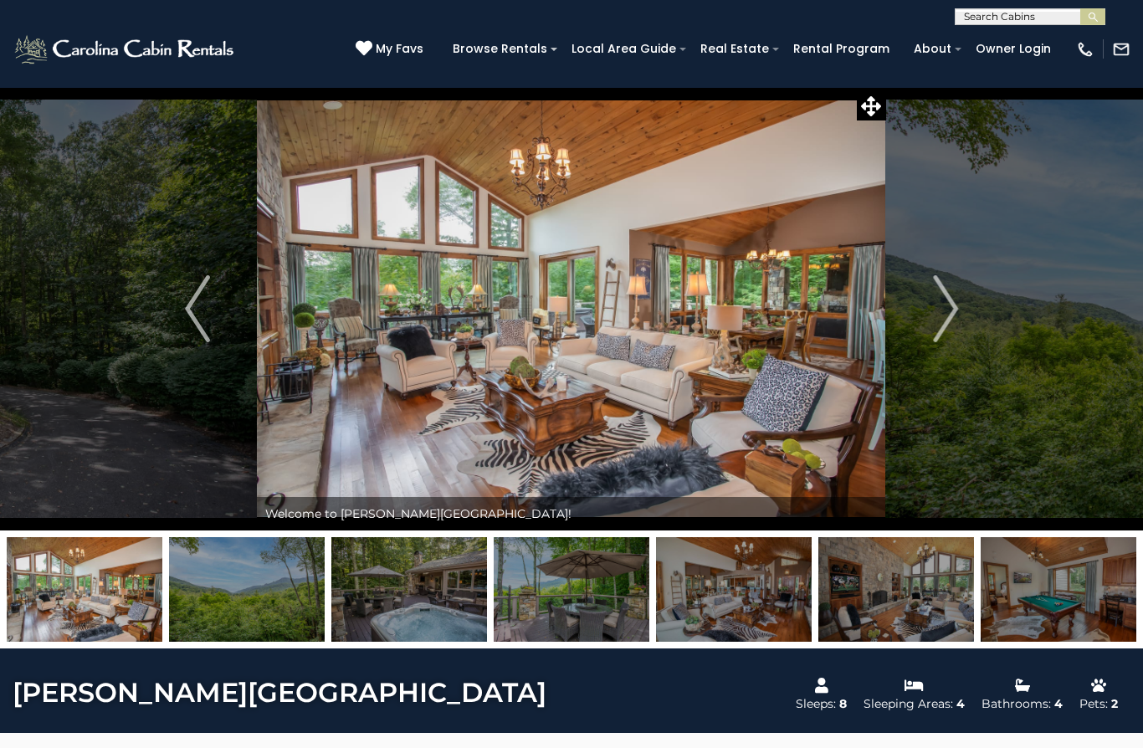
click at [949, 321] on img "Next" at bounding box center [945, 308] width 25 height 67
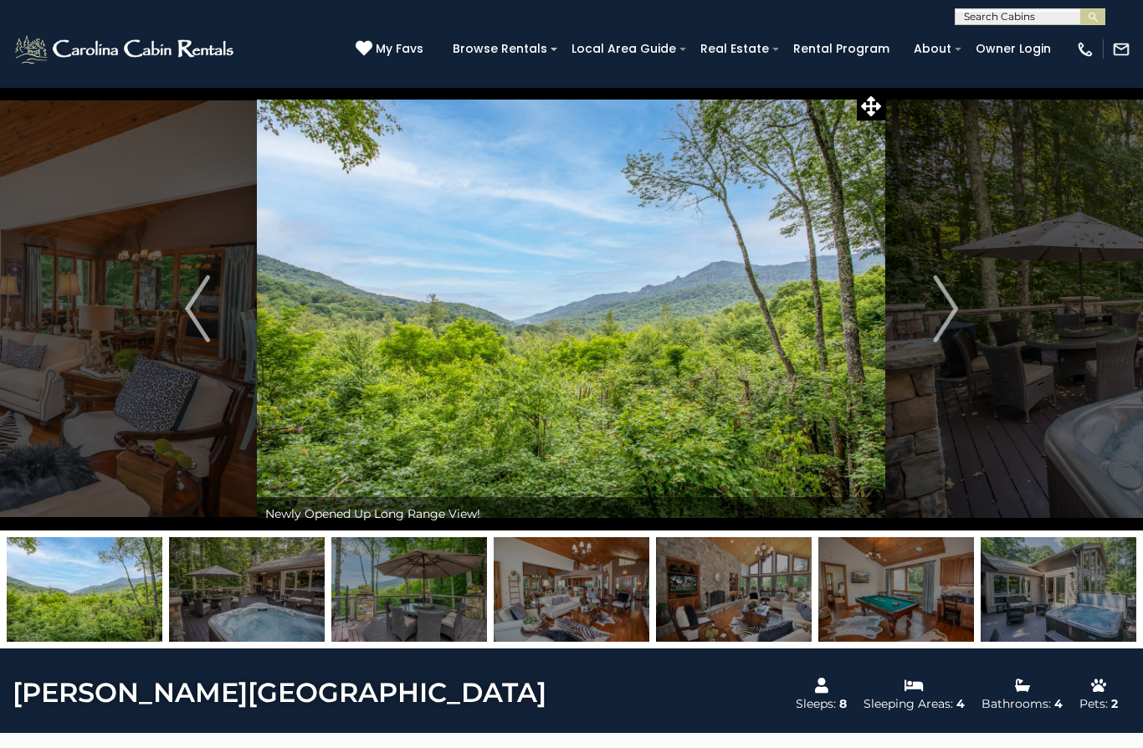
click at [926, 340] on button "Next" at bounding box center [945, 309] width 119 height 444
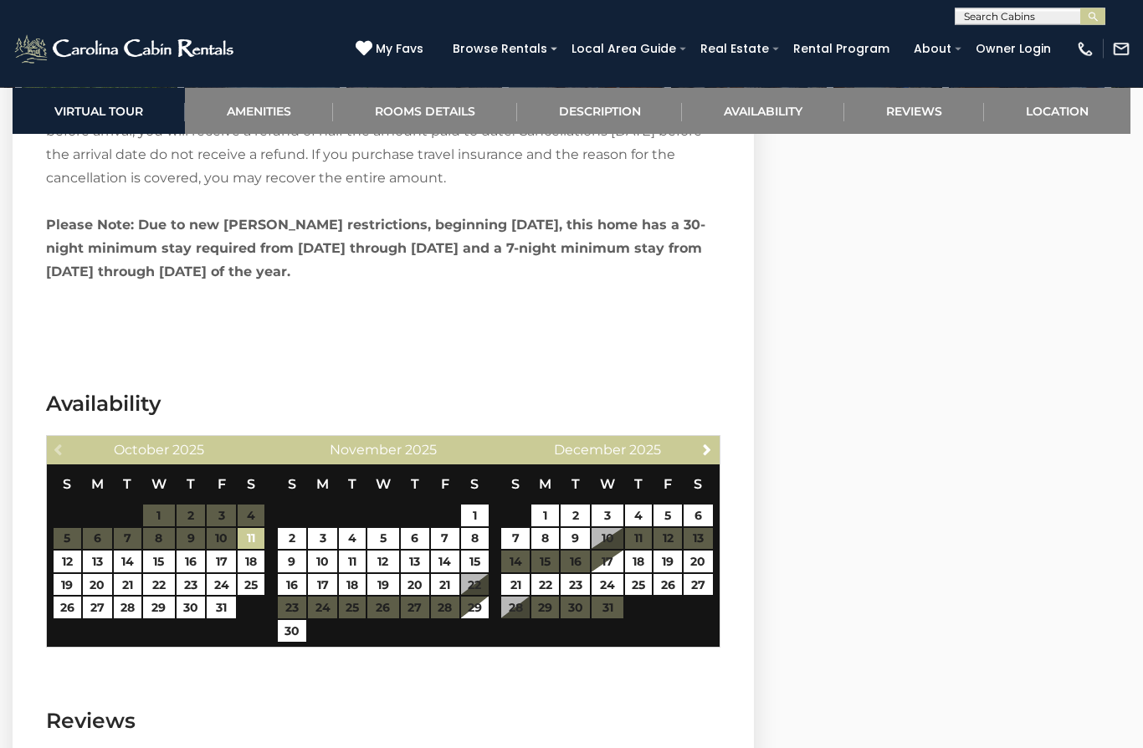
scroll to position [3432, 0]
click at [716, 439] on link "Next" at bounding box center [706, 449] width 21 height 21
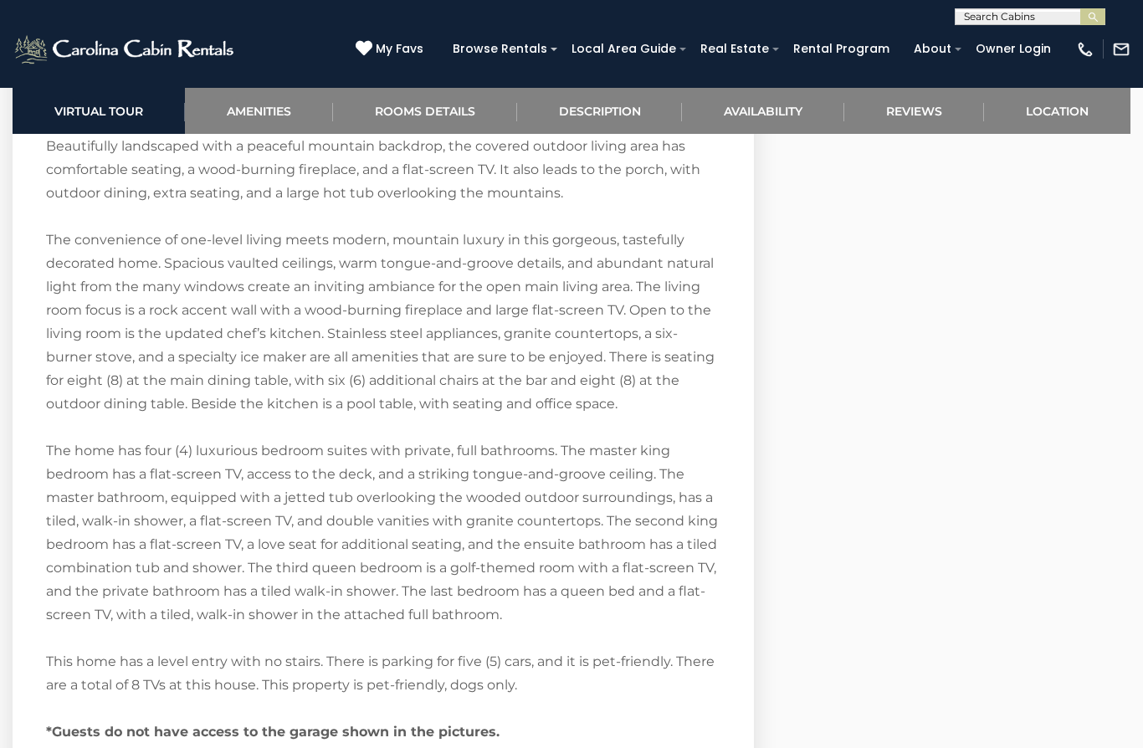
scroll to position [2617, 0]
